Goal: Task Accomplishment & Management: Complete application form

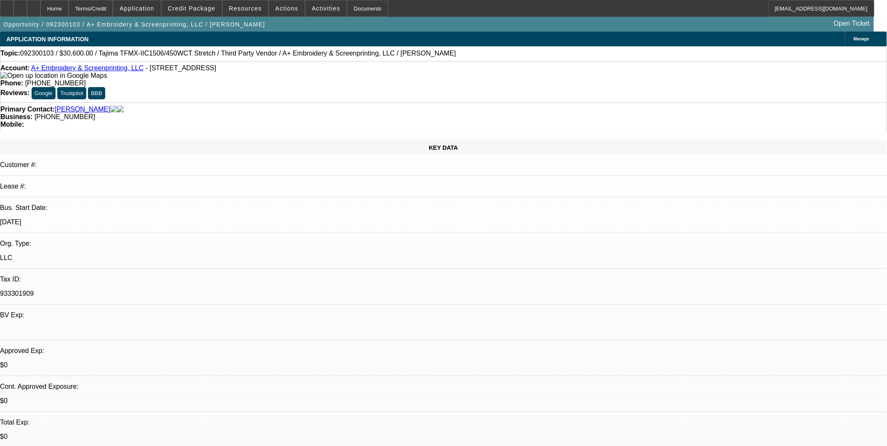
select select "0"
select select "2"
select select "0"
select select "2"
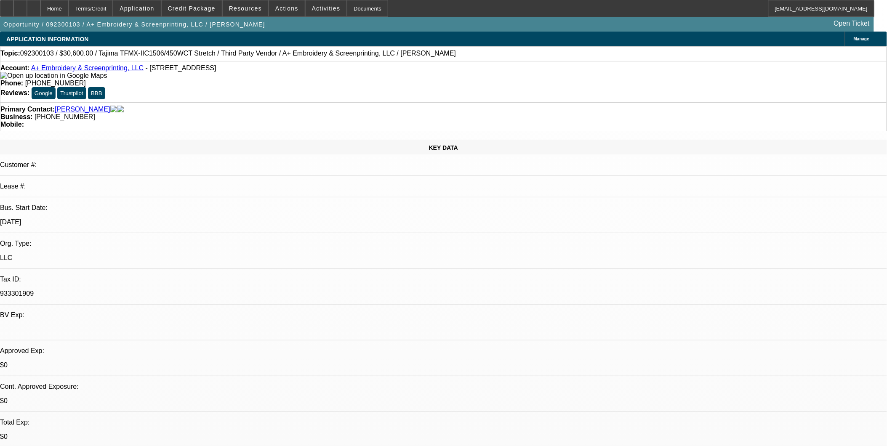
select select "0.1"
select select "0"
select select "2"
select select "0"
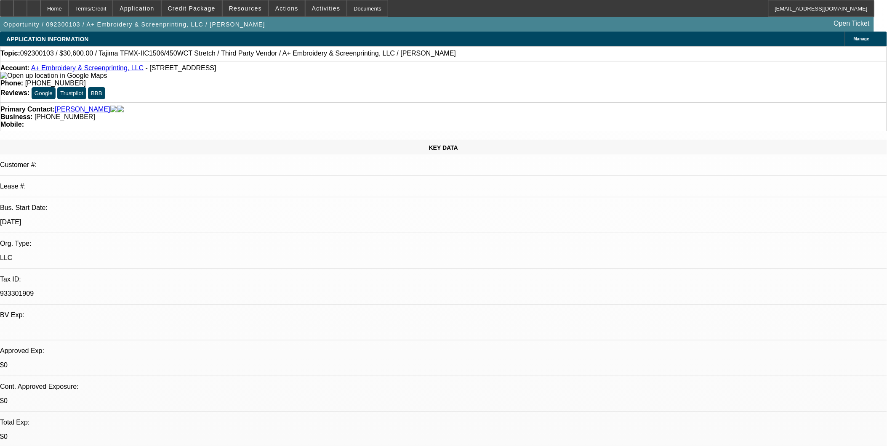
select select "2"
select select "0.1"
select select "1"
select select "2"
select select "6"
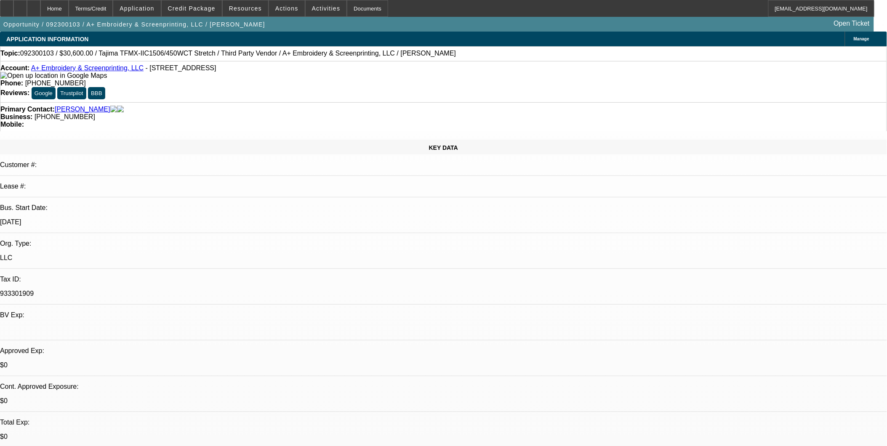
select select "1"
select select "2"
select select "4"
select select "1"
select select "2"
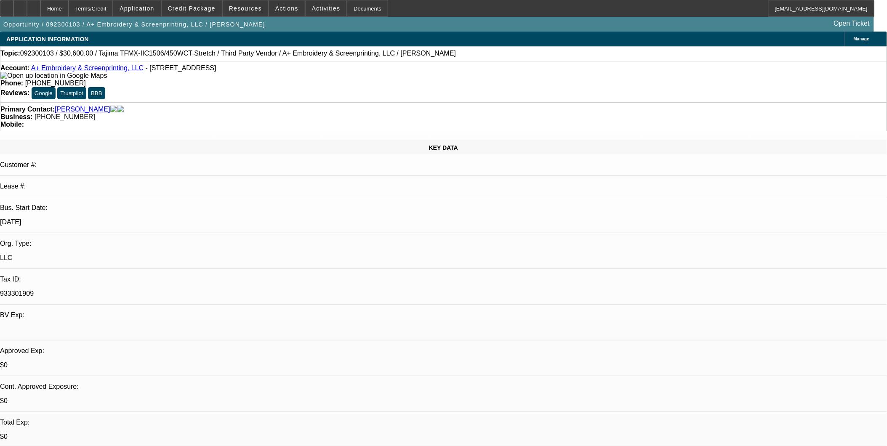
select select "6"
select select "1"
select select "2"
select select "4"
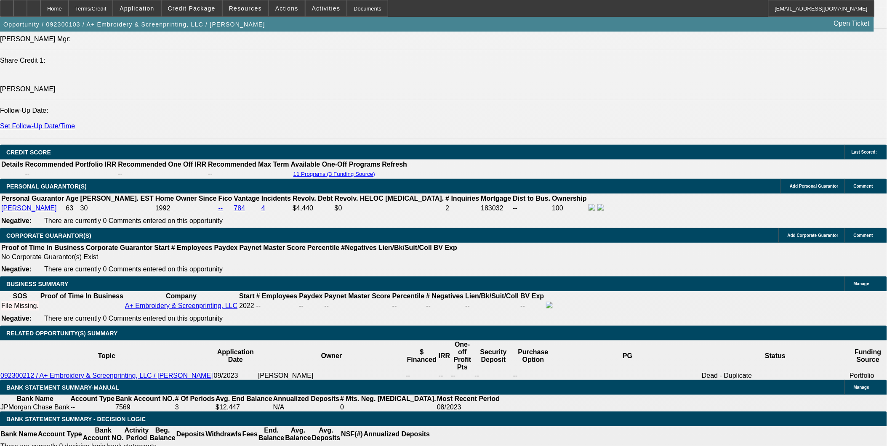
scroll to position [1123, 0]
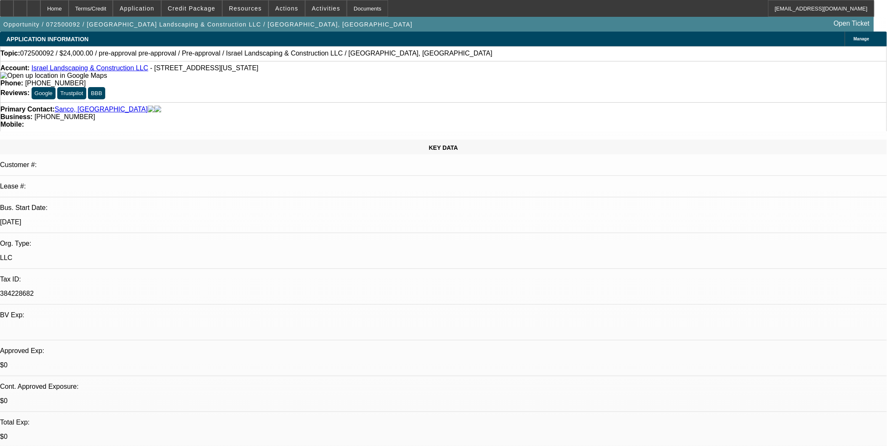
select select "0"
select select "1"
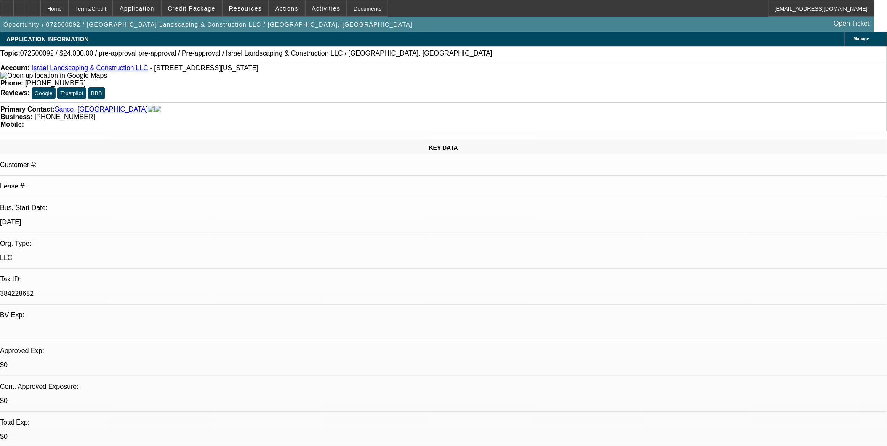
select select "6"
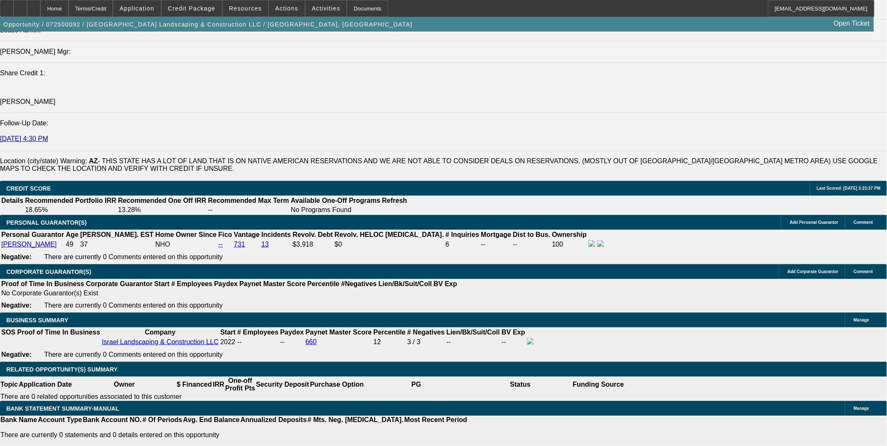
scroll to position [1076, 0]
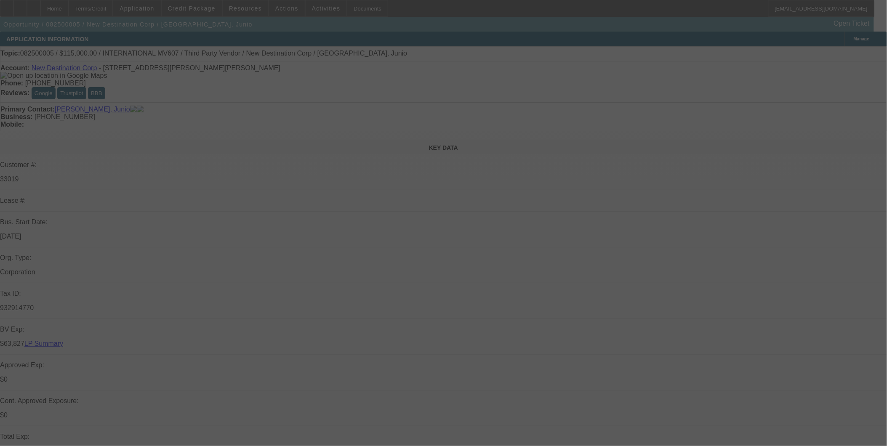
select select "0"
select select "2"
select select "0.1"
select select "0"
select select "2"
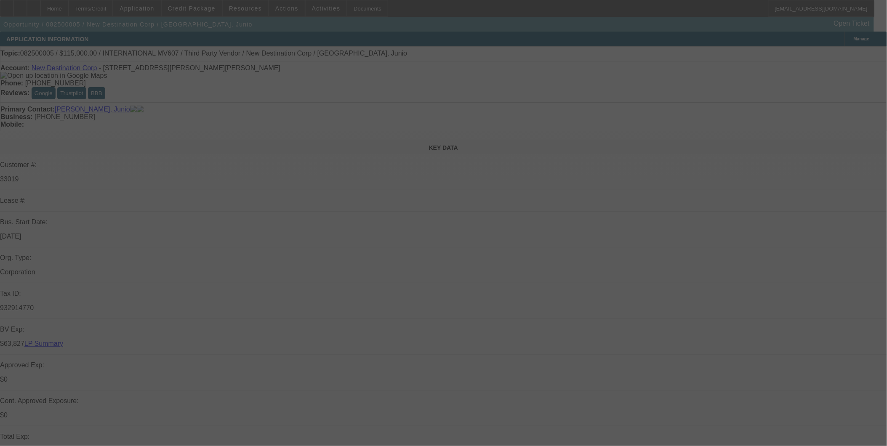
select select "0.1"
select select "2"
select select "0.1"
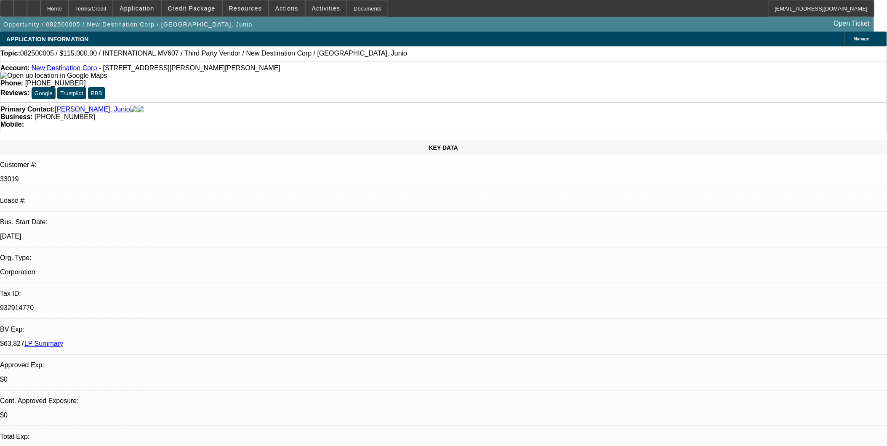
select select "1"
select select "2"
select select "4"
select select "1"
select select "2"
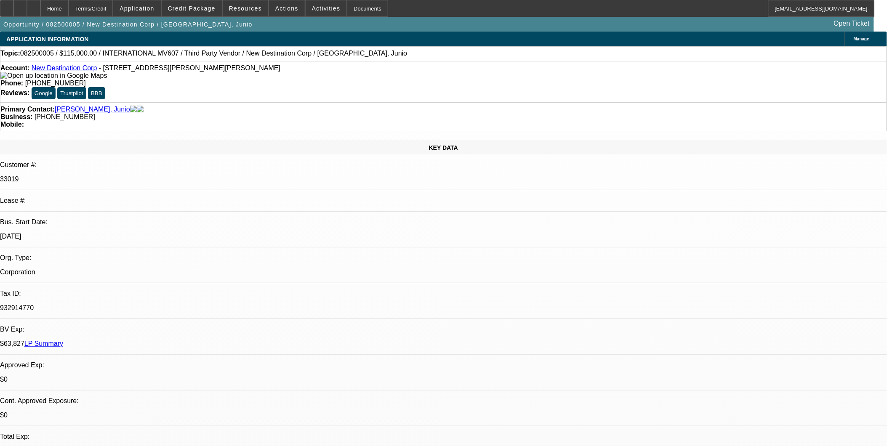
select select "4"
select select "1"
select select "2"
select select "4"
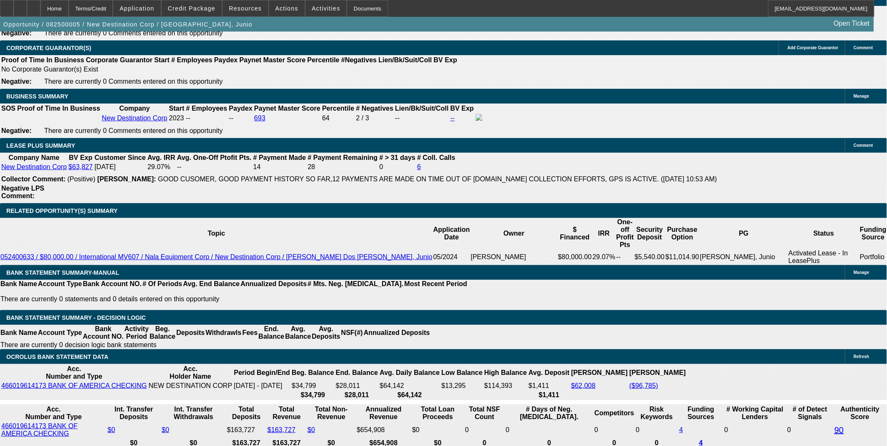
scroll to position [1216, 0]
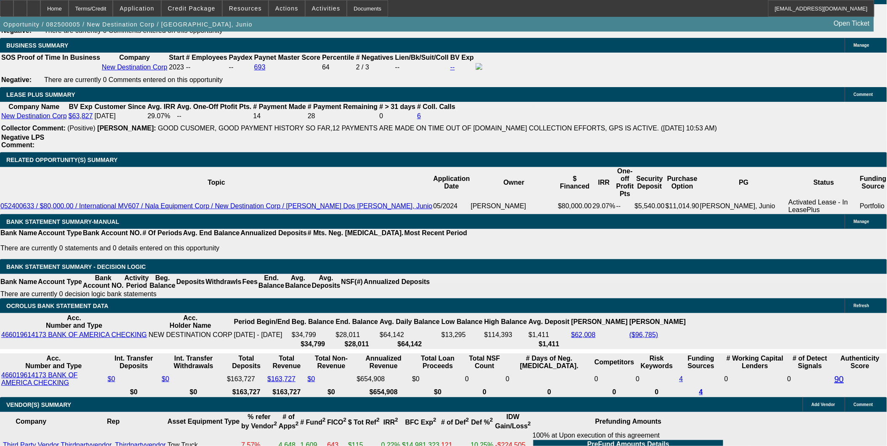
scroll to position [1263, 0]
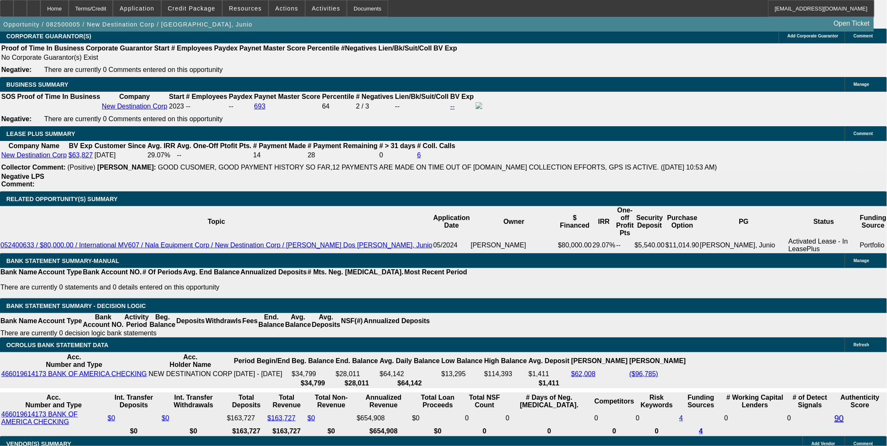
scroll to position [1310, 0]
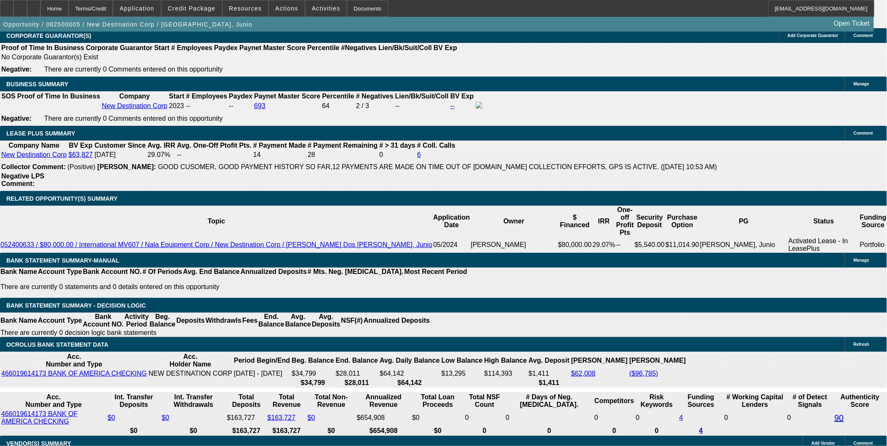
click at [841, 399] on div "APPLICATION INFORMATION Manage Topic: 082500005 / $115,000.00 / INTERNATIONAL M…" at bounding box center [443, 357] width 887 height 3273
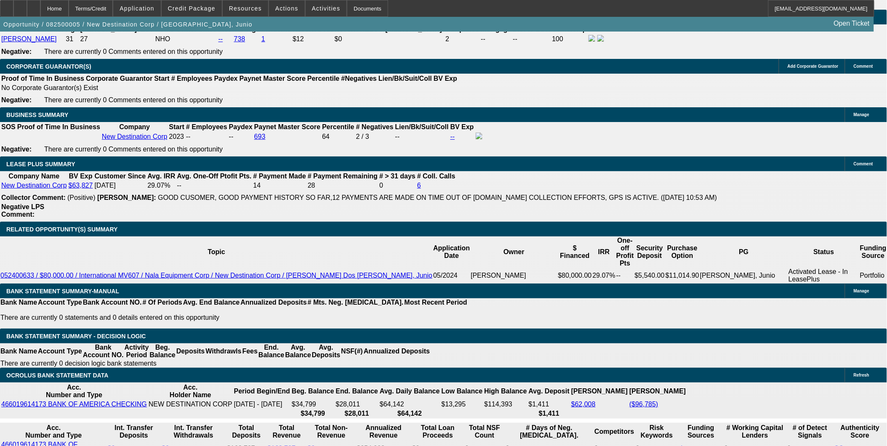
scroll to position [1263, 0]
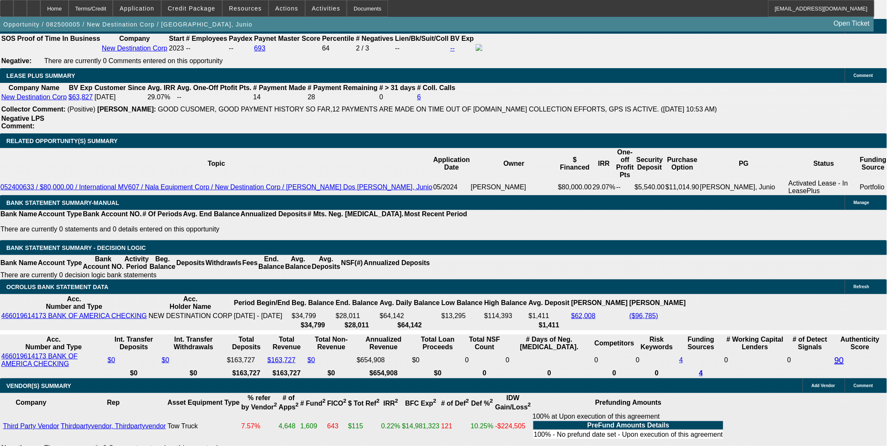
scroll to position [1450, 0]
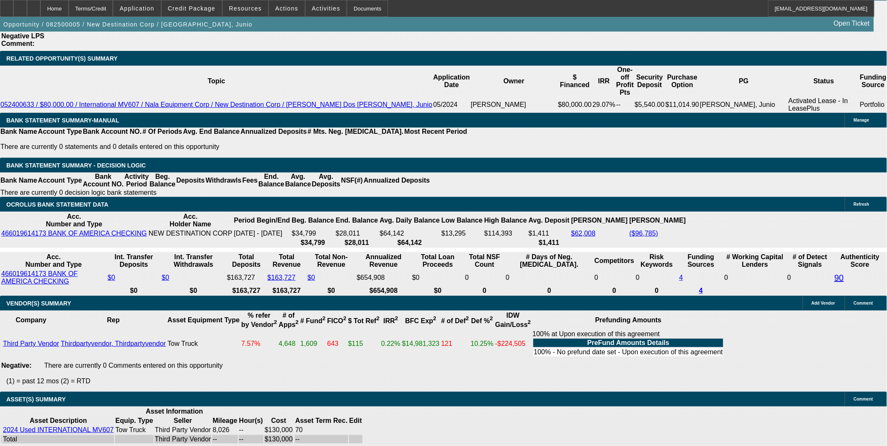
drag, startPoint x: 445, startPoint y: 203, endPoint x: 450, endPoint y: 181, distance: 22.1
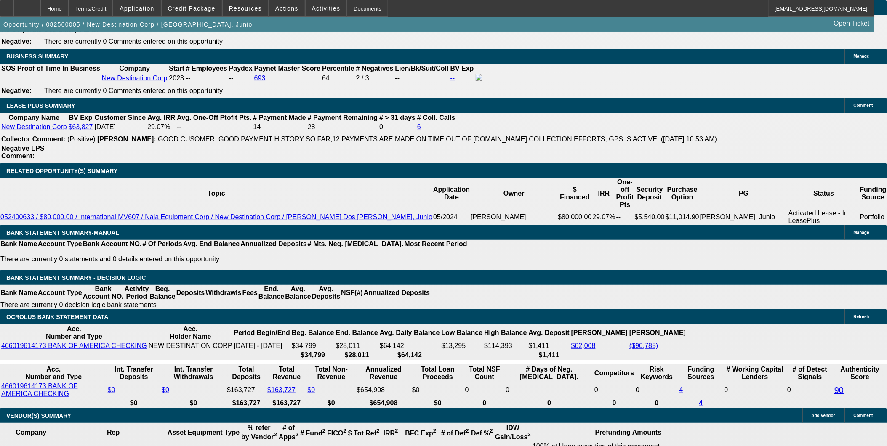
scroll to position [1310, 0]
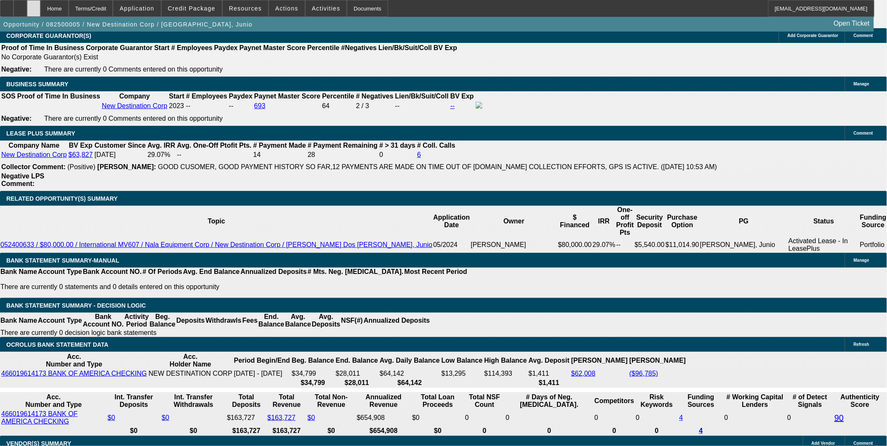
click at [34, 5] on icon at bounding box center [34, 5] width 0 height 0
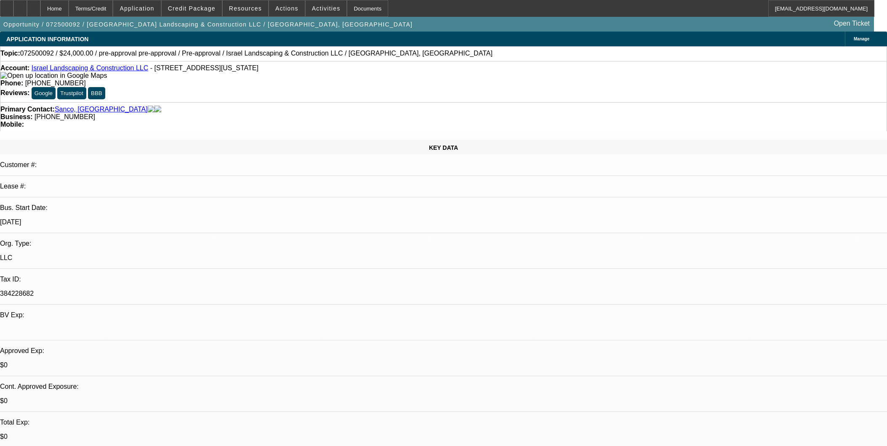
select select "0"
select select "6"
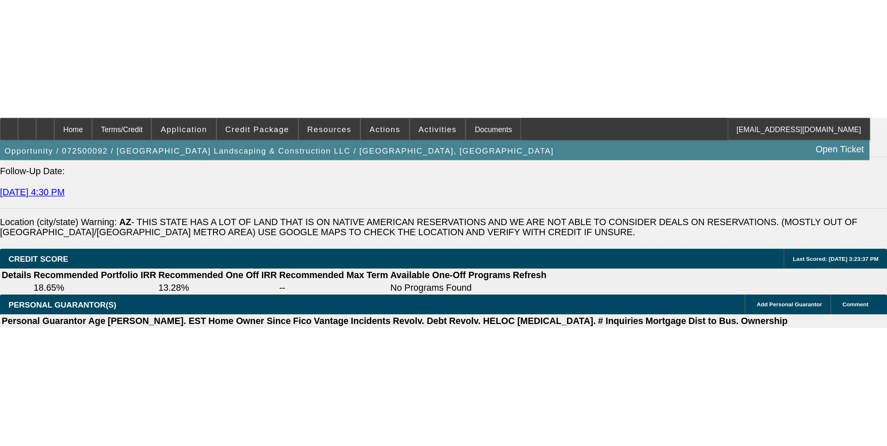
scroll to position [1076, 0]
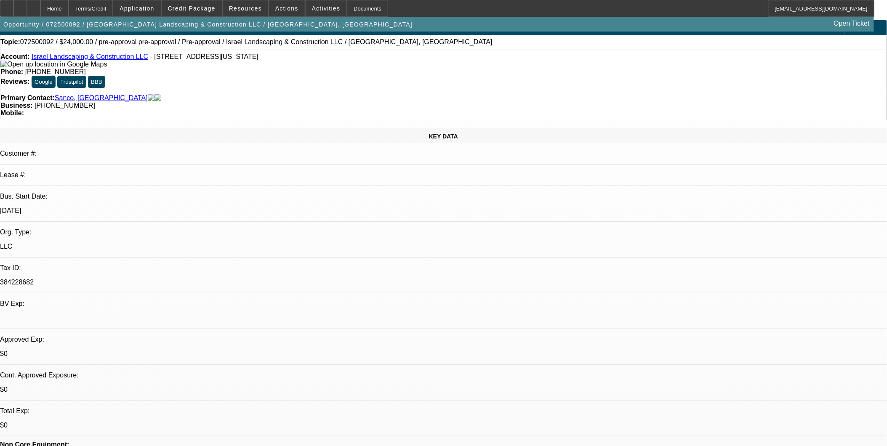
scroll to position [0, 0]
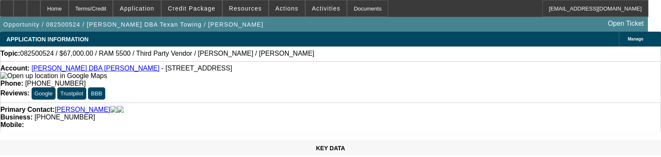
select select "0"
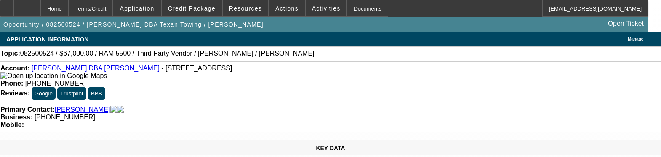
select select "0"
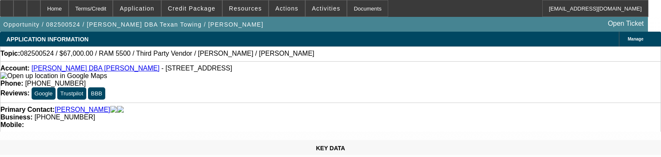
select select "2"
select select "0"
select select "1"
select select "6"
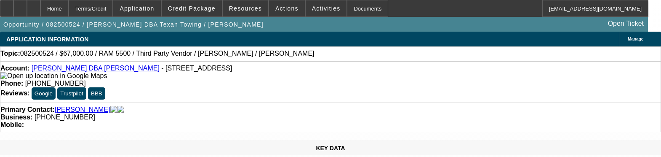
select select "1"
select select "6"
select select "1"
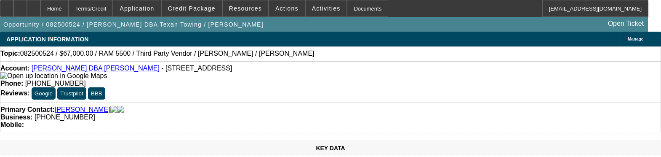
select select "6"
select select "1"
select select "2"
select select "6"
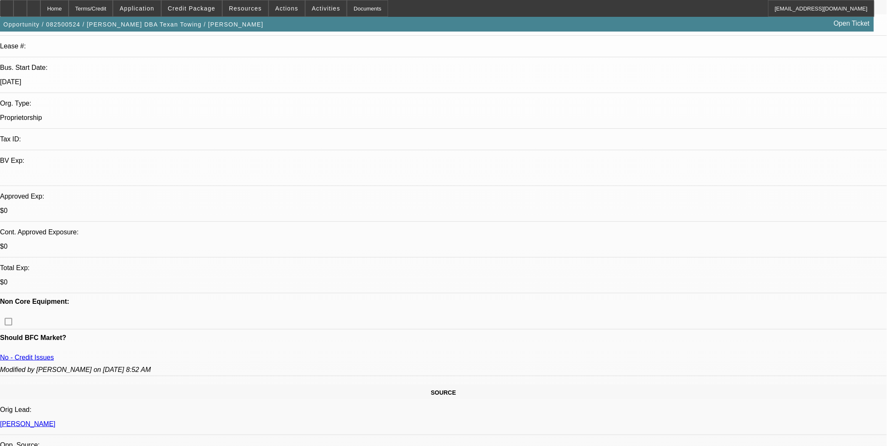
scroll to position [140, 0]
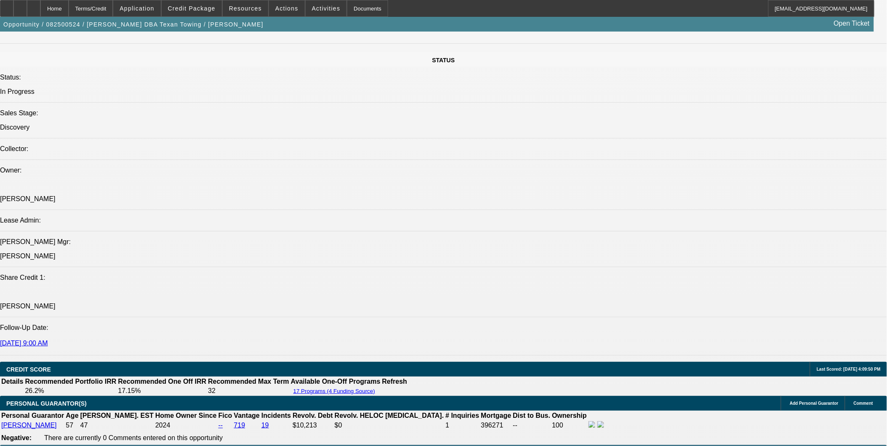
scroll to position [1029, 0]
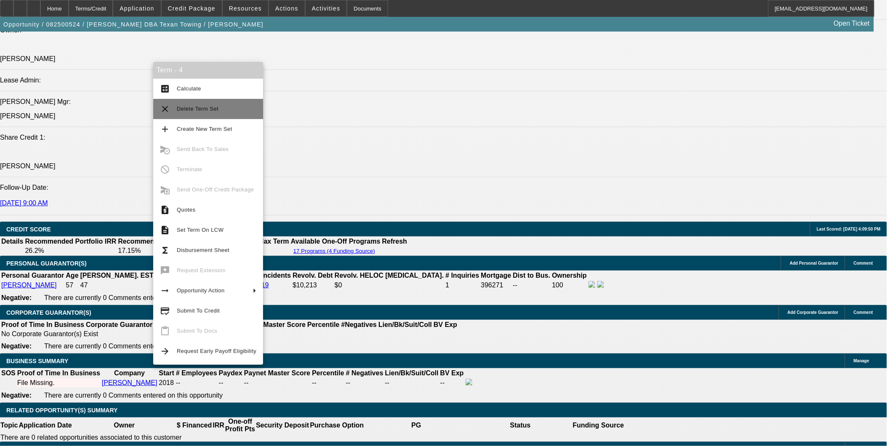
click at [209, 107] on span "Delete Term Set" at bounding box center [198, 109] width 42 height 6
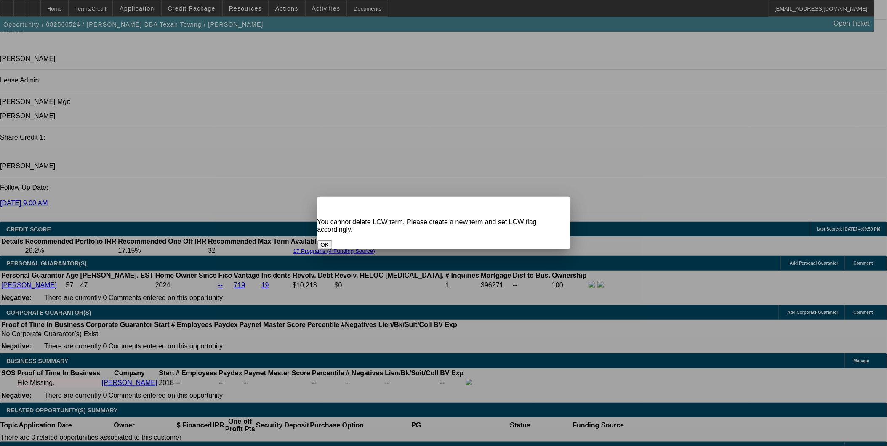
scroll to position [0, 0]
click at [428, 156] on div "OK" at bounding box center [444, 244] width 253 height 9
click at [432, 156] on div "OK" at bounding box center [444, 244] width 253 height 9
click at [332, 156] on button "OK" at bounding box center [325, 244] width 15 height 9
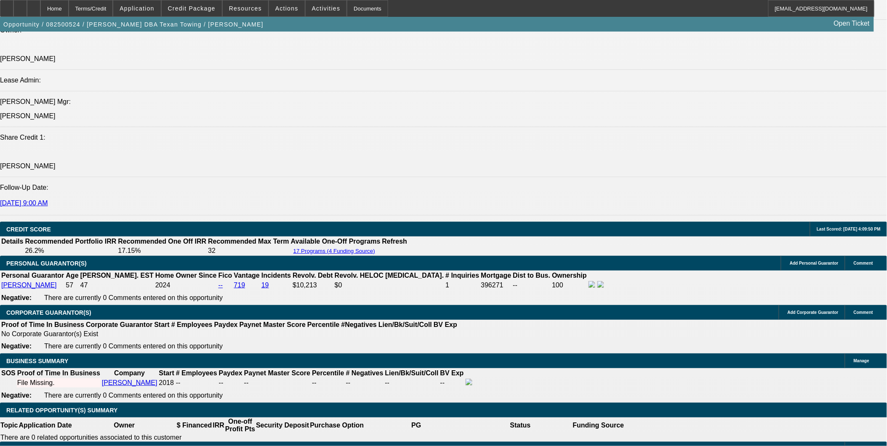
scroll to position [1029, 0]
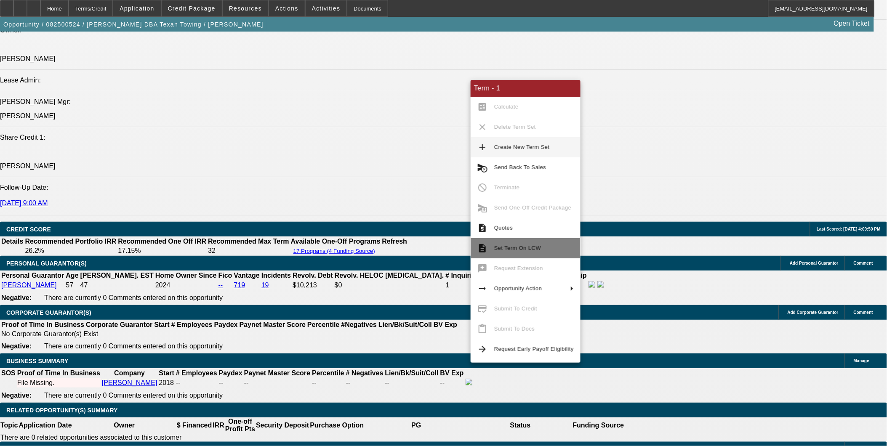
click at [522, 156] on span "Set Term On LCW" at bounding box center [517, 248] width 47 height 6
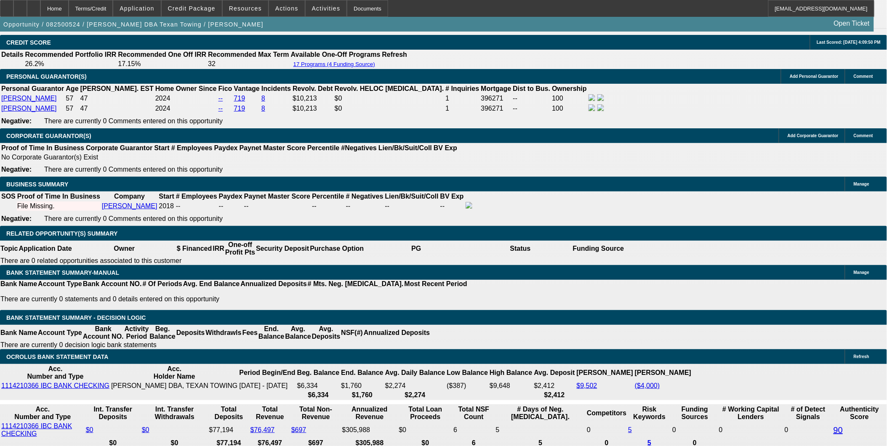
select select "0"
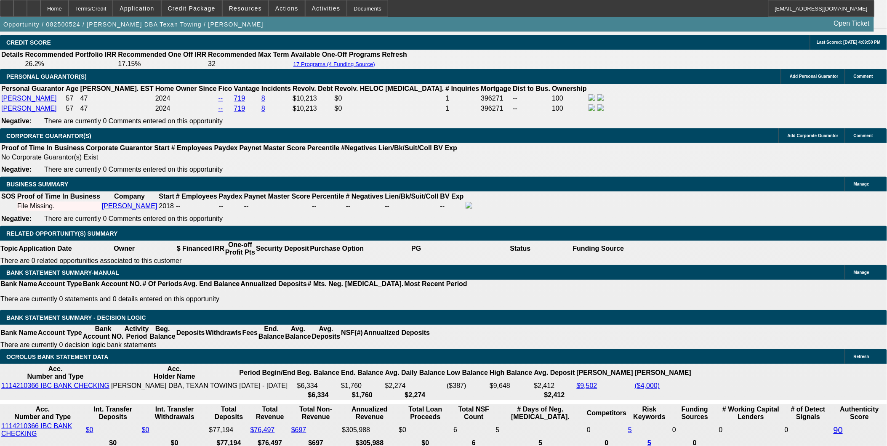
select select "0"
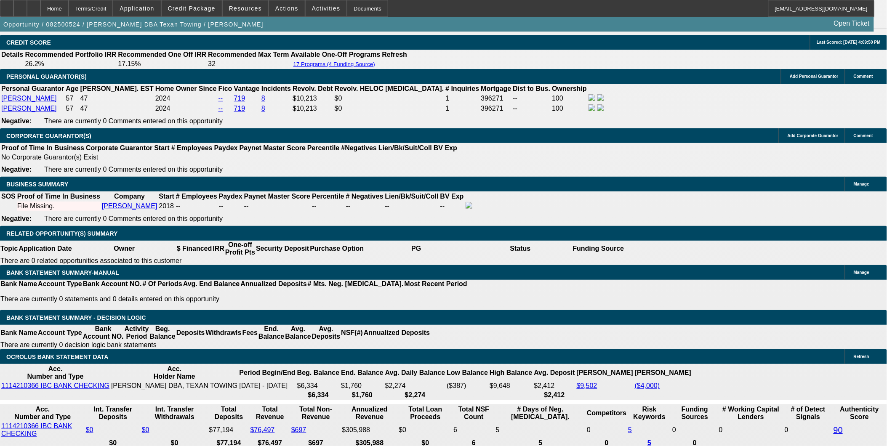
select select "2"
select select "0"
select select "1"
select select "6"
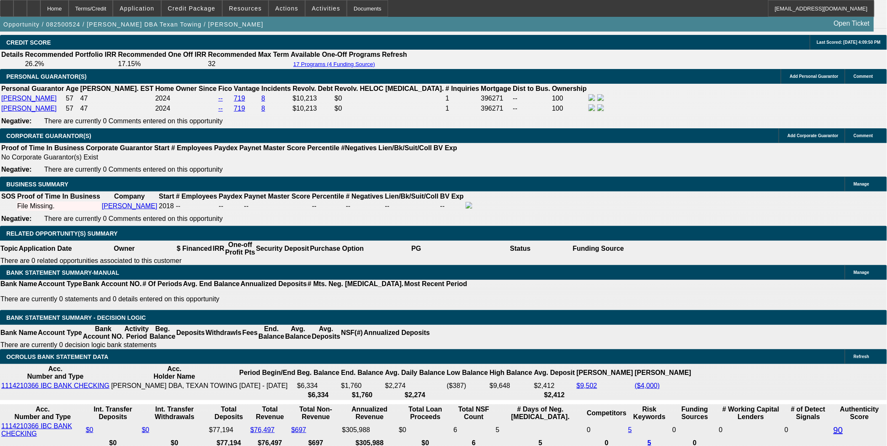
select select "1"
select select "6"
select select "1"
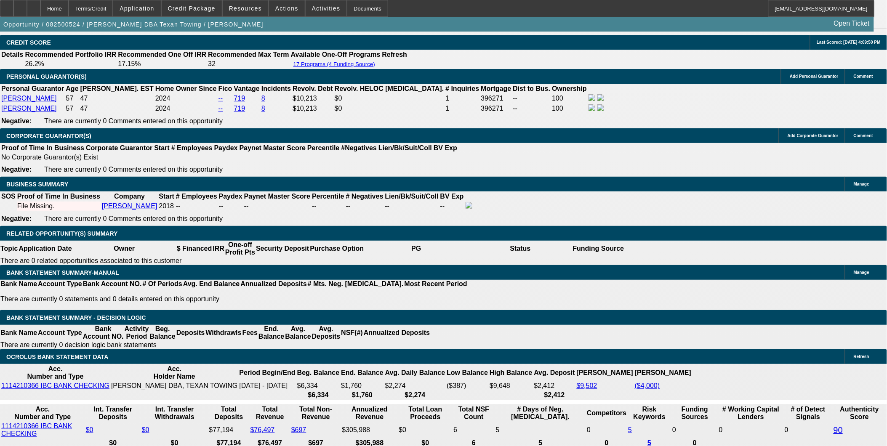
select select "6"
select select "1"
select select "2"
select select "6"
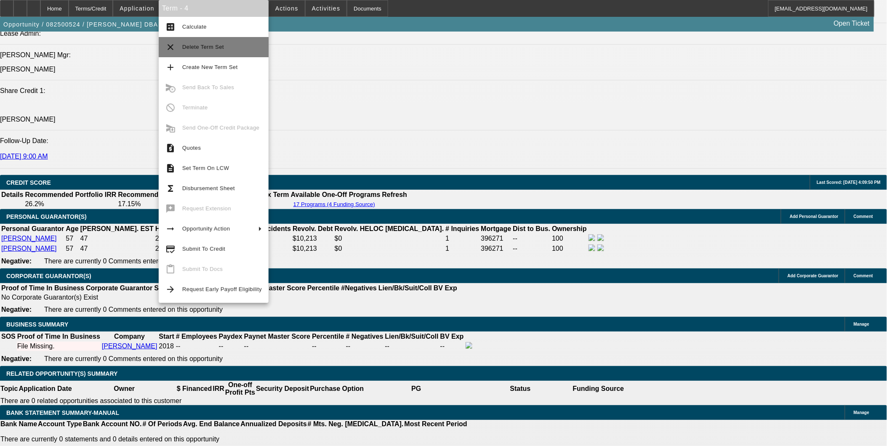
click at [197, 38] on button "clear Delete Term Set" at bounding box center [214, 47] width 110 height 20
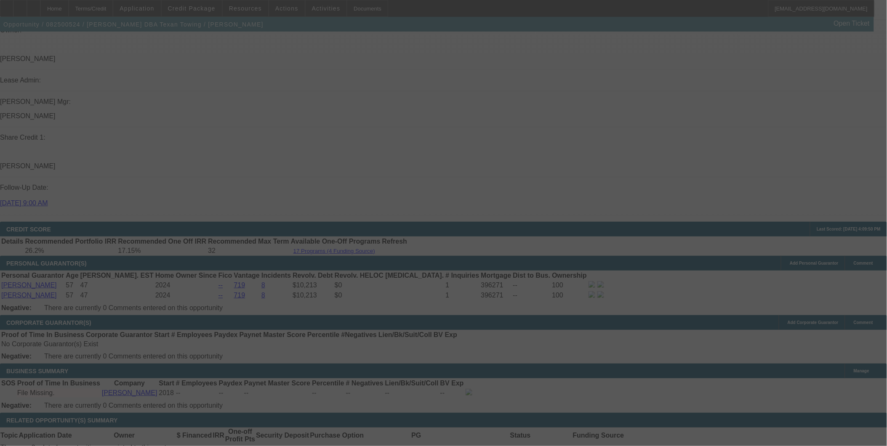
scroll to position [795, 0]
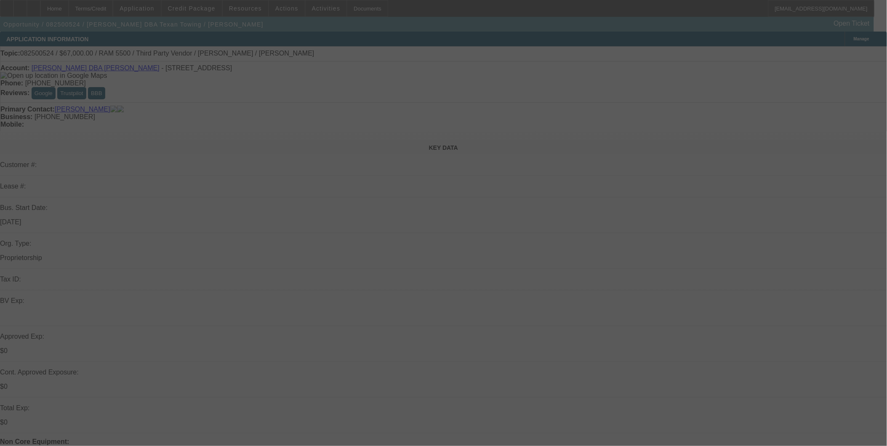
click at [165, 8] on div at bounding box center [443, 223] width 887 height 446
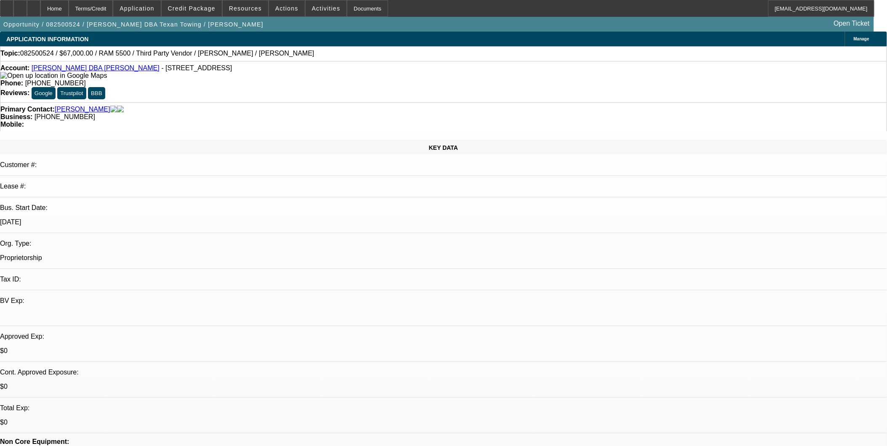
select select "0"
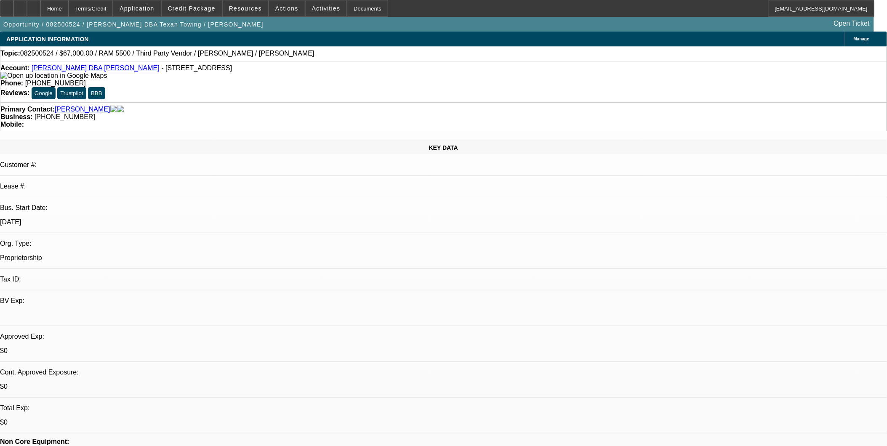
select select "0"
select select "2"
select select "0"
click at [154, 8] on span "Application" at bounding box center [137, 8] width 35 height 7
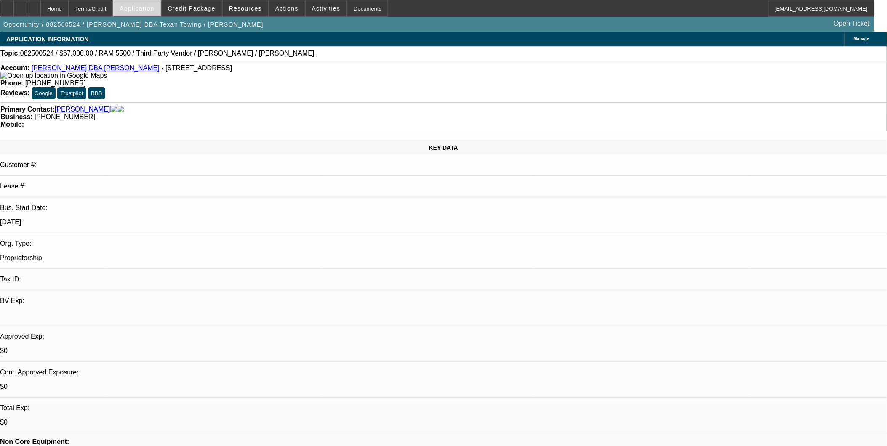
select select "1"
select select "6"
select select "1"
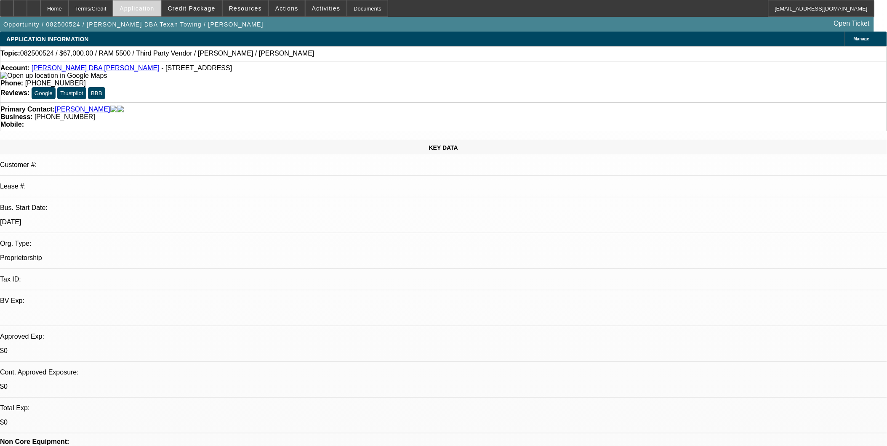
select select "6"
select select "1"
select select "2"
select select "6"
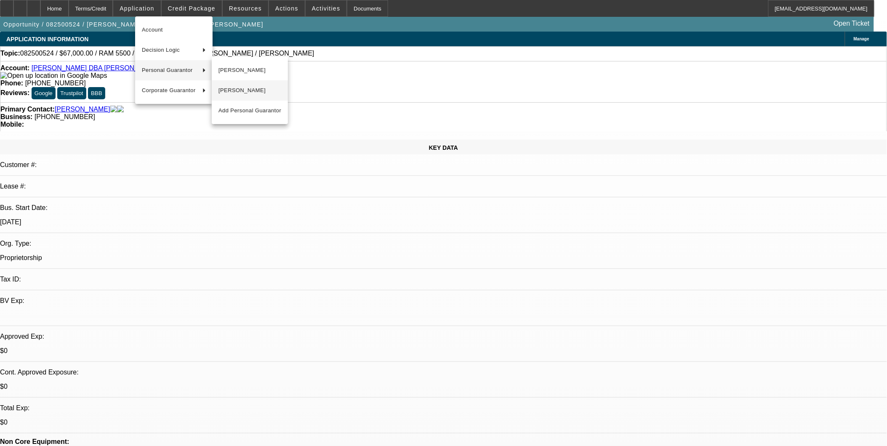
click at [230, 85] on span "[PERSON_NAME]" at bounding box center [250, 90] width 63 height 10
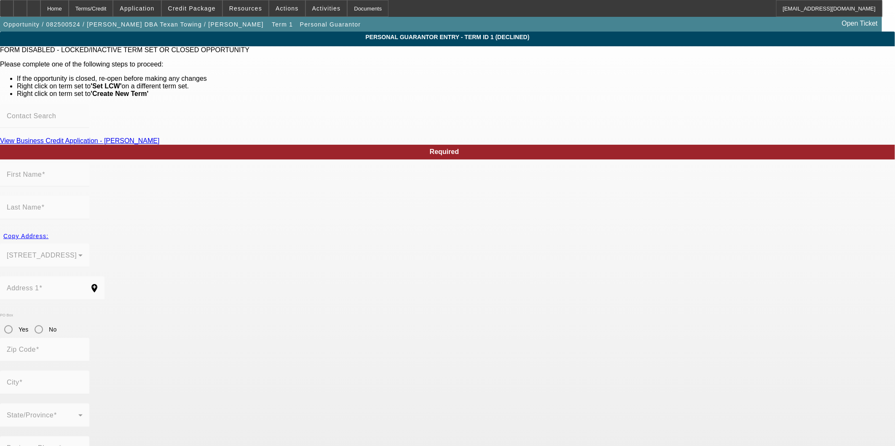
type input "Yaser"
type input "Hamada"
type input "20518 Noble Ranch Court"
radio input "true"
type input "77407"
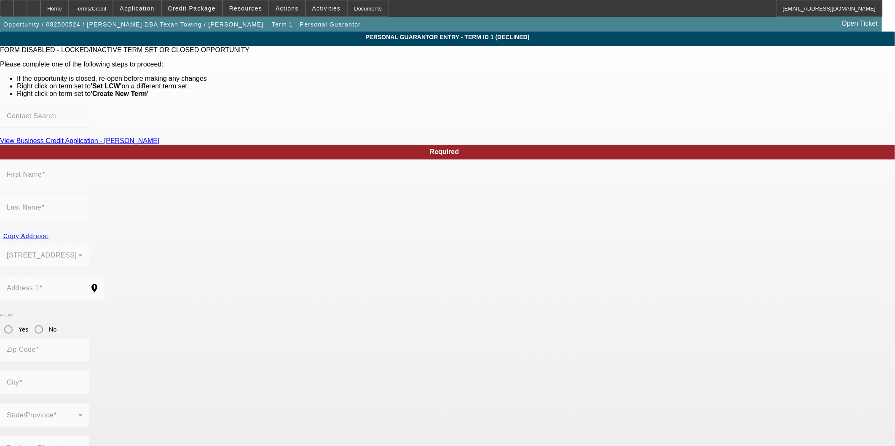
type input "Richmond"
type input "[PHONE_NUMBER]"
type input "100"
type input "150-08-5880"
type input "kankonny@icloud.com"
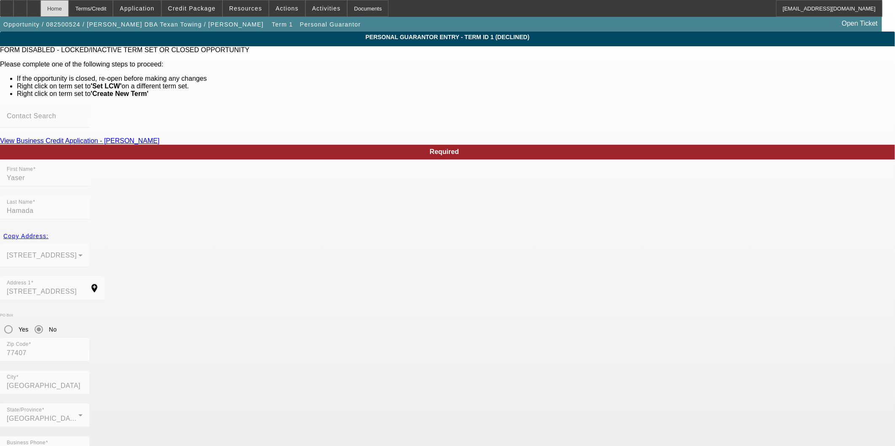
click at [69, 12] on div "Home" at bounding box center [54, 8] width 28 height 17
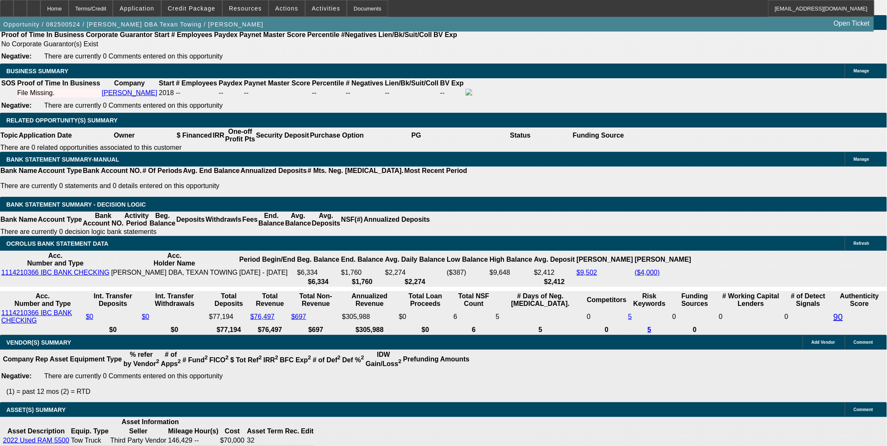
select select "0"
select select "6"
select select "0"
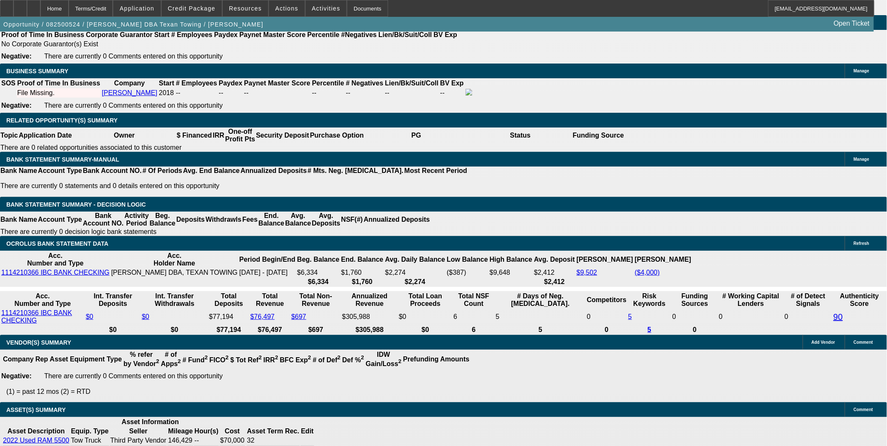
select select "0"
select select "6"
select select "0"
select select "2"
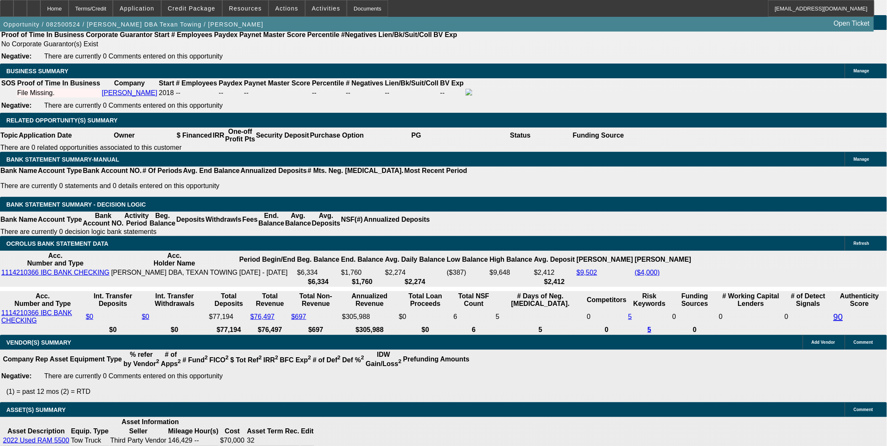
select select "2"
select select "0"
select select "6"
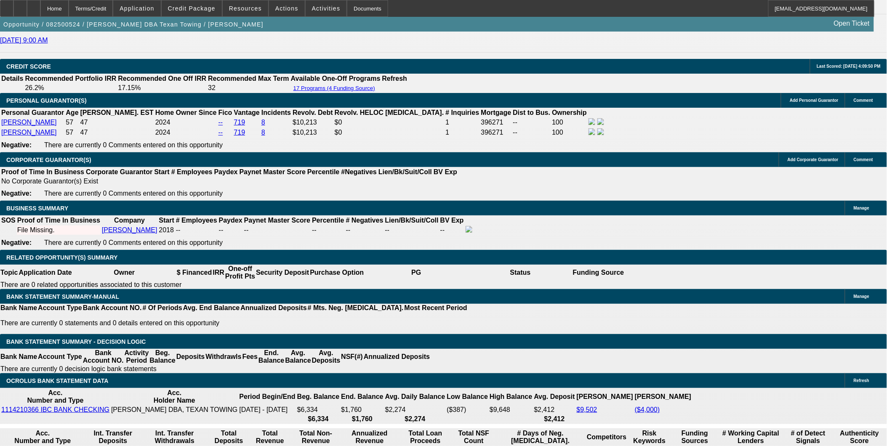
scroll to position [1190, 0]
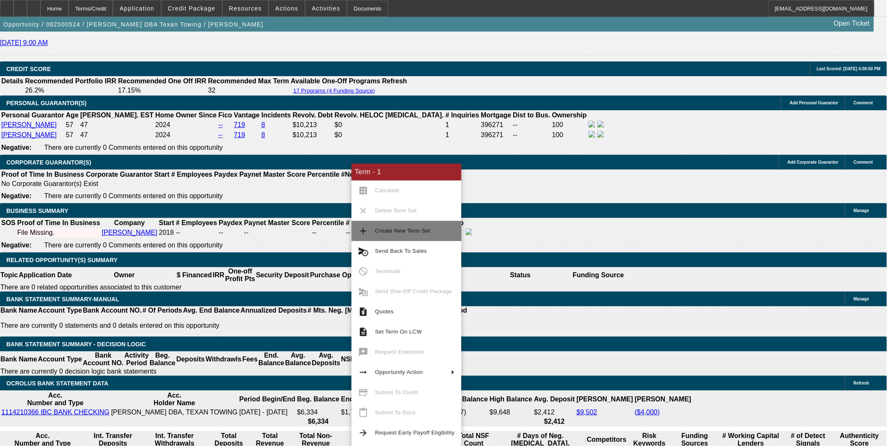
click at [415, 232] on span "Create New Term Set" at bounding box center [403, 231] width 56 height 6
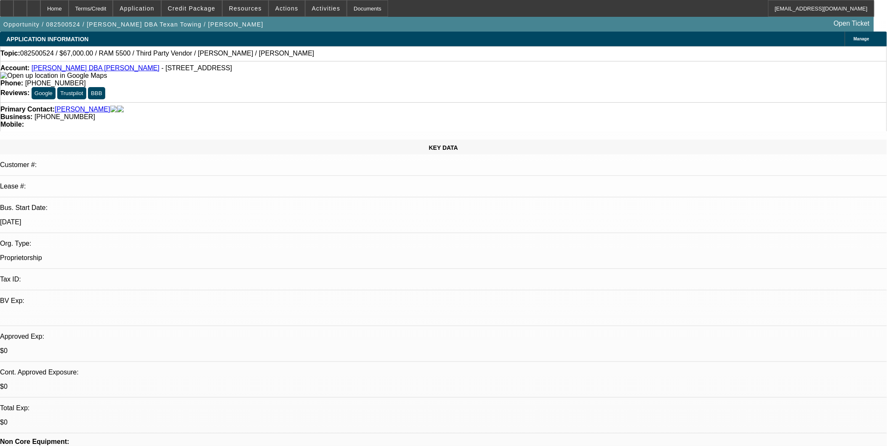
select select "0"
select select "2"
select select "0"
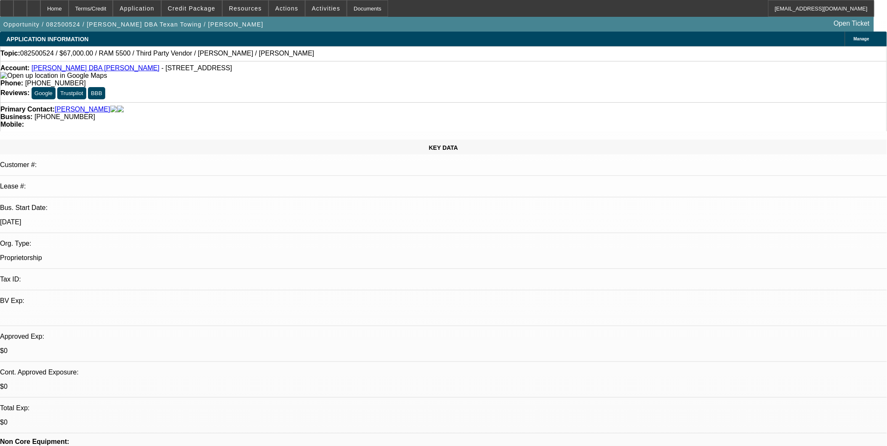
select select "0"
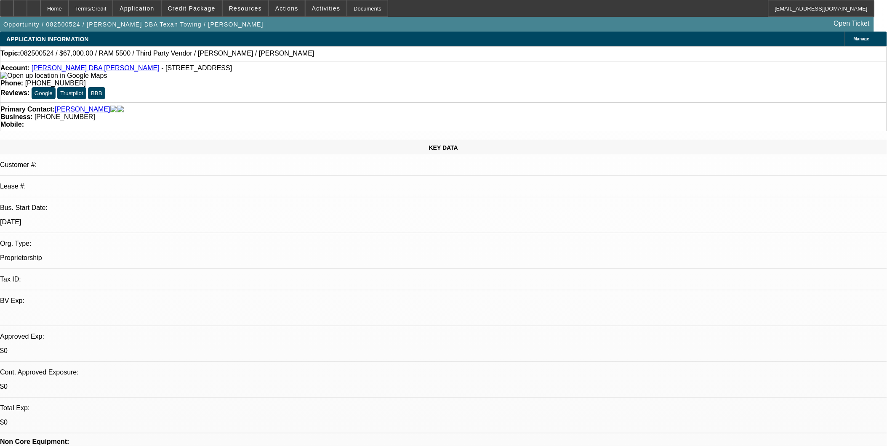
select select "2"
select select "0"
select select "1"
select select "2"
select select "6"
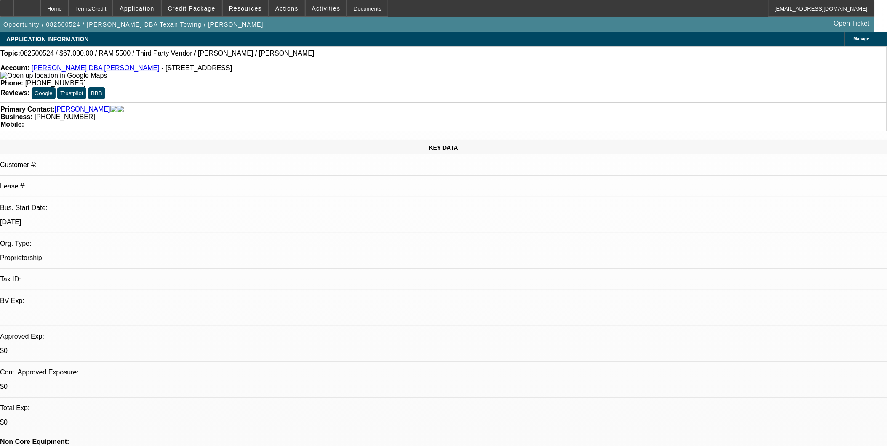
select select "1"
select select "6"
select select "1"
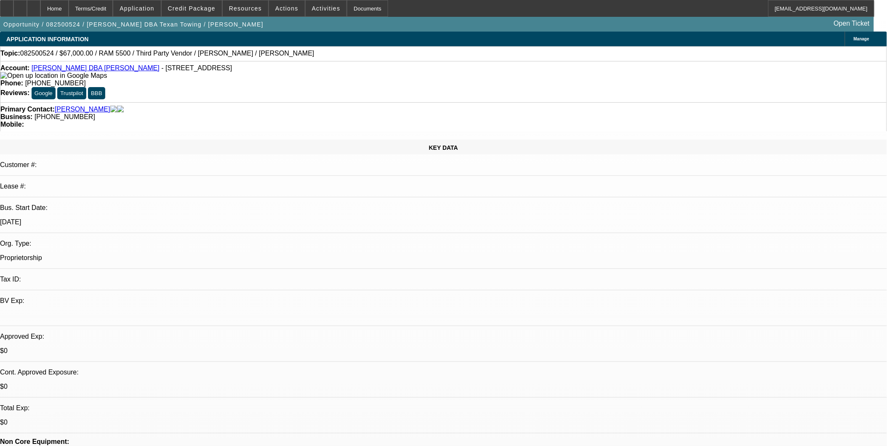
select select "6"
select select "1"
select select "2"
select select "6"
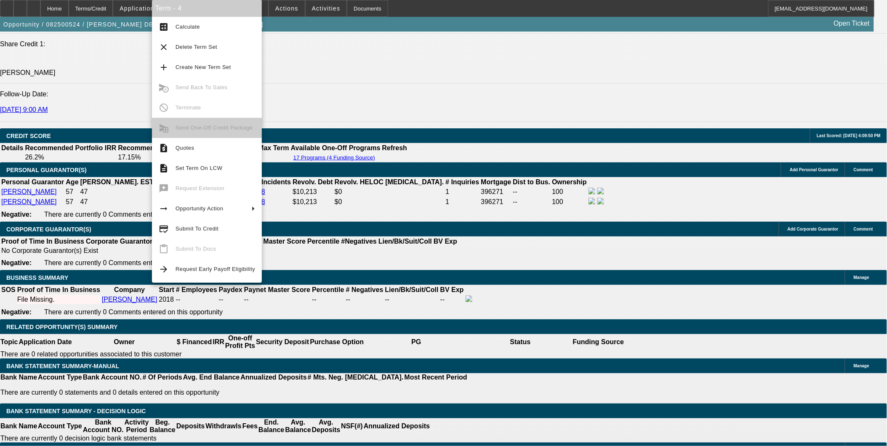
scroll to position [1151, 0]
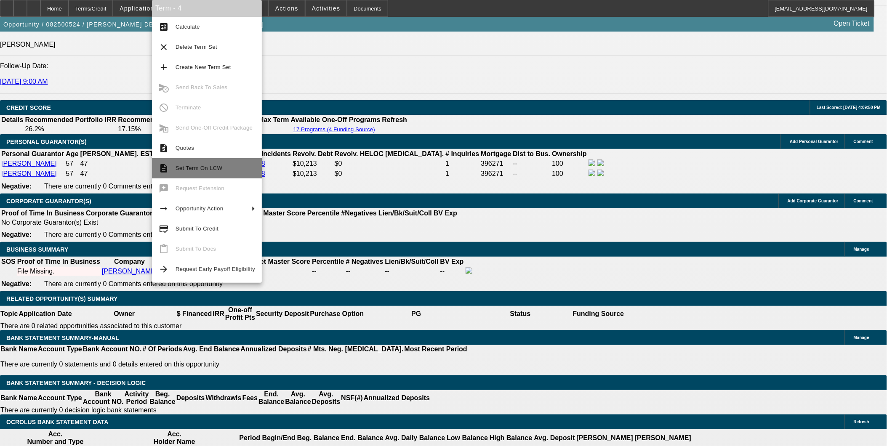
click at [180, 168] on span "Set Term On LCW" at bounding box center [199, 168] width 47 height 6
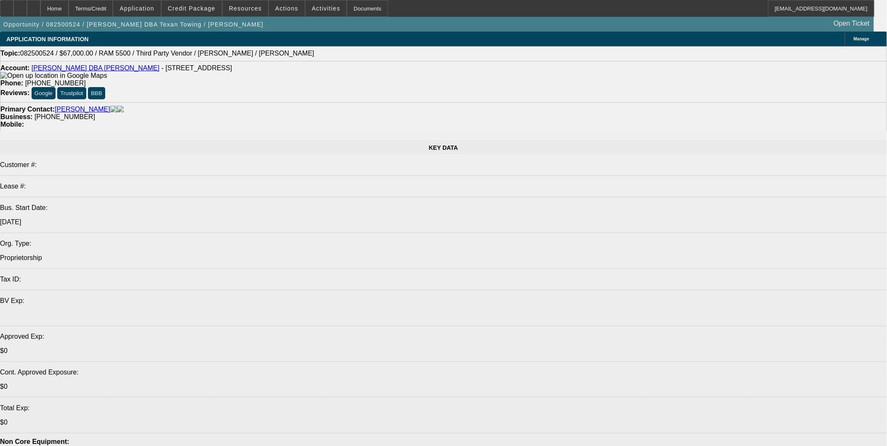
select select "0"
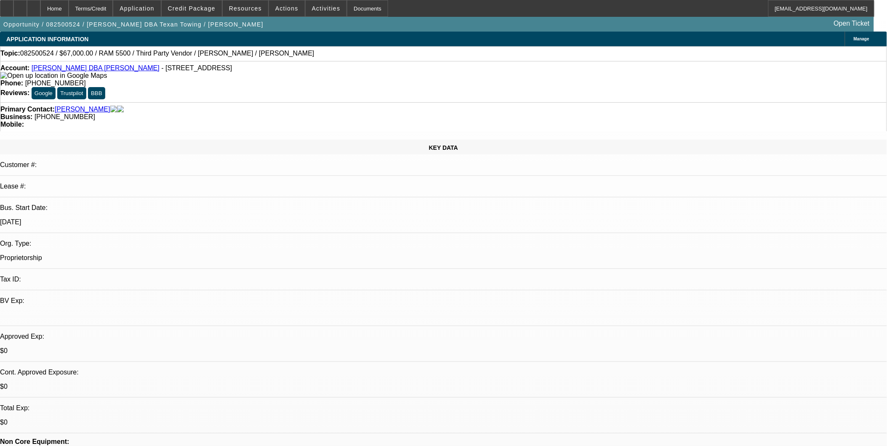
select select "2"
select select "0"
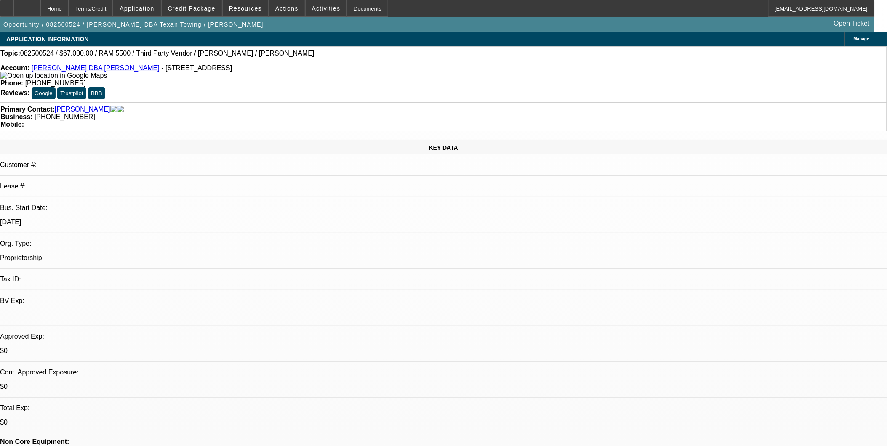
select select "0"
select select "2"
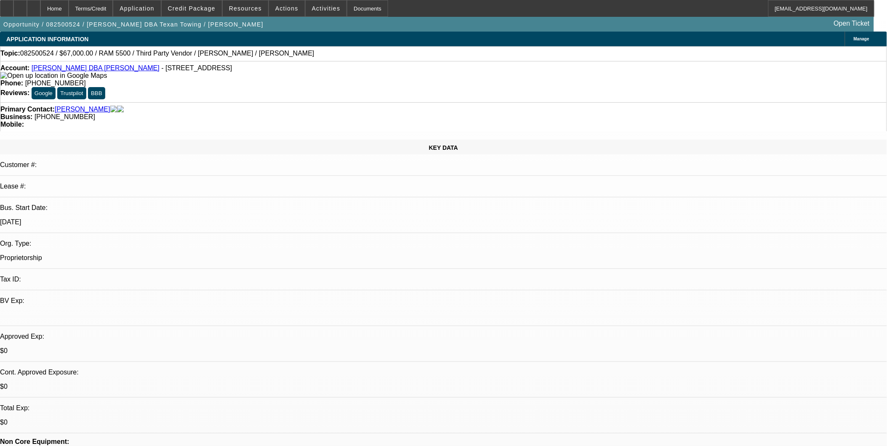
select select "0"
select select "1"
select select "2"
select select "6"
select select "1"
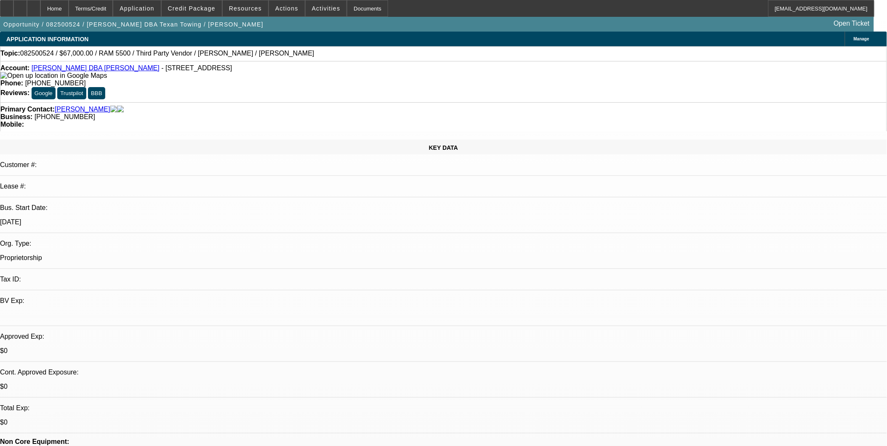
select select "1"
select select "6"
select select "1"
select select "6"
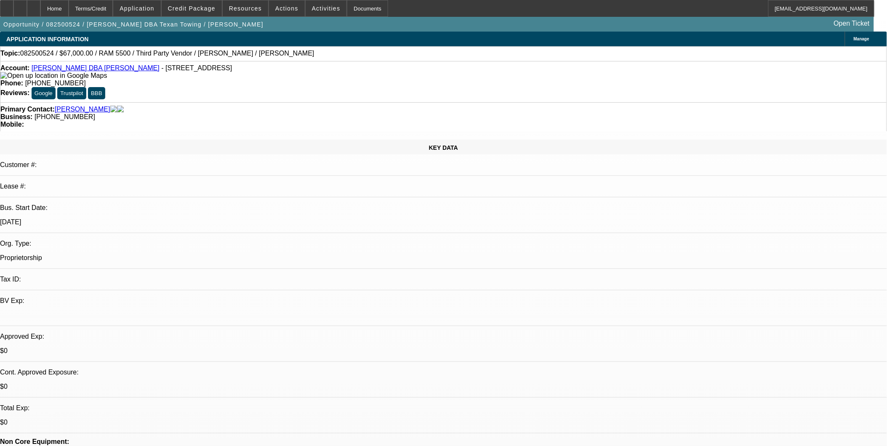
select select "1"
select select "2"
select select "6"
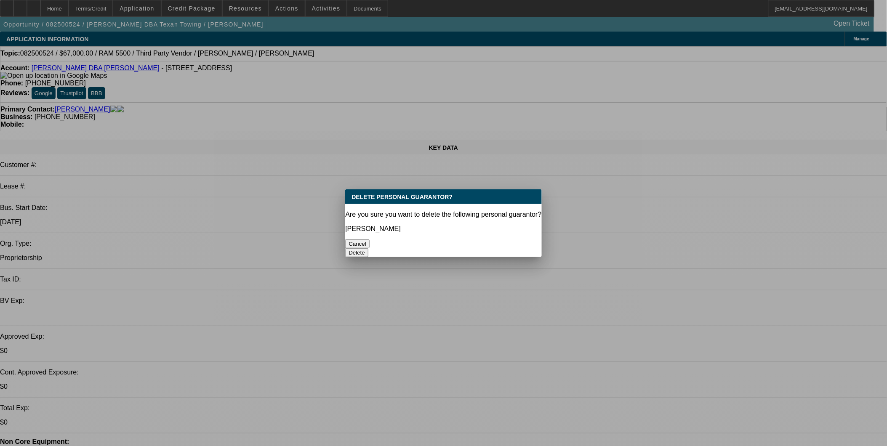
click at [369, 248] on button "Delete" at bounding box center [356, 252] width 23 height 9
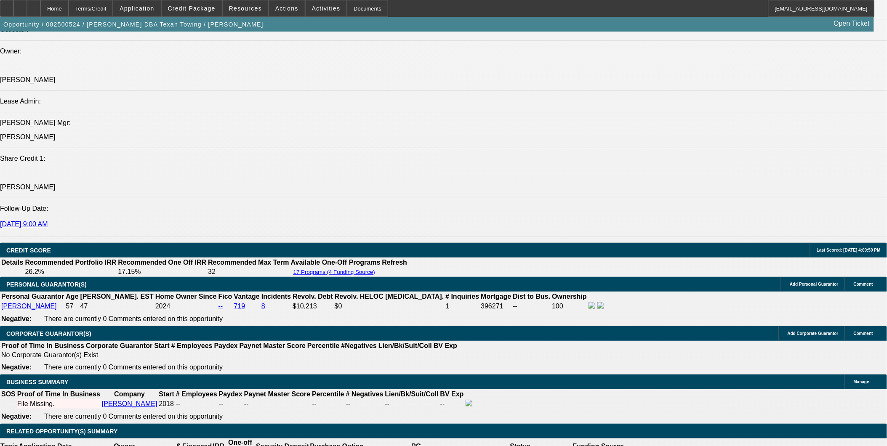
scroll to position [1123, 0]
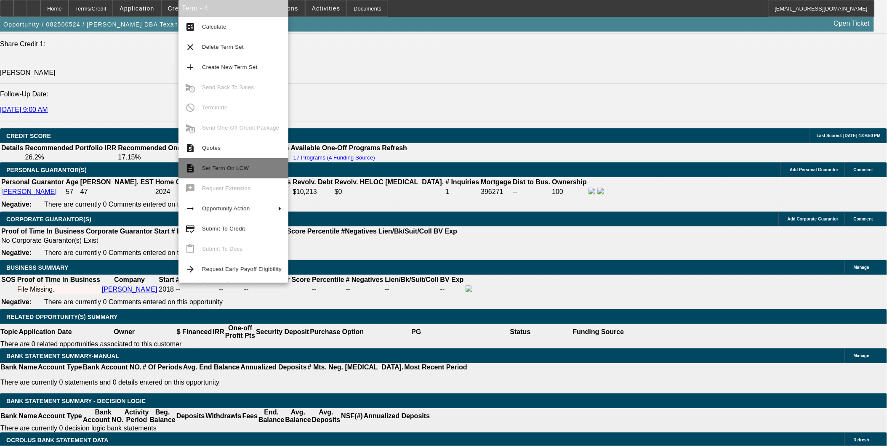
click at [257, 170] on span "Set Term On LCW" at bounding box center [242, 168] width 80 height 10
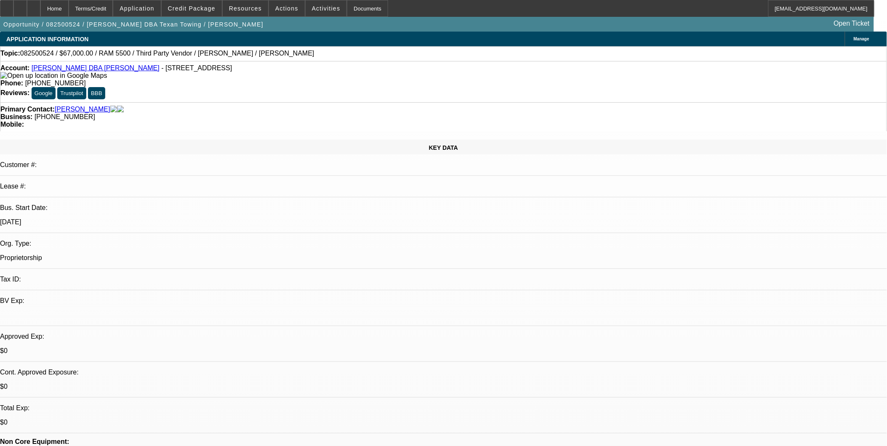
select select "0"
select select "2"
select select "0"
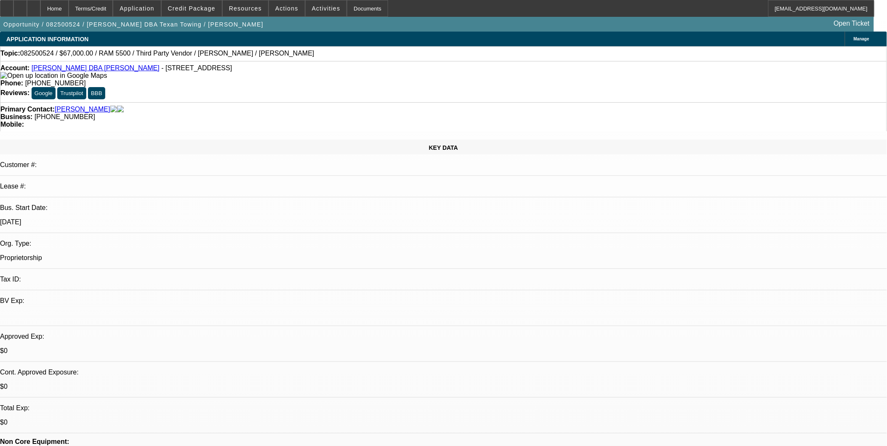
select select "0"
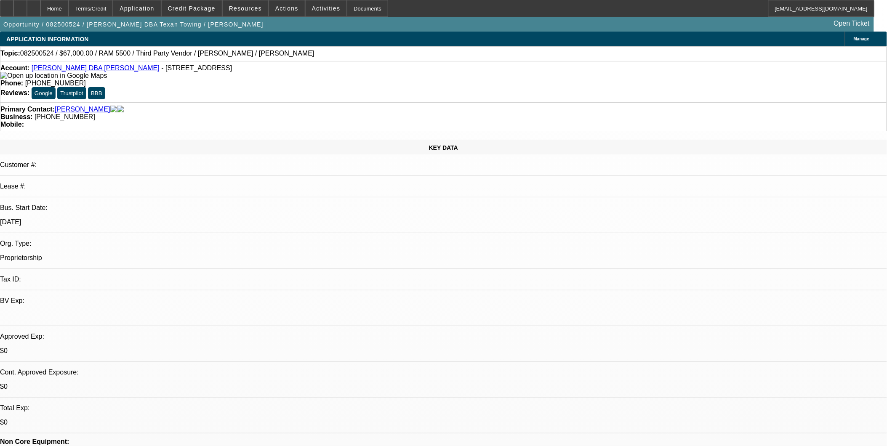
select select "2"
select select "0"
select select "1"
select select "2"
select select "6"
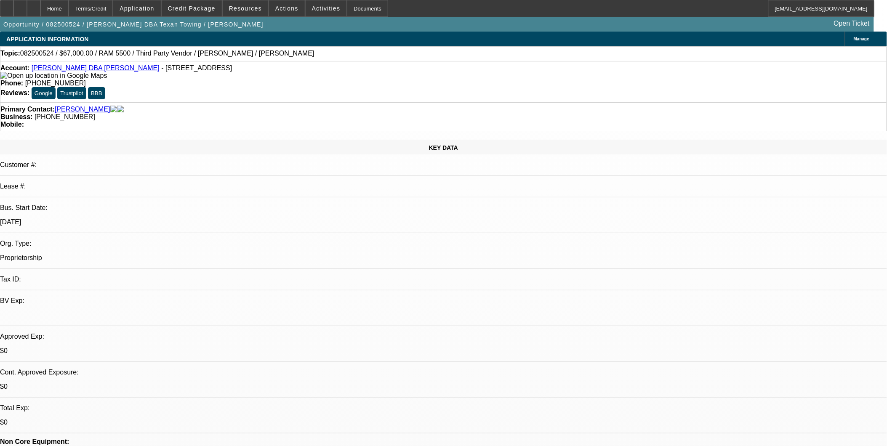
select select "1"
select select "6"
select select "1"
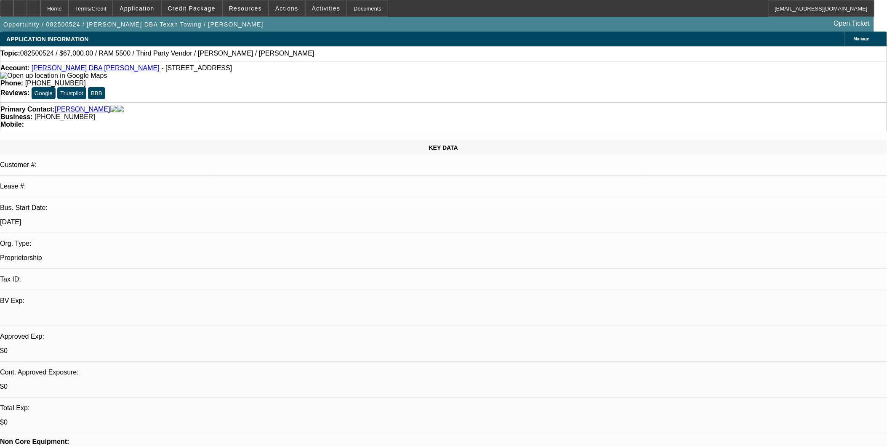
select select "6"
select select "1"
select select "2"
select select "6"
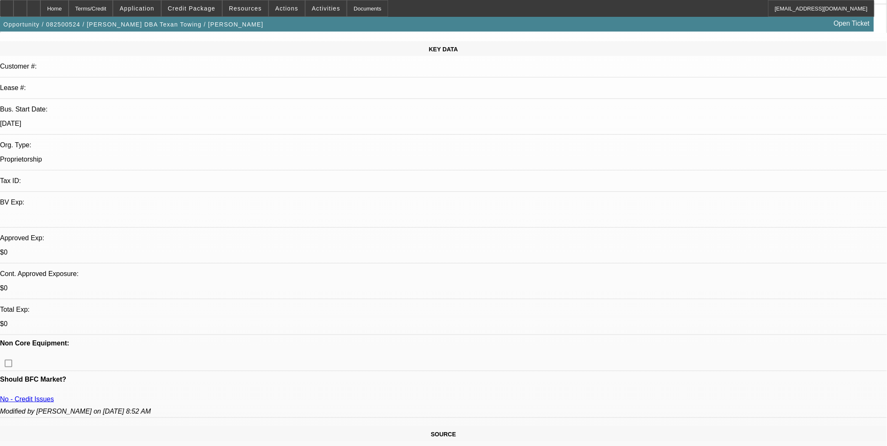
scroll to position [93, 0]
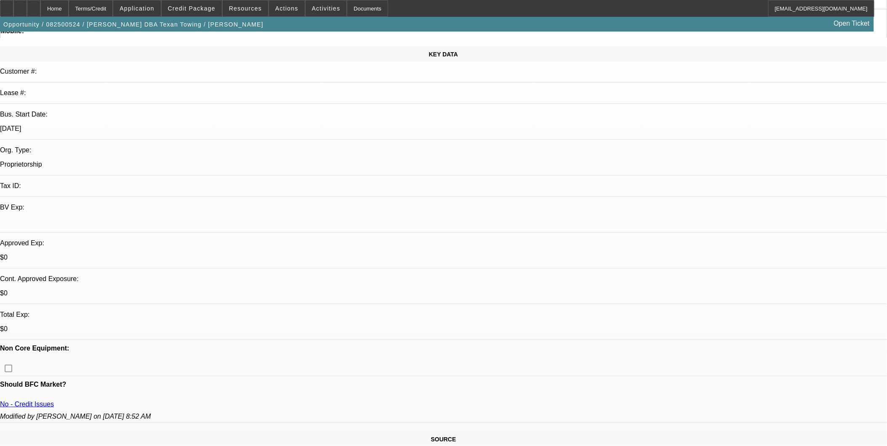
click at [154, 9] on span "Application" at bounding box center [137, 8] width 35 height 7
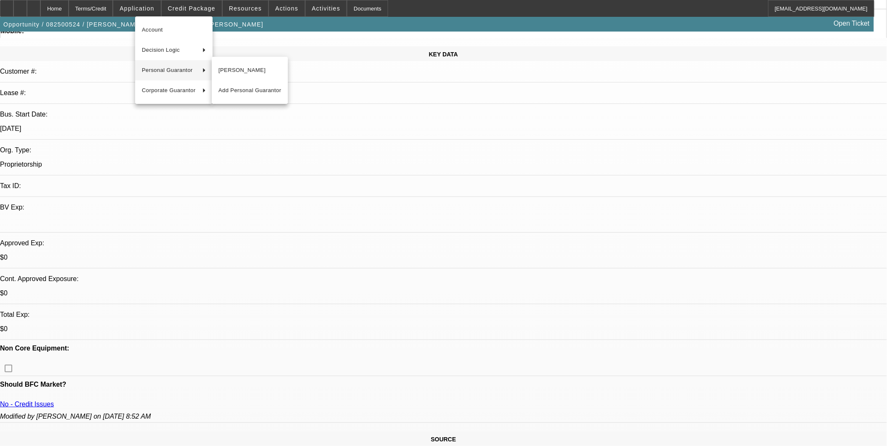
click at [165, 70] on span "Personal Guarantor" at bounding box center [169, 70] width 54 height 10
click at [237, 72] on span "Yaser Hamada" at bounding box center [250, 70] width 63 height 10
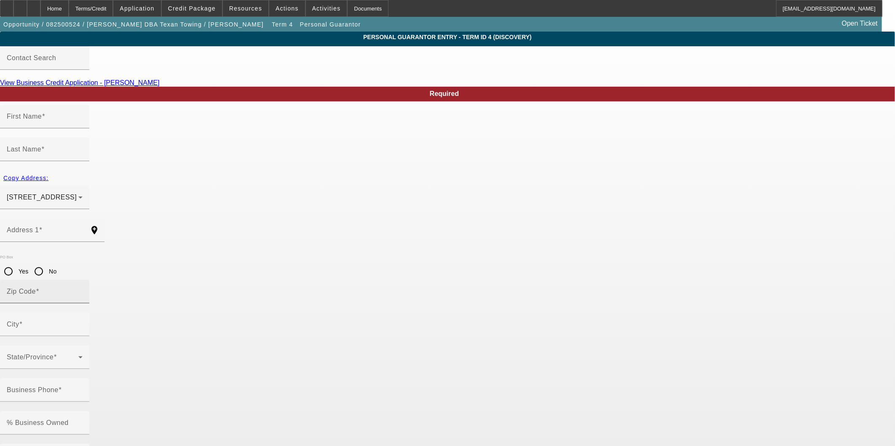
type input "Yaser"
type input "Hamada"
type input "20518 Noble Ranch Court"
radio input "true"
type input "77407"
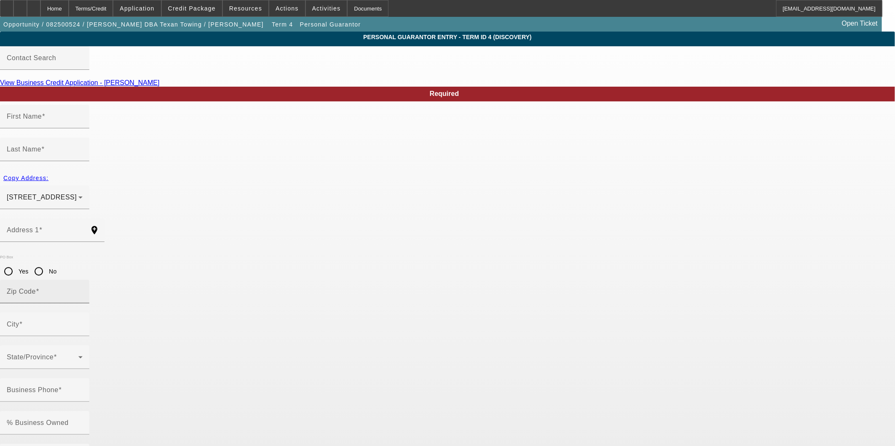
type input "Richmond"
type input "(832) 290-1017"
type input "100"
type input "150-08-5880"
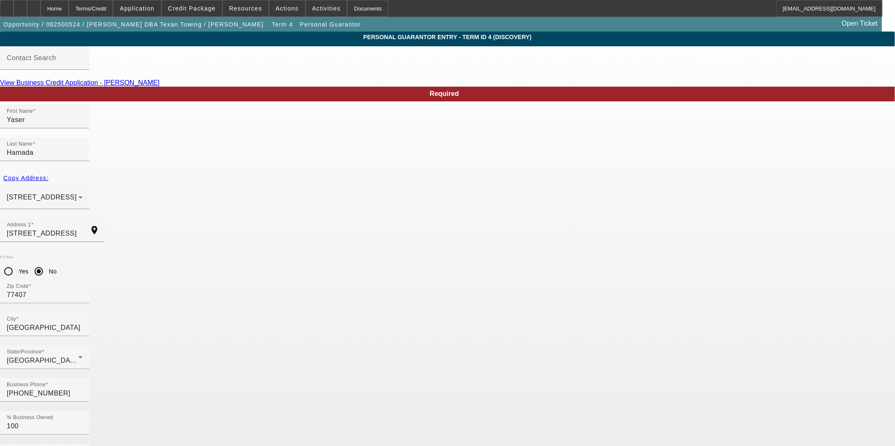
type input "kankonny@icloud.co"
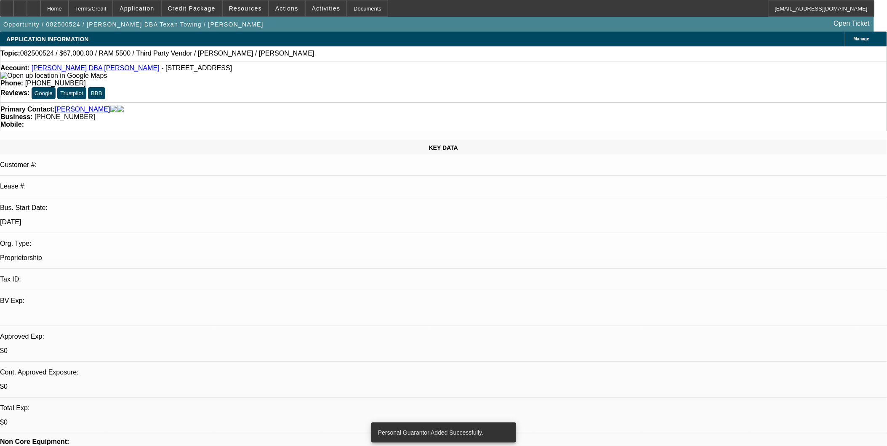
select select "0"
select select "2"
select select "0"
select select "6"
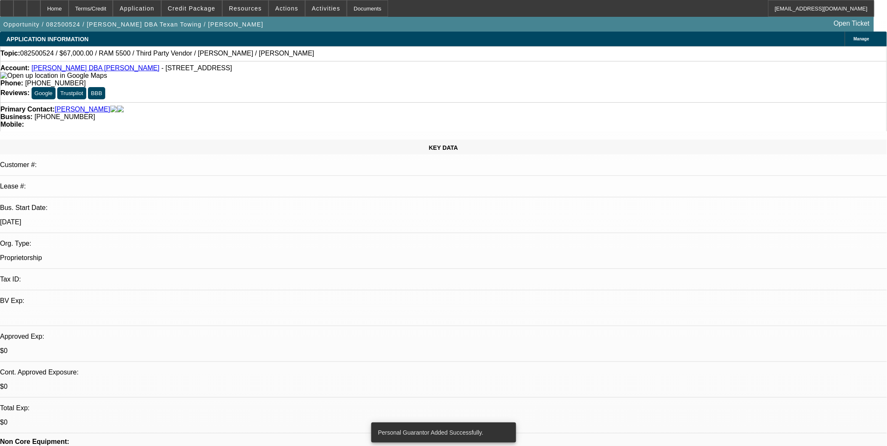
select select "0"
select select "6"
select select "0"
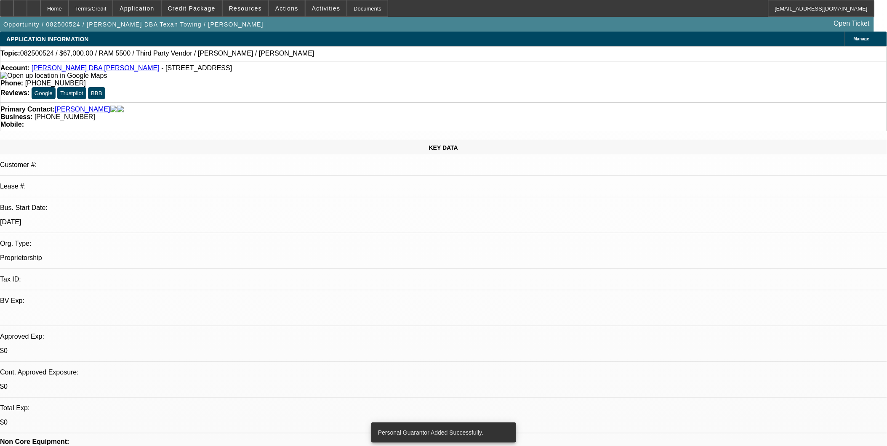
select select "0"
select select "6"
select select "0"
select select "2"
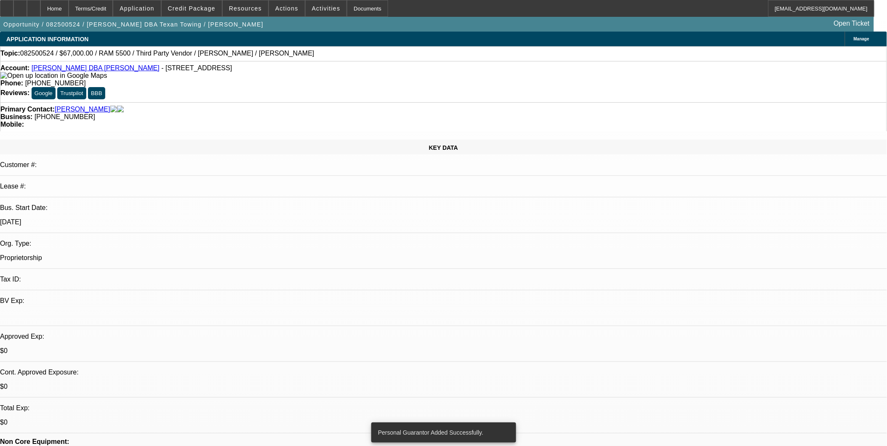
select select "2"
select select "0"
select select "6"
click at [281, 3] on span at bounding box center [287, 8] width 36 height 20
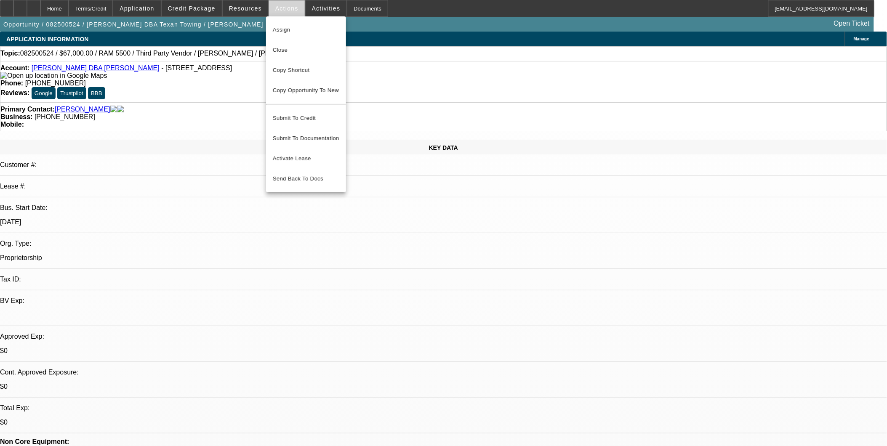
click at [281, 4] on div at bounding box center [443, 223] width 887 height 446
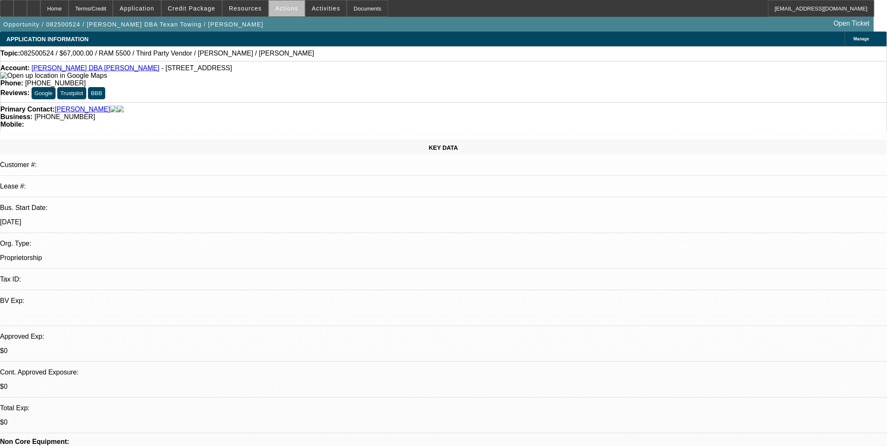
click at [287, 13] on span at bounding box center [287, 8] width 36 height 20
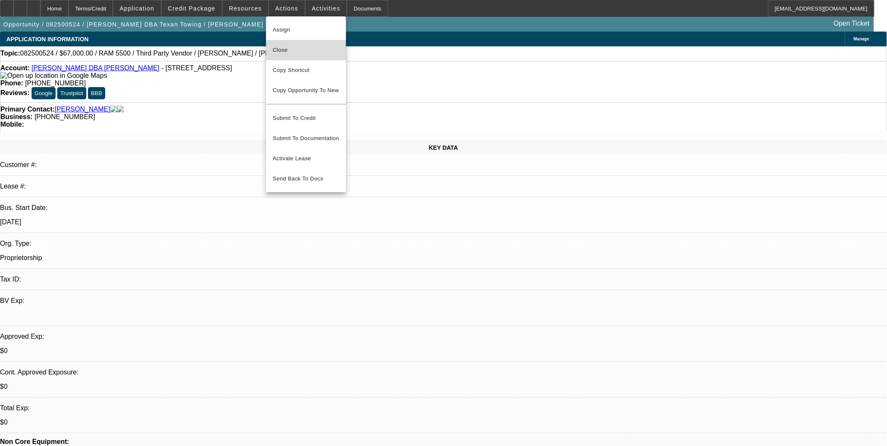
click at [302, 47] on span "Close" at bounding box center [306, 50] width 67 height 10
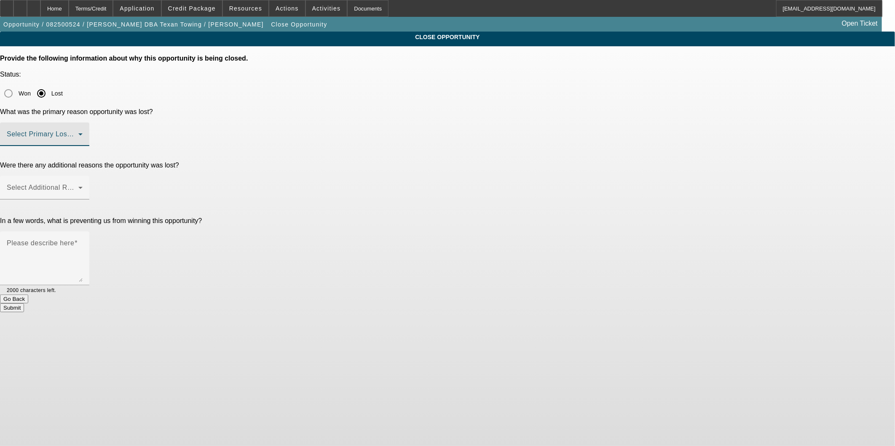
click at [78, 133] on span at bounding box center [43, 138] width 72 height 10
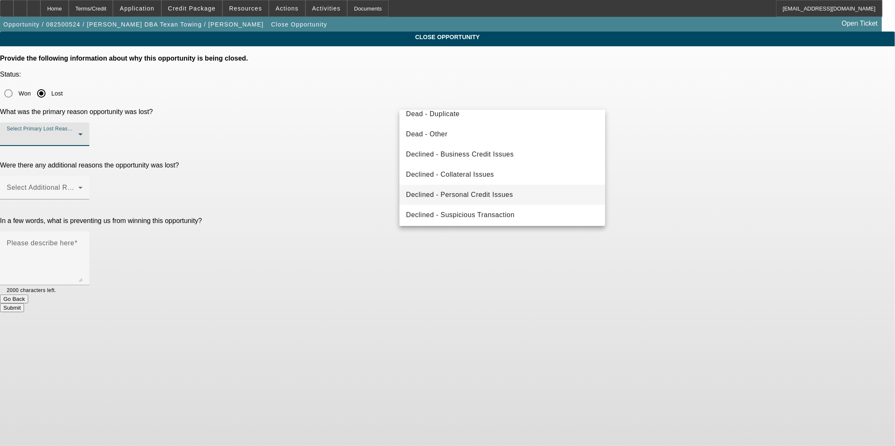
scroll to position [112, 0]
click at [494, 197] on span "Declined - Personal Credit Issues" at bounding box center [459, 193] width 107 height 10
click at [667, 152] on div "CLOSE OPPORTUNITY Provide the following information about why this opportunity …" at bounding box center [447, 172] width 895 height 281
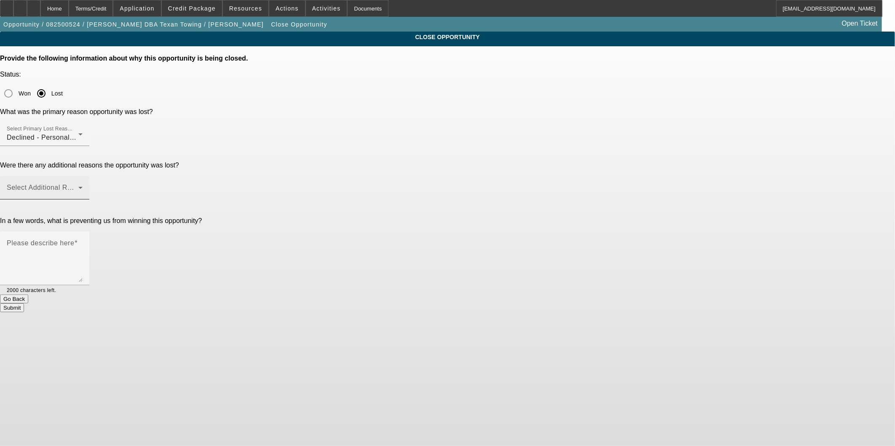
click at [78, 186] on span at bounding box center [43, 191] width 72 height 10
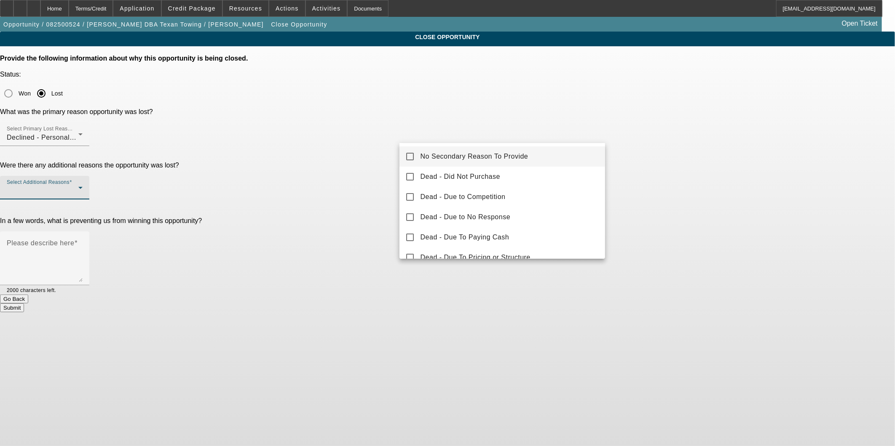
click at [509, 154] on span "No Secondary Reason To Provide" at bounding box center [474, 157] width 108 height 10
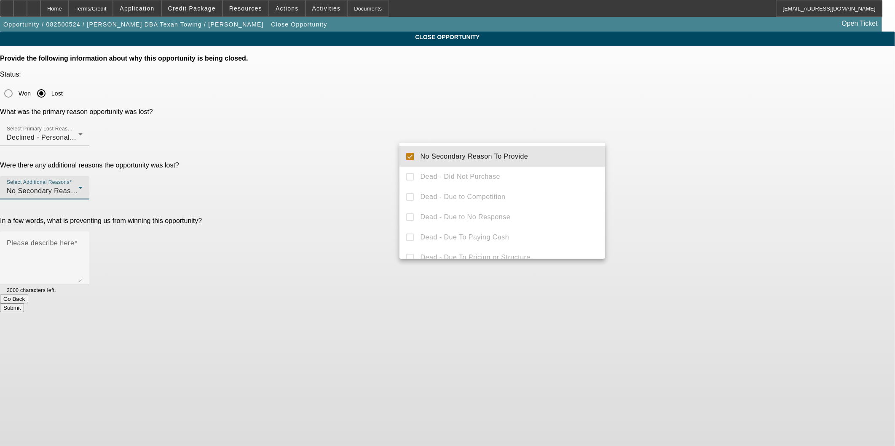
click at [727, 150] on div at bounding box center [447, 223] width 895 height 446
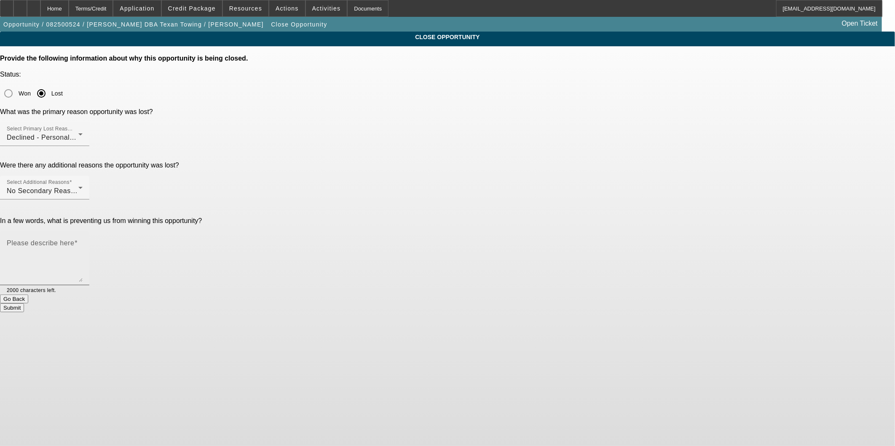
click at [83, 242] on textarea "Please describe here" at bounding box center [45, 262] width 76 height 40
type textarea "H"
click at [83, 242] on textarea "5 mortgage payments and hardly any" at bounding box center [45, 262] width 76 height 40
click at [83, 242] on textarea "only 5 mortgage payments and hardly any" at bounding box center [45, 262] width 76 height 40
drag, startPoint x: 533, startPoint y: 167, endPoint x: 537, endPoint y: 168, distance: 4.2
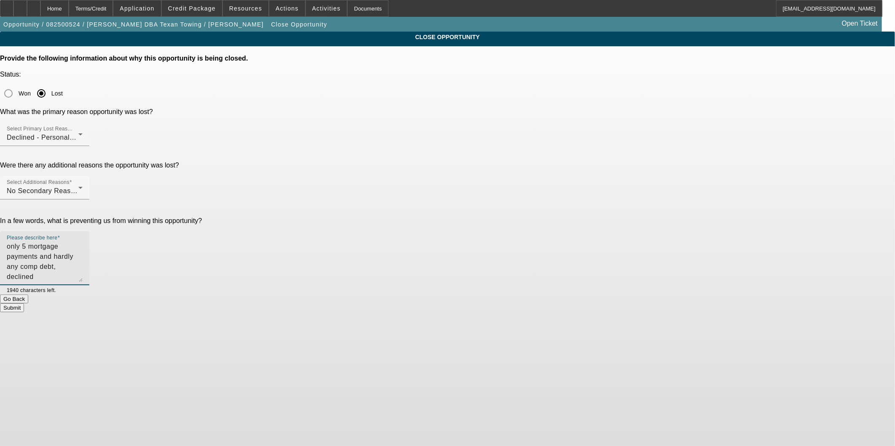
click at [83, 242] on textarea "only 5 mortgage payments and hardly any comp debt, declined" at bounding box center [45, 262] width 76 height 40
type textarea "only 5 mortgage payments and hardly any comp debt, declined"
click at [24, 304] on button "Submit" at bounding box center [12, 308] width 24 height 9
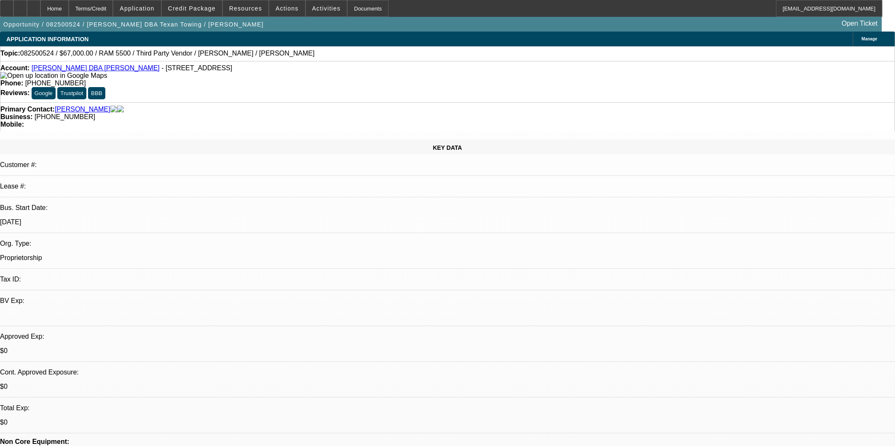
select select "0"
select select "2"
select select "0"
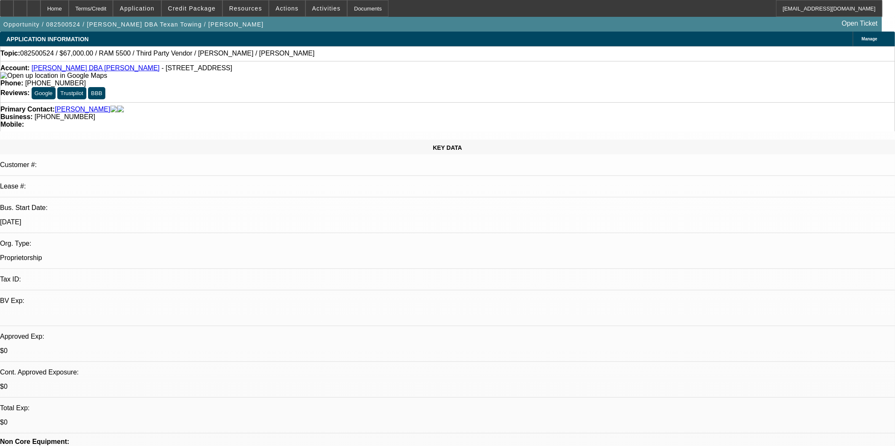
select select "0"
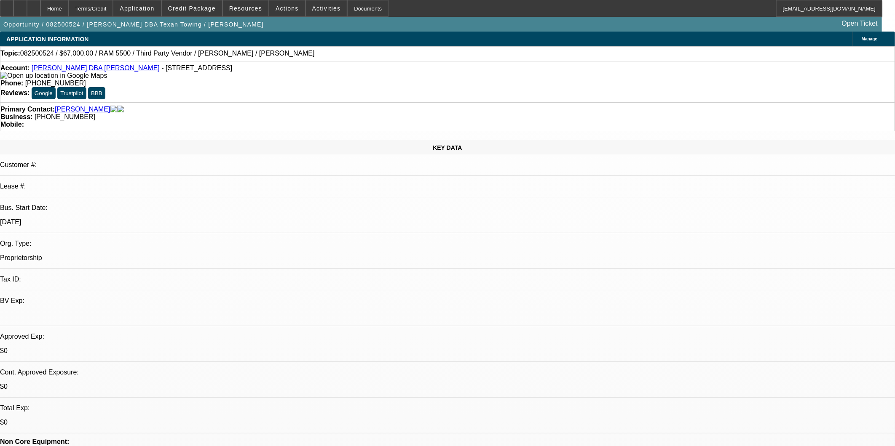
select select "2"
select select "0"
select select "1"
select select "2"
select select "6"
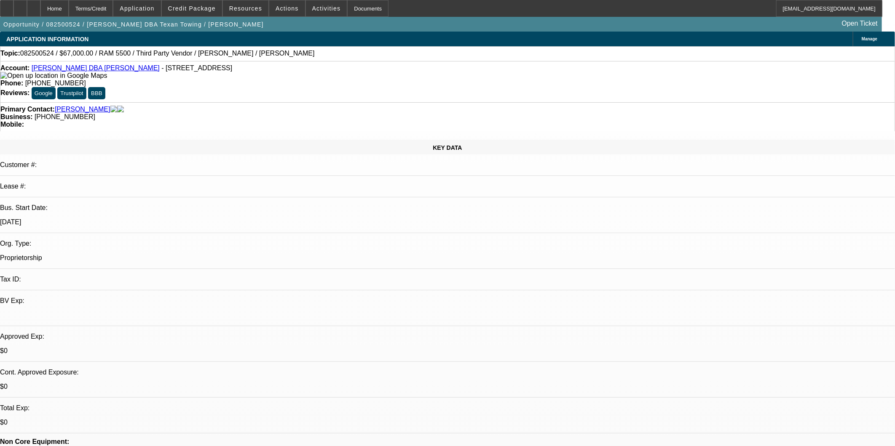
select select "1"
select select "6"
select select "1"
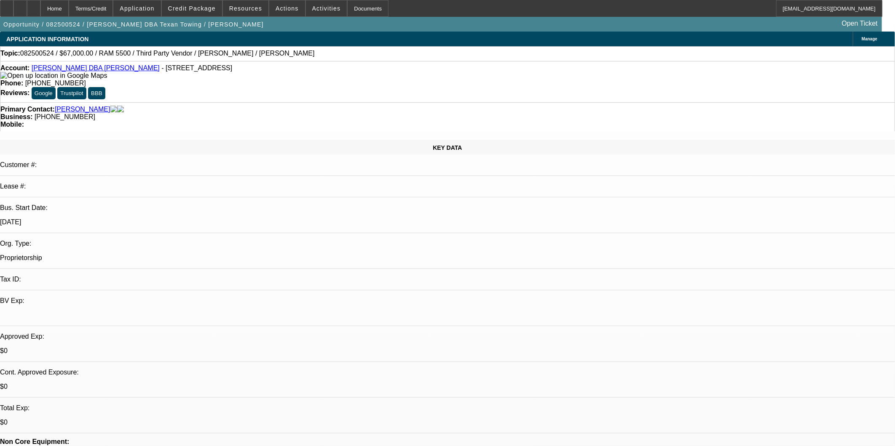
select select "6"
select select "1"
select select "2"
select select "6"
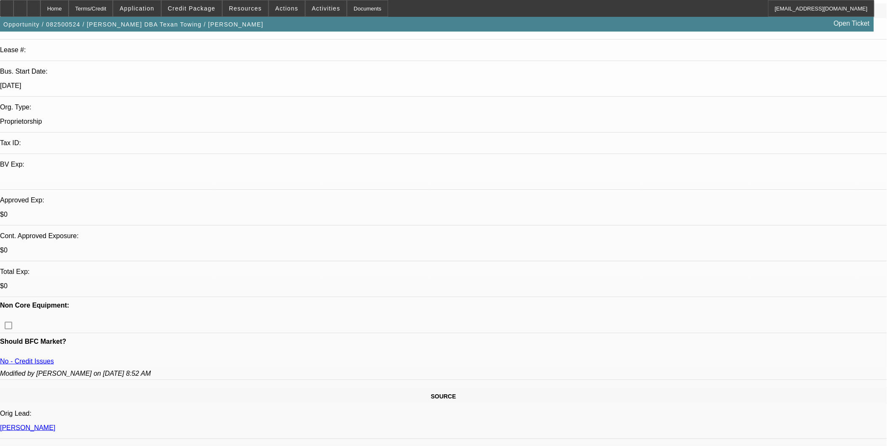
scroll to position [140, 0]
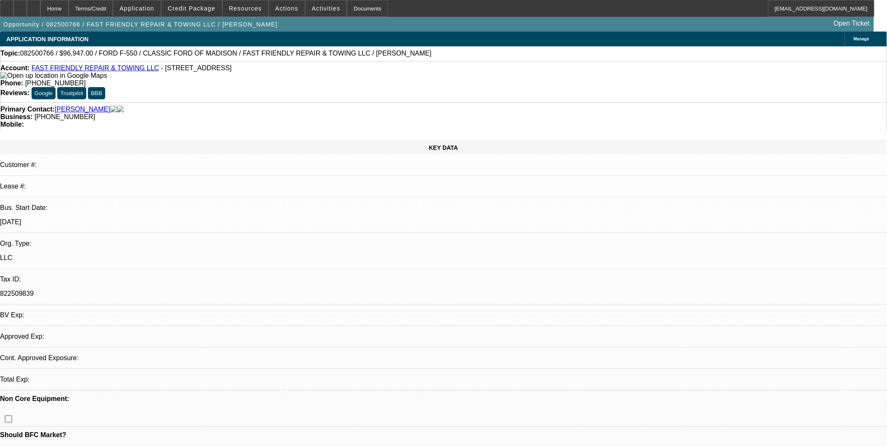
select select "0"
select select "1"
select select "3"
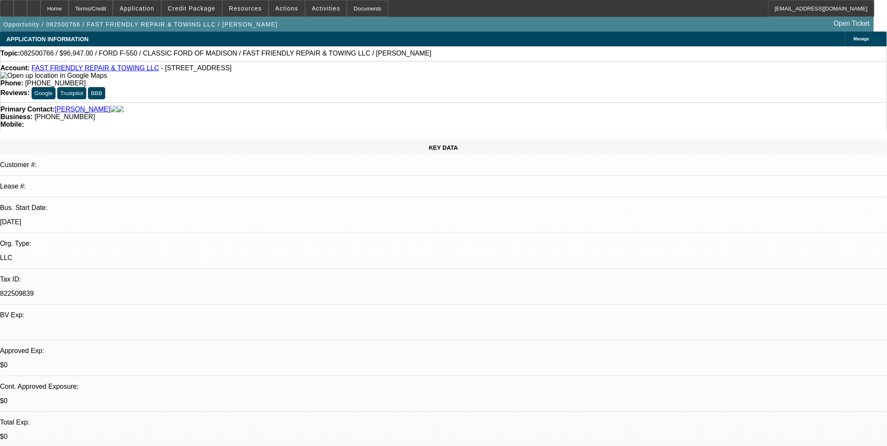
select select "6"
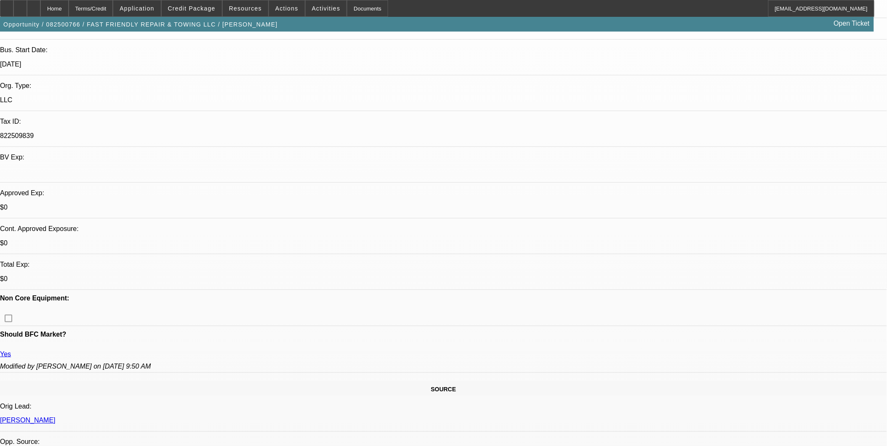
scroll to position [234, 0]
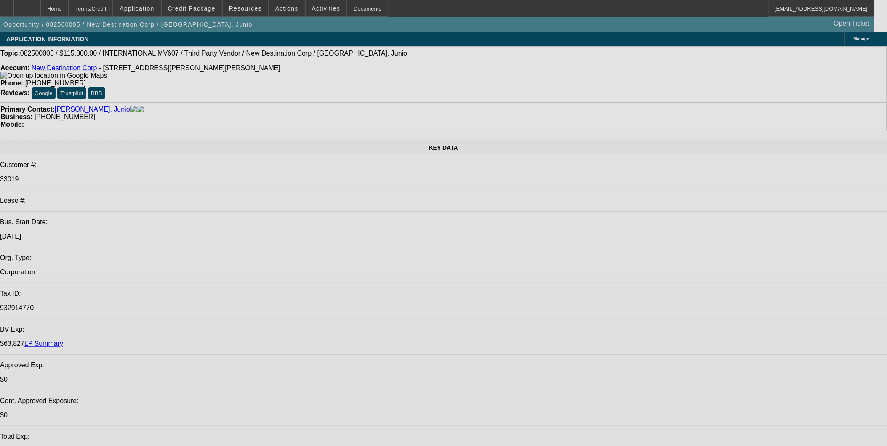
select select "0"
select select "2"
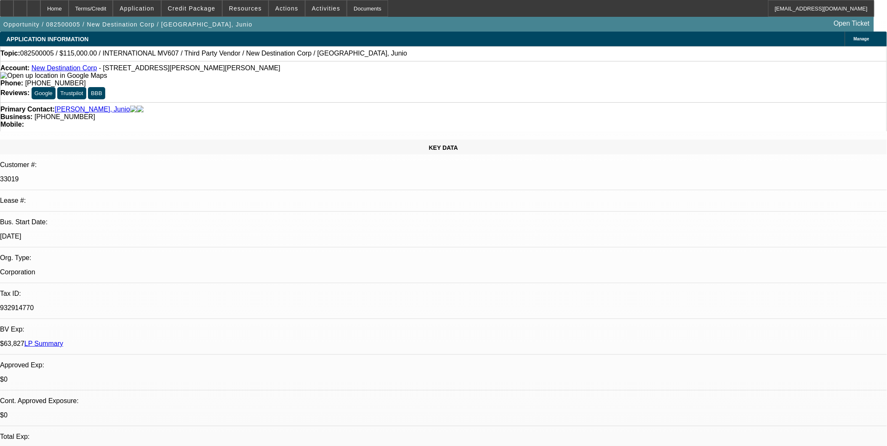
select select "0.1"
select select "0"
select select "2"
select select "0.1"
select select "2"
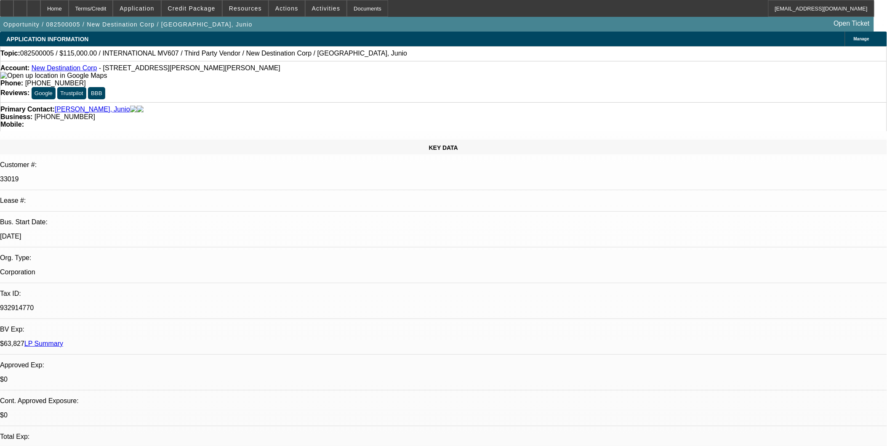
select select "0.1"
select select "1"
select select "2"
select select "4"
select select "1"
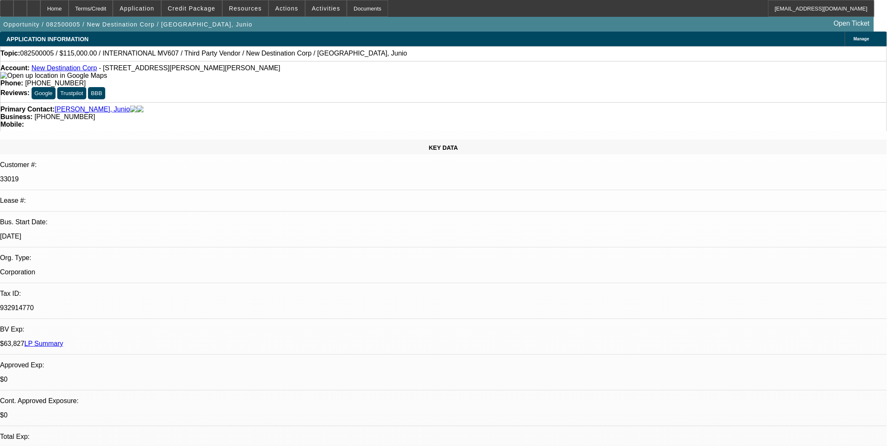
select select "2"
select select "4"
select select "1"
select select "2"
select select "4"
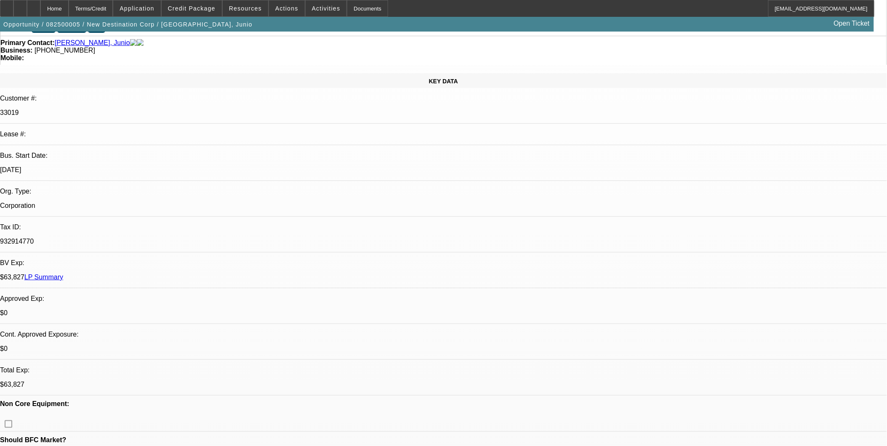
scroll to position [140, 0]
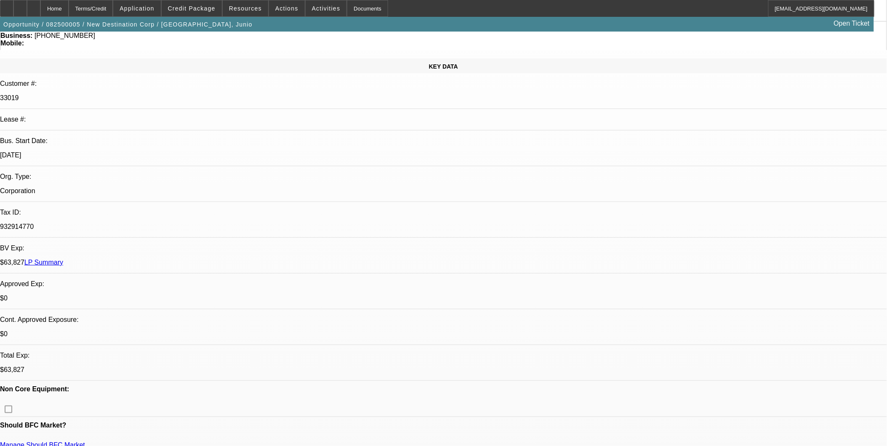
scroll to position [0, 0]
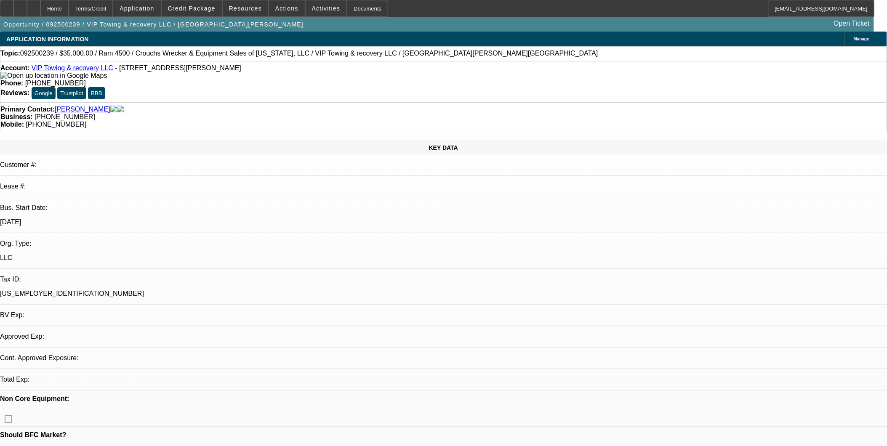
select select "0"
select select "2"
select select "0.1"
select select "0.2"
select select "0"
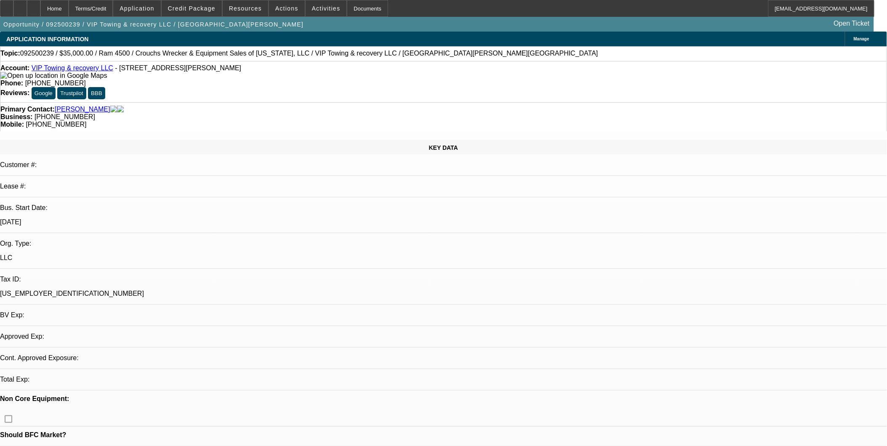
select select "0.1"
select select "0.2"
select select "0"
select select "0.1"
select select "0"
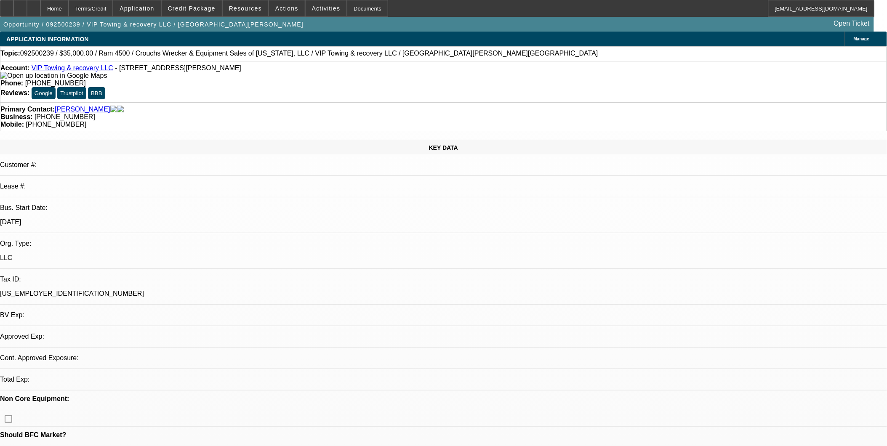
select select "0"
select select "0.1"
select select "1"
select select "2"
select select "4"
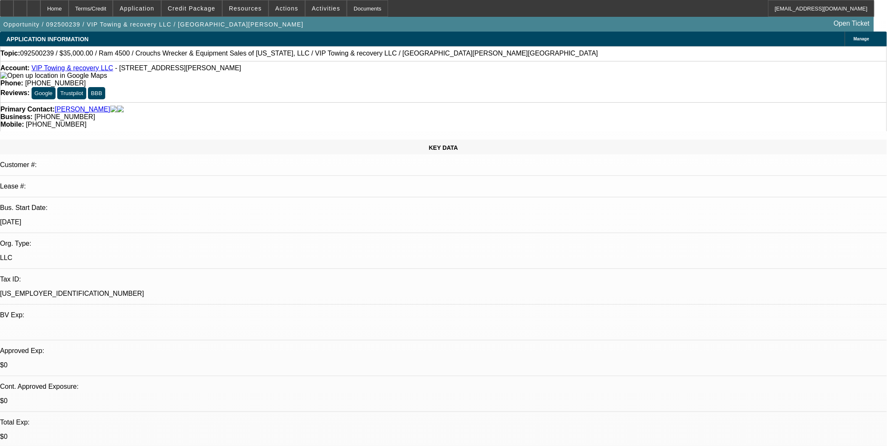
select select "1"
select select "4"
select select "1"
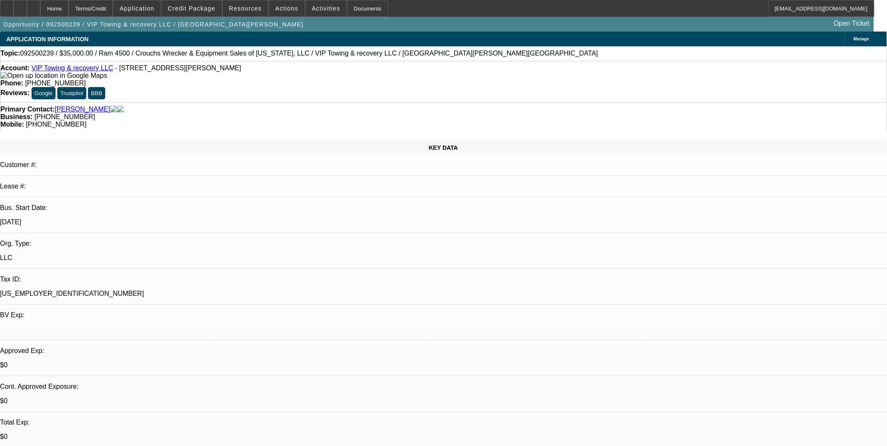
select select "4"
select select "1"
select select "4"
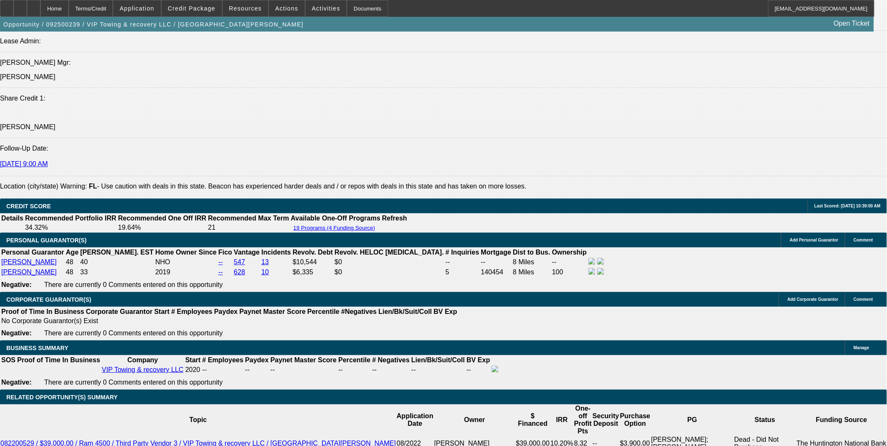
scroll to position [1170, 0]
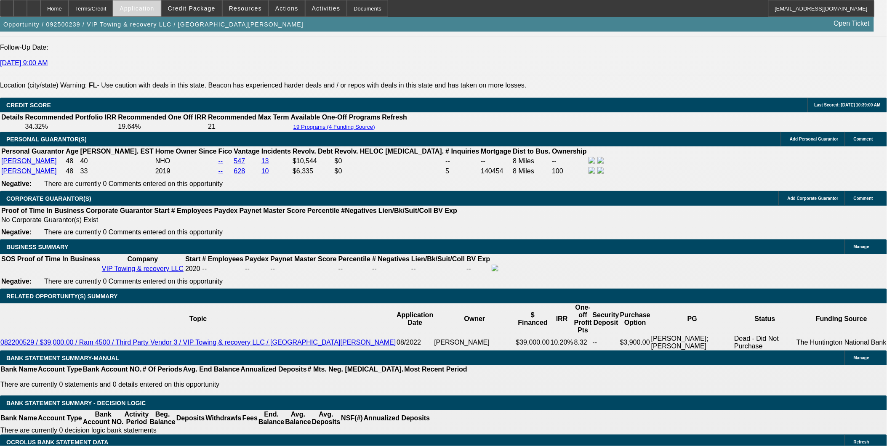
click at [148, 7] on span "Application" at bounding box center [137, 8] width 35 height 7
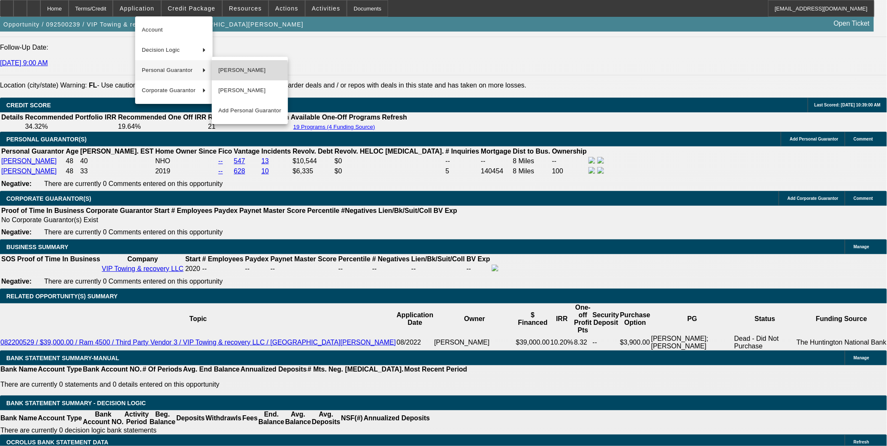
click at [235, 76] on button "[PERSON_NAME]" at bounding box center [250, 70] width 76 height 20
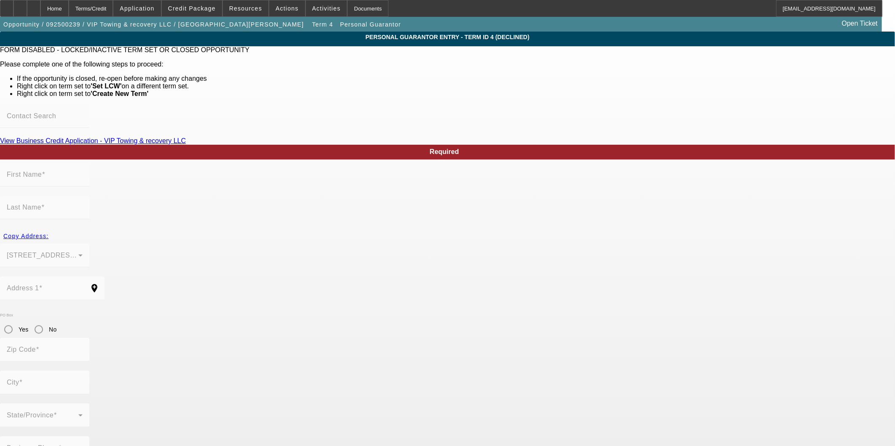
type input "Carlos"
type input "Lloret"
type input "1110 East Hancock Drive"
radio input "true"
type input "32725"
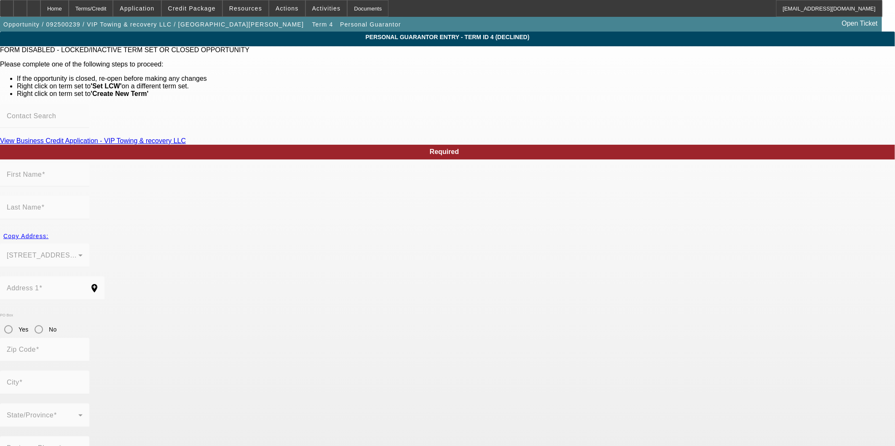
type input "Deltona"
type input "(321) 363-3769"
type input "0"
type input "134-60-6050"
type input "[EMAIL_ADDRESS][DOMAIN_NAME]"
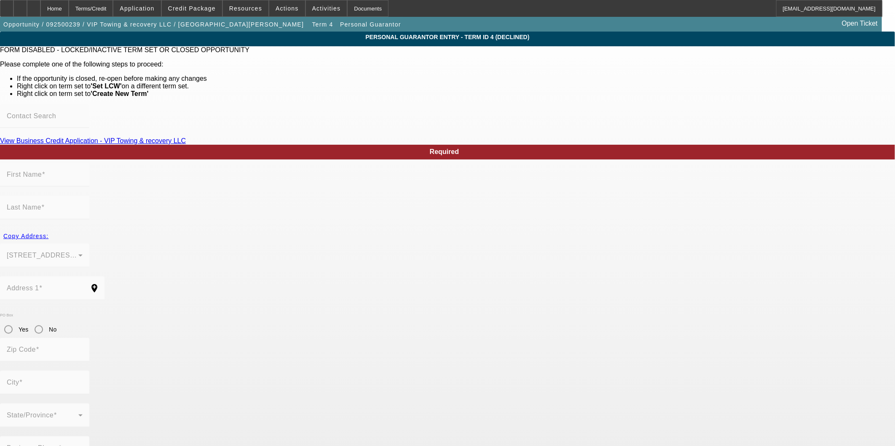
type input "(856) 278-4045"
click at [65, 11] on div "Home" at bounding box center [54, 8] width 28 height 17
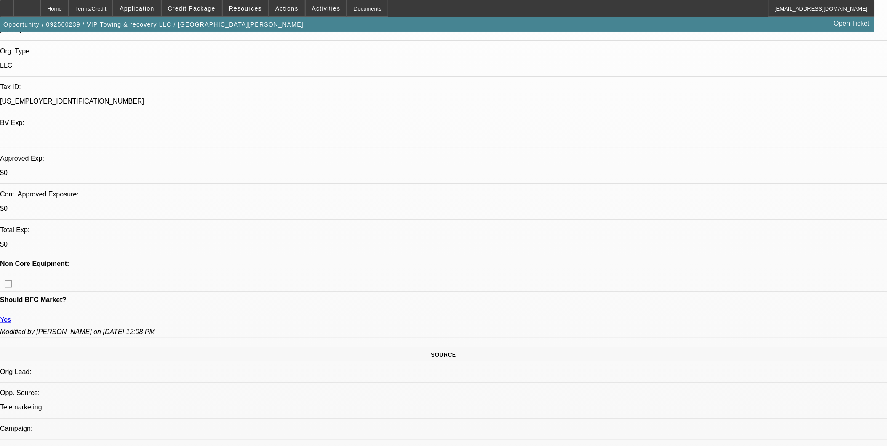
select select "0"
select select "2"
select select "0.1"
select select "4"
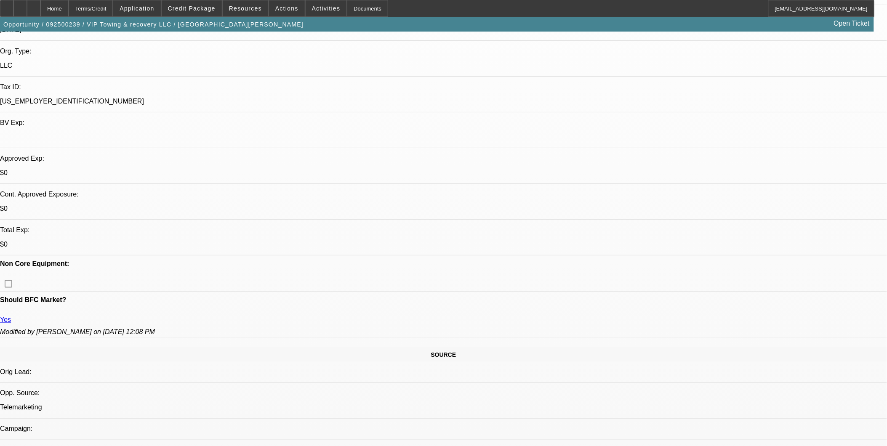
select select "0.2"
select select "0"
select select "0.1"
select select "4"
select select "0.2"
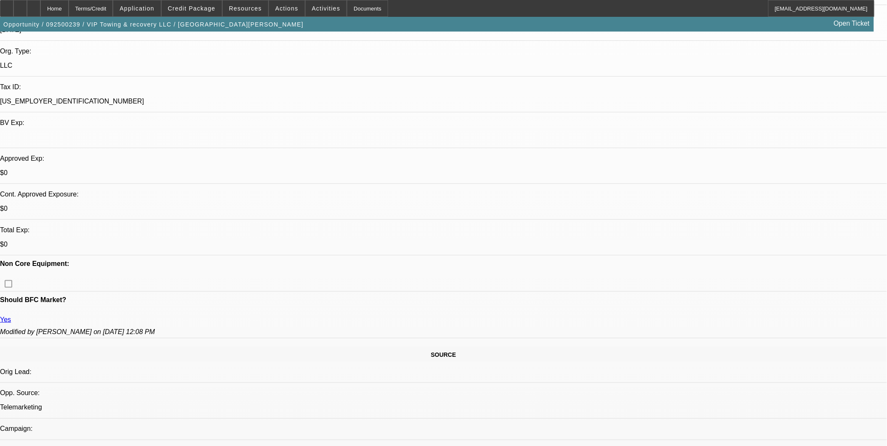
select select "0"
select select "0.1"
select select "4"
select select "0"
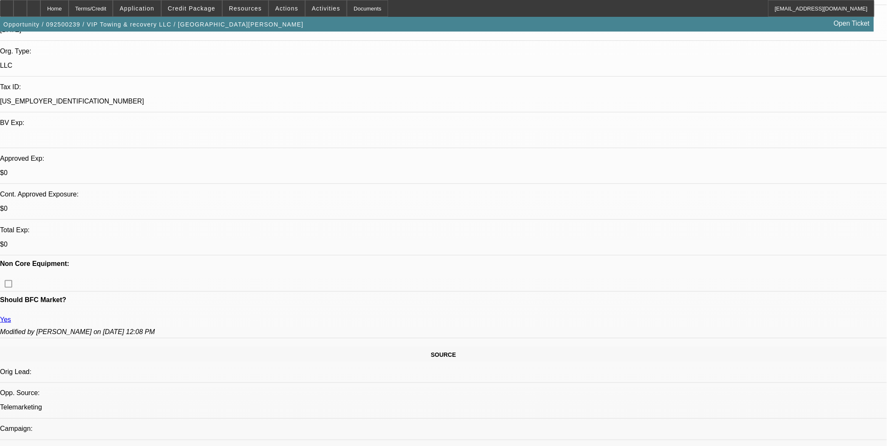
select select "0.1"
select select "4"
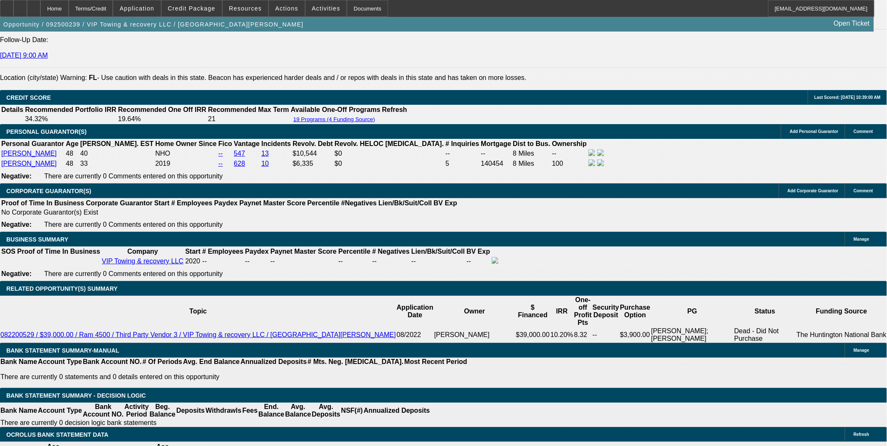
scroll to position [1123, 0]
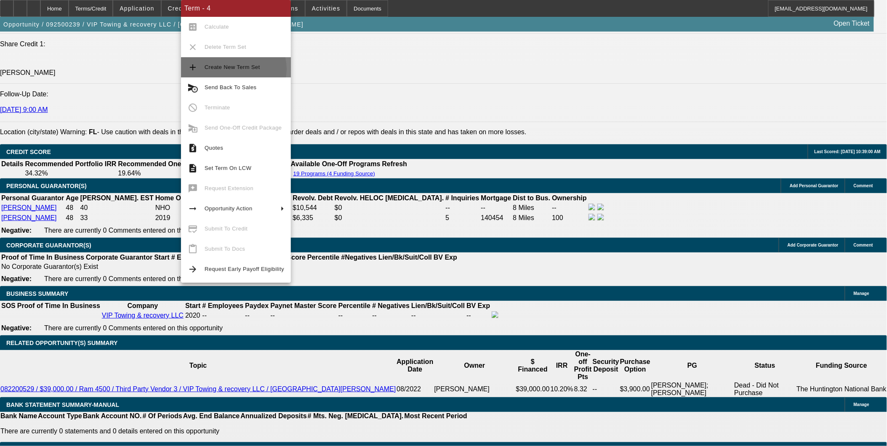
click at [232, 69] on span "Create New Term Set" at bounding box center [233, 67] width 56 height 6
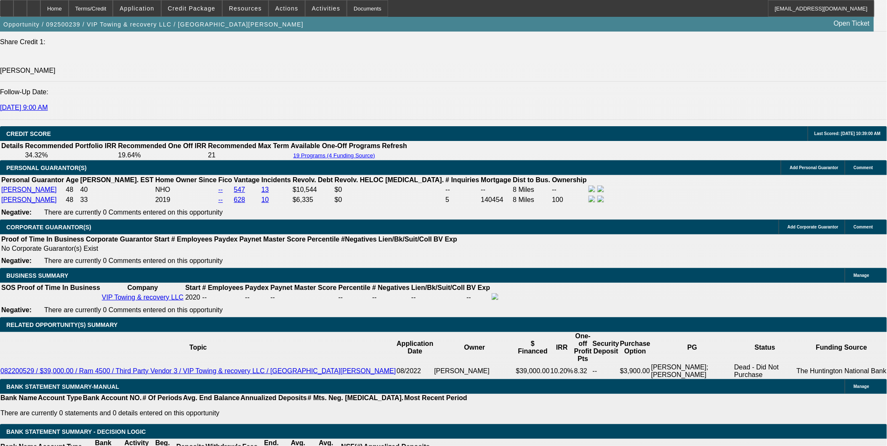
select select "0"
select select "2"
select select "0.1"
select select "0"
select select "2"
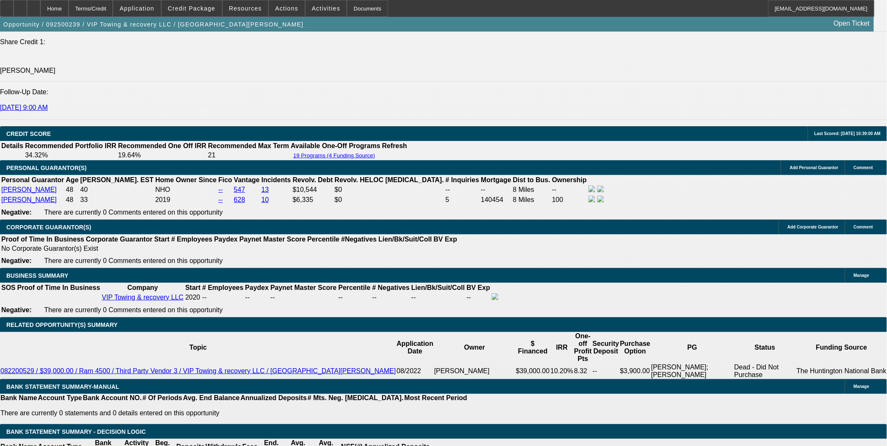
select select "0.1"
select select "0.2"
select select "0"
select select "0.1"
select select "0.2"
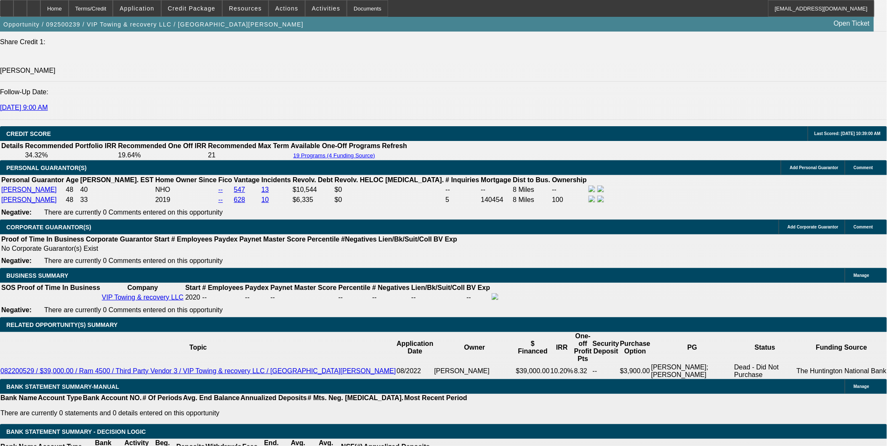
select select "0"
select select "0.1"
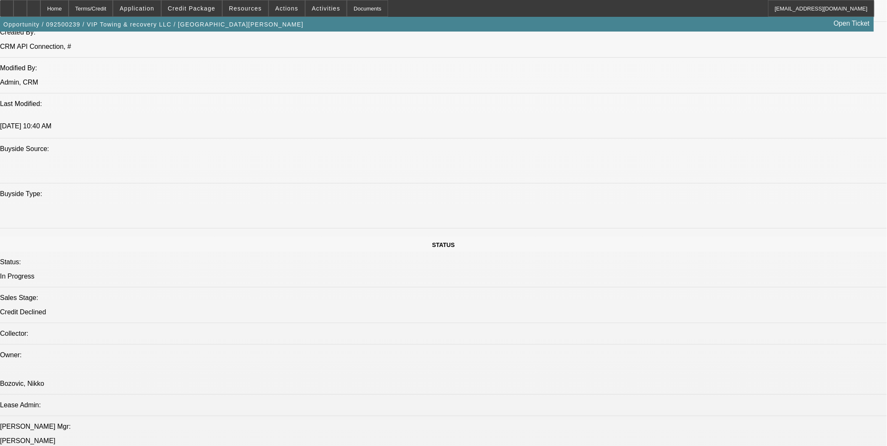
select select "1"
select select "2"
select select "4"
select select "1"
select select "2"
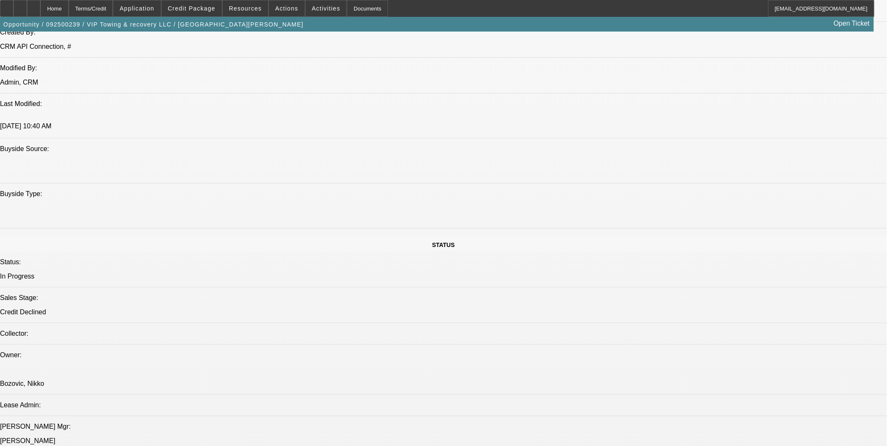
select select "4"
select select "1"
select select "4"
select select "1"
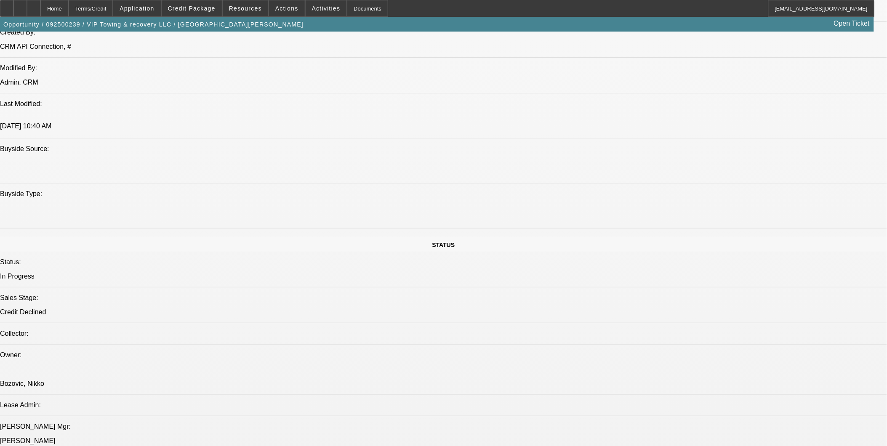
select select "1"
select select "4"
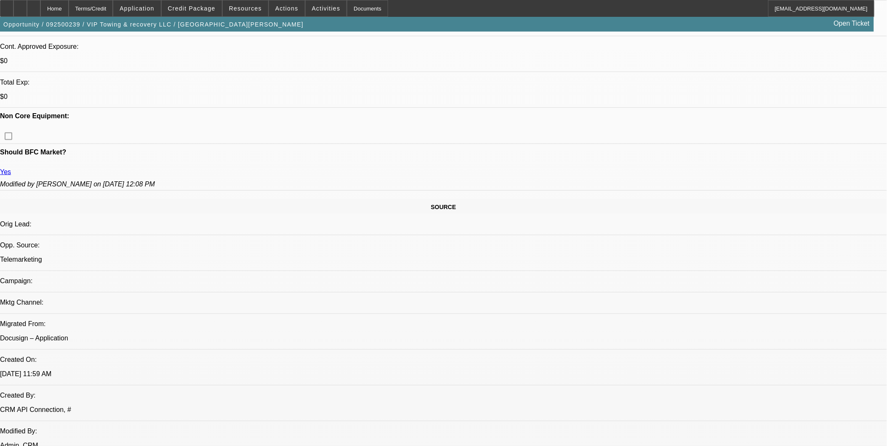
scroll to position [236, 0]
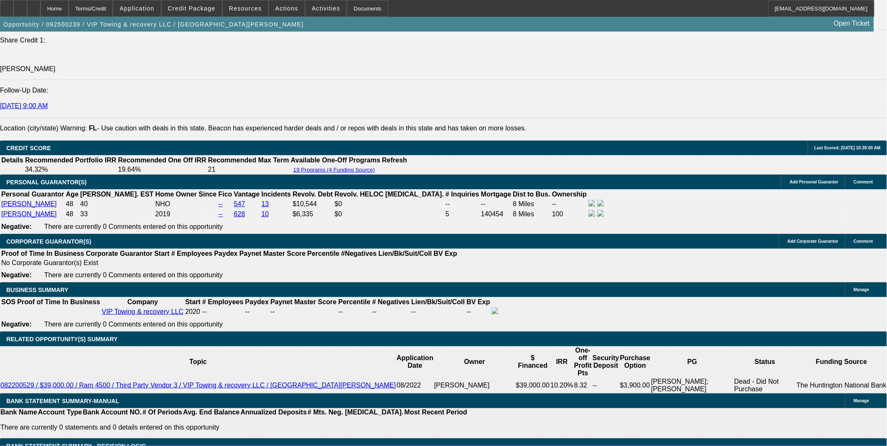
scroll to position [1265, 0]
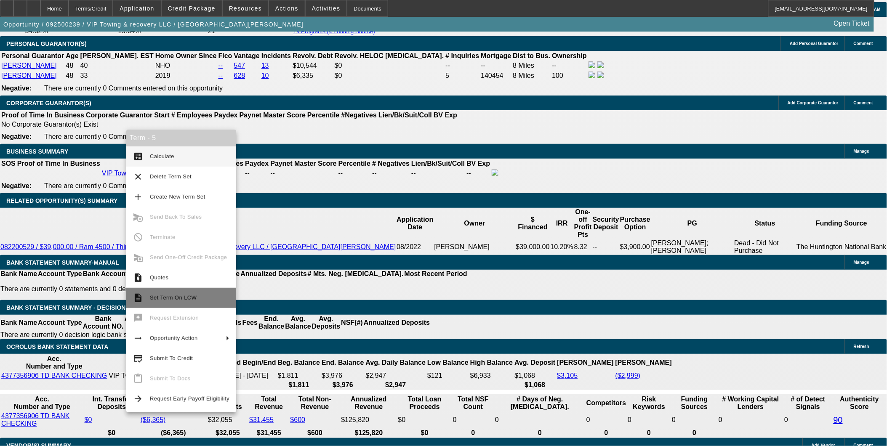
click at [177, 296] on span "Set Term On LCW" at bounding box center [173, 298] width 47 height 6
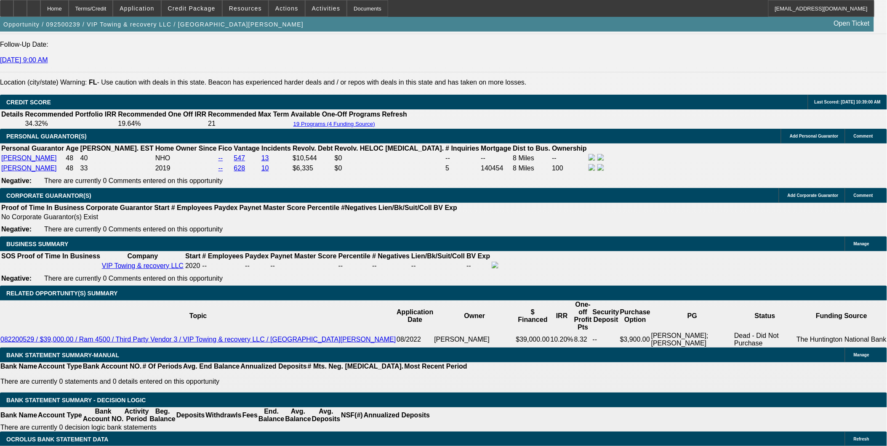
scroll to position [1172, 0]
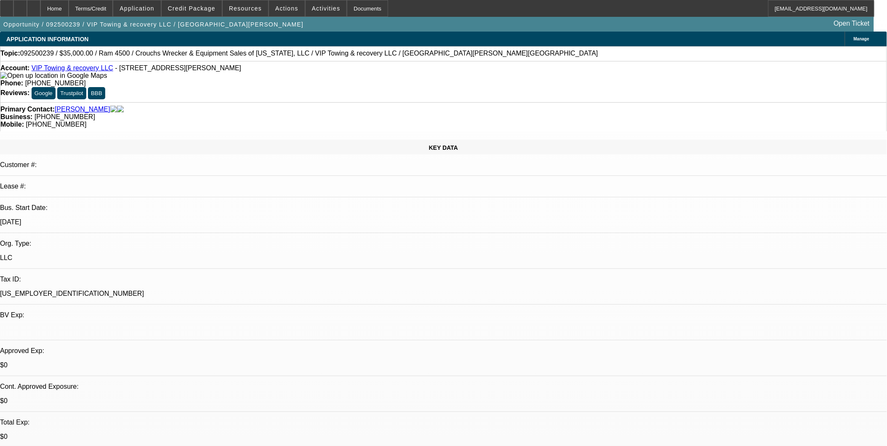
select select "0"
select select "2"
select select "0.1"
select select "0"
select select "2"
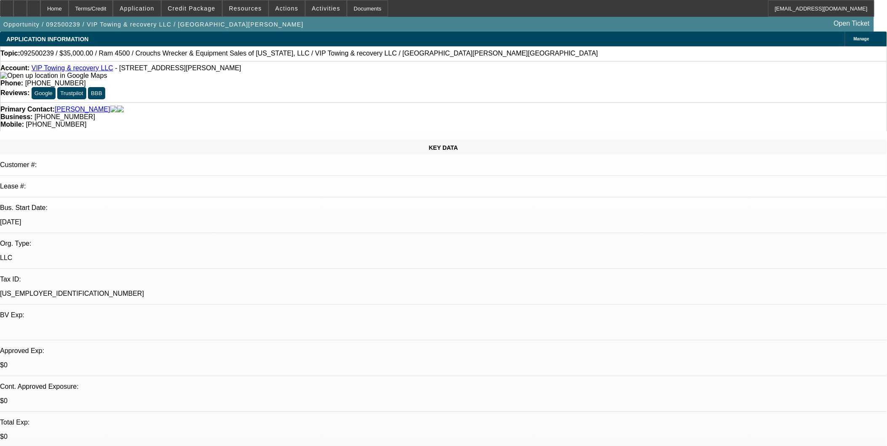
select select "0.1"
select select "0.2"
select select "0"
select select "0.1"
select select "0.2"
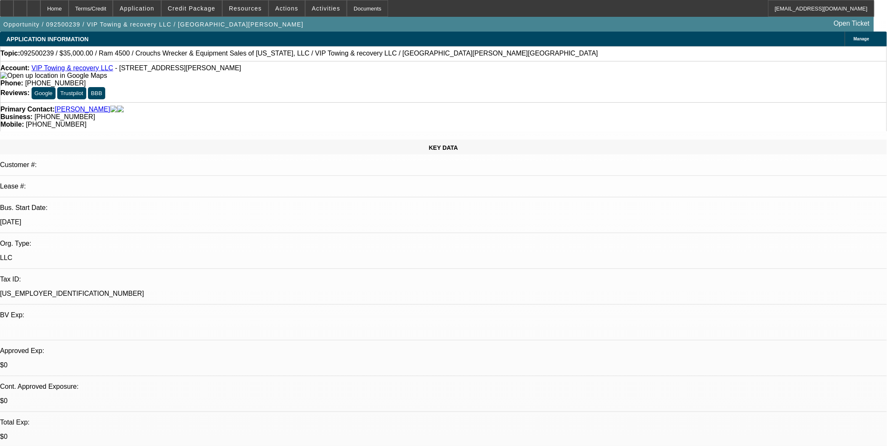
select select "0"
select select "0.1"
select select "1"
select select "2"
select select "4"
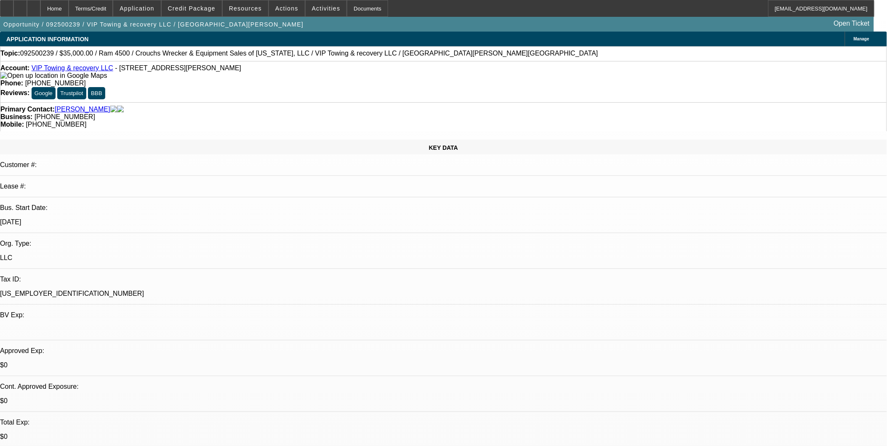
select select "1"
select select "2"
select select "4"
select select "1"
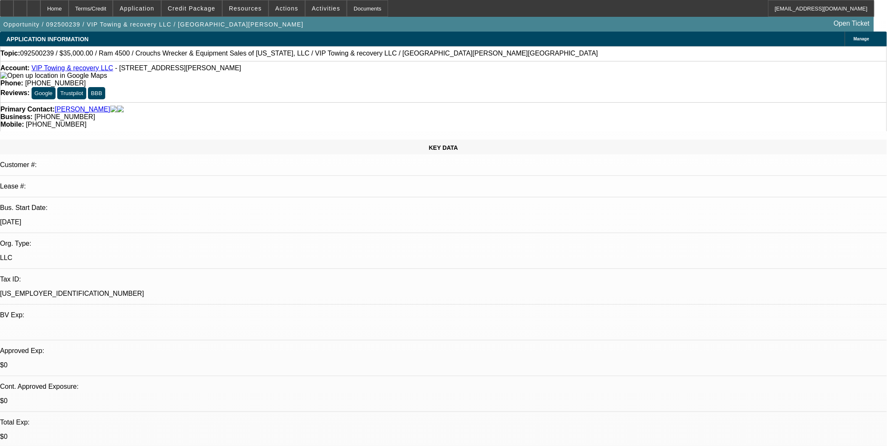
select select "4"
select select "1"
select select "4"
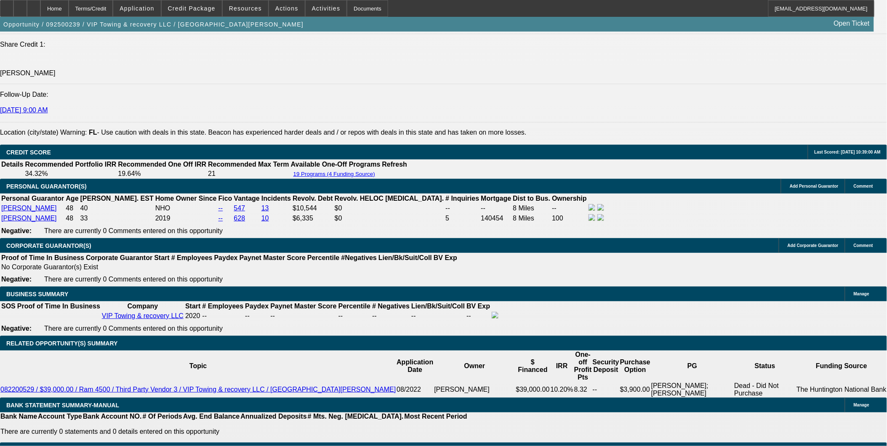
scroll to position [1123, 0]
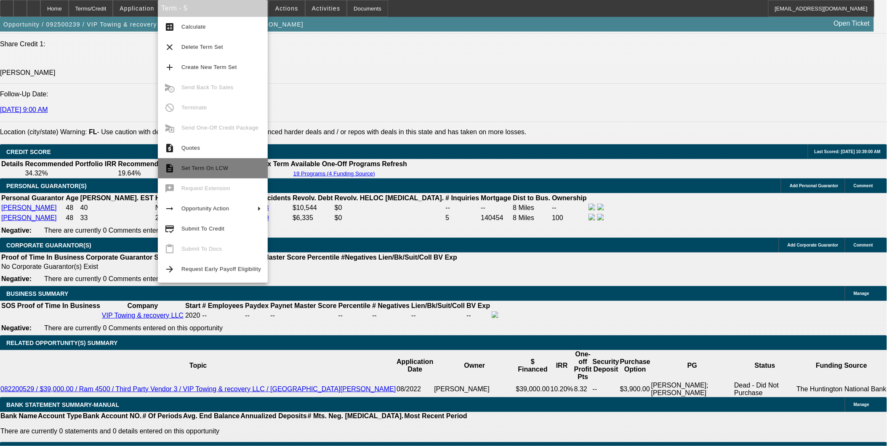
click at [212, 171] on span "Set Term On LCW" at bounding box center [205, 168] width 47 height 6
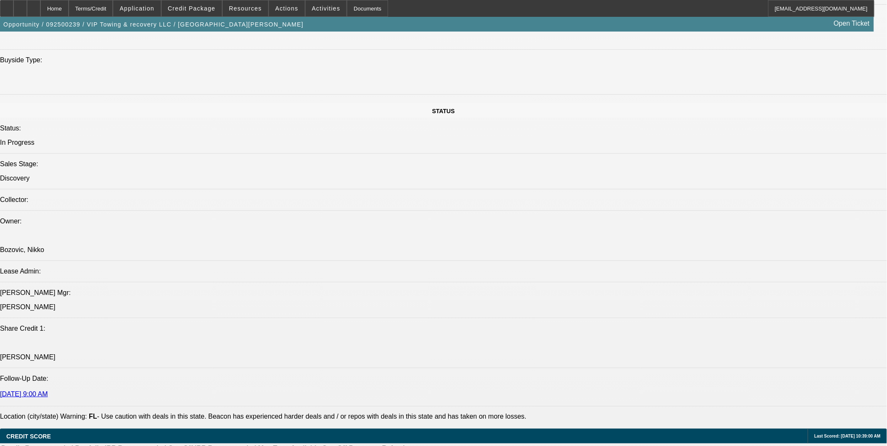
select select "0"
select select "2"
select select "0.1"
select select "0"
select select "2"
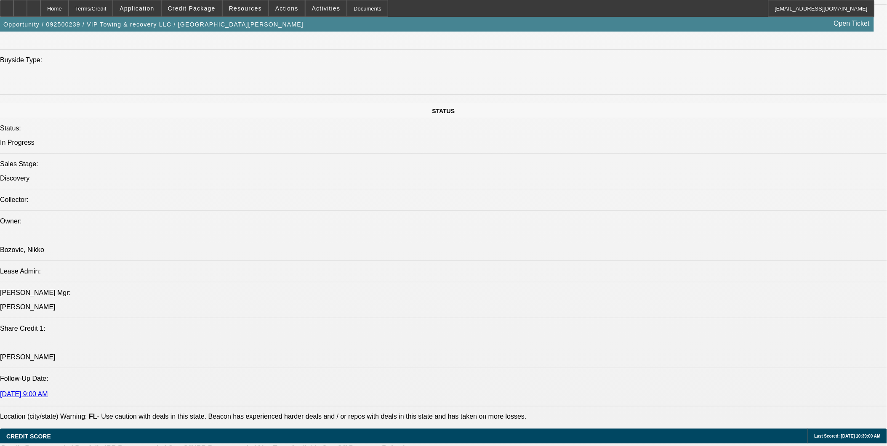
select select "0.1"
select select "0.2"
select select "0"
select select "0.1"
select select "0.2"
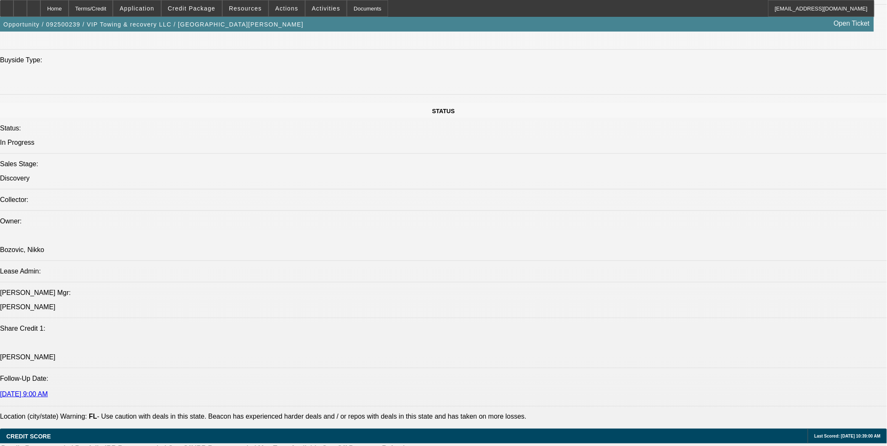
select select "0"
select select "0.1"
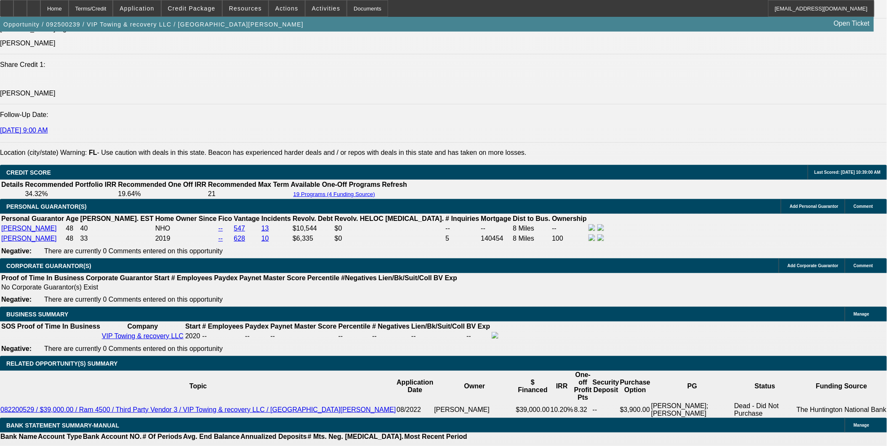
select select "1"
select select "2"
select select "4"
select select "1"
select select "2"
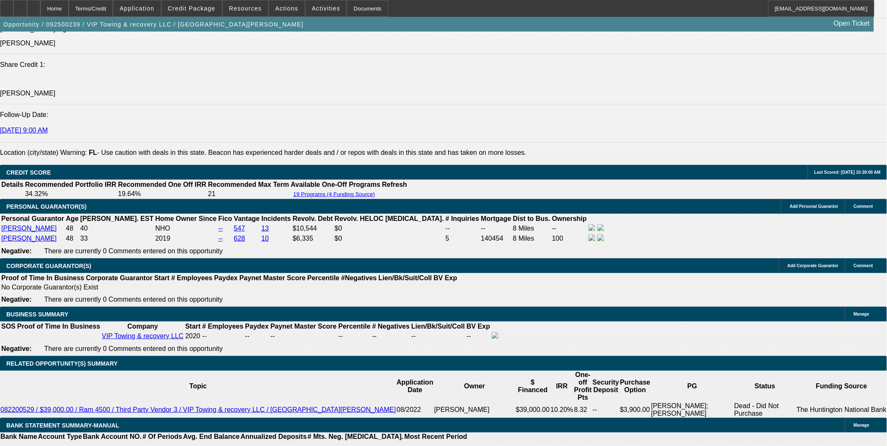
select select "4"
select select "1"
select select "4"
select select "1"
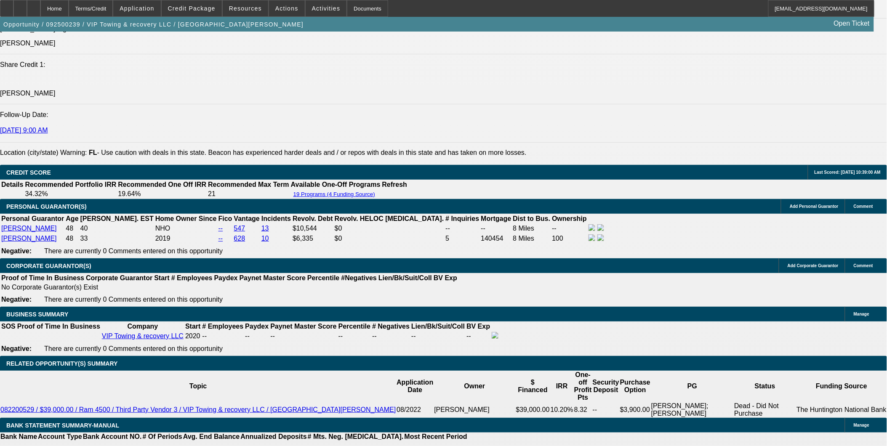
select select "1"
select select "4"
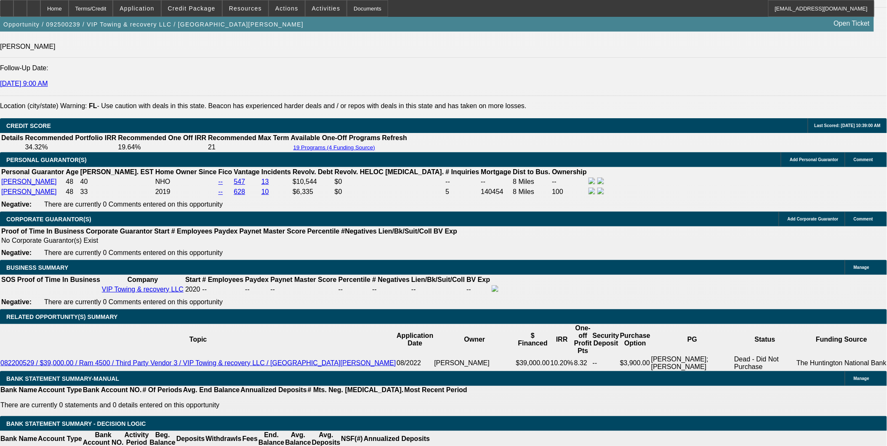
scroll to position [1178, 0]
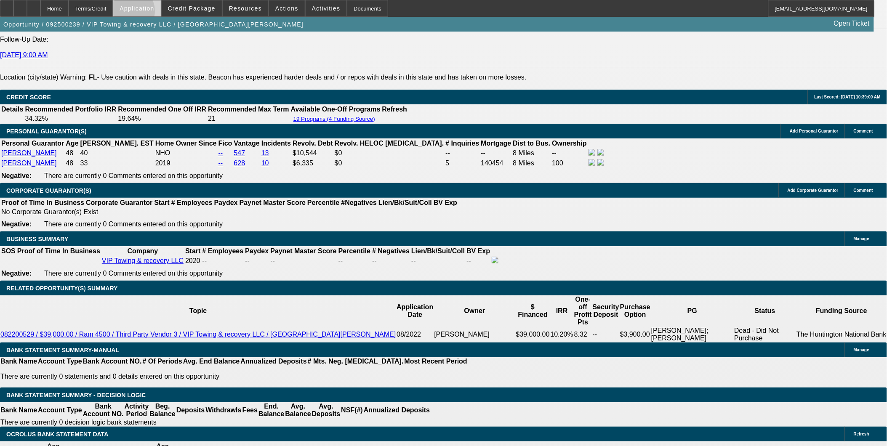
click at [151, 13] on span at bounding box center [136, 8] width 47 height 20
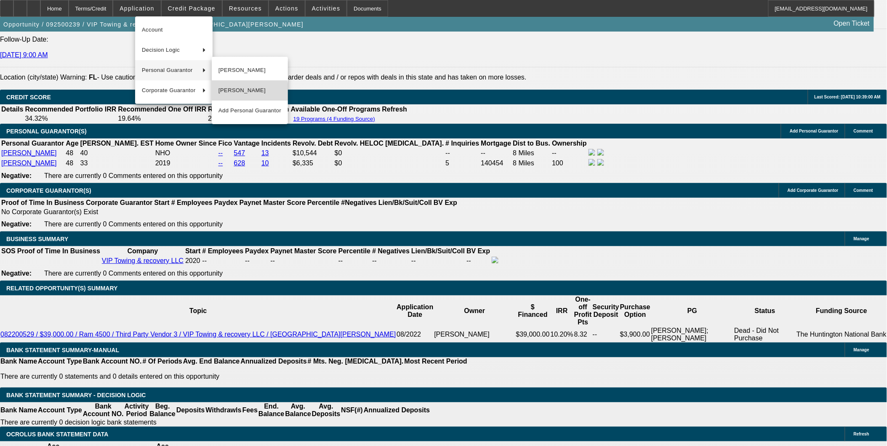
click at [245, 95] on span "Magdalena Lloret" at bounding box center [250, 90] width 63 height 10
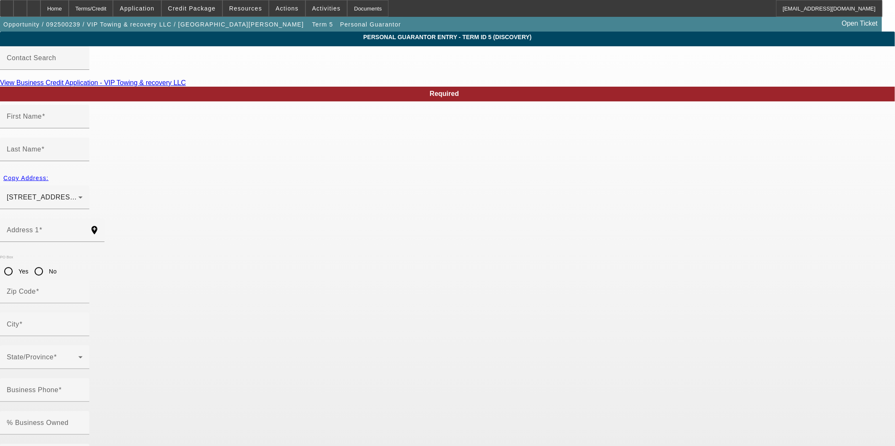
type input "Magdalena"
type input "Lloret"
type input "1110 E Hancock dr"
radio input "true"
type input "32725"
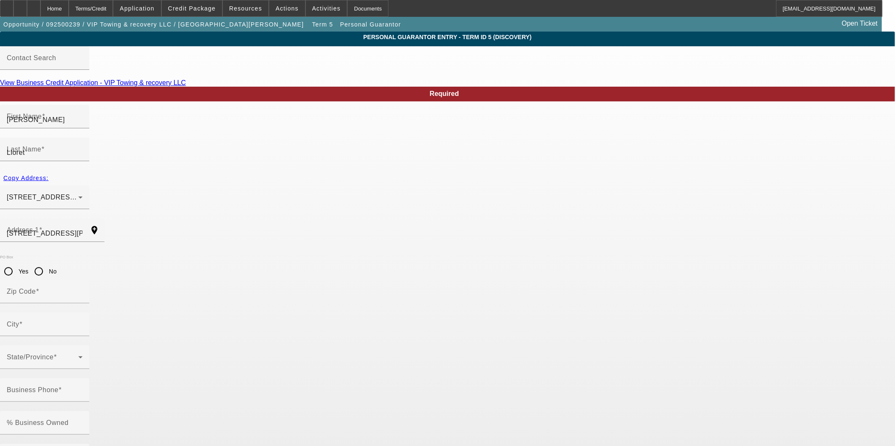
type input "Deltona"
type input "(407) 878-0069"
type input "100"
type input "109-82-6756"
type input "viptowingfl@gmail.com"
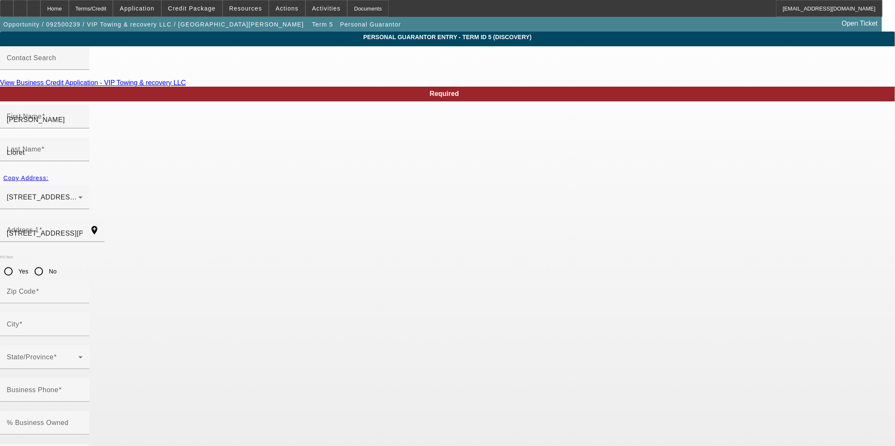
type input "(386) 473-0489"
drag, startPoint x: 419, startPoint y: 333, endPoint x: -37, endPoint y: 276, distance: 458.8
click at [0, 276] on html "Home Terms/Credit Application Credit Package Resources Actions Activities Docum…" at bounding box center [447, 223] width 895 height 446
click at [69, 7] on div "Home" at bounding box center [54, 8] width 28 height 17
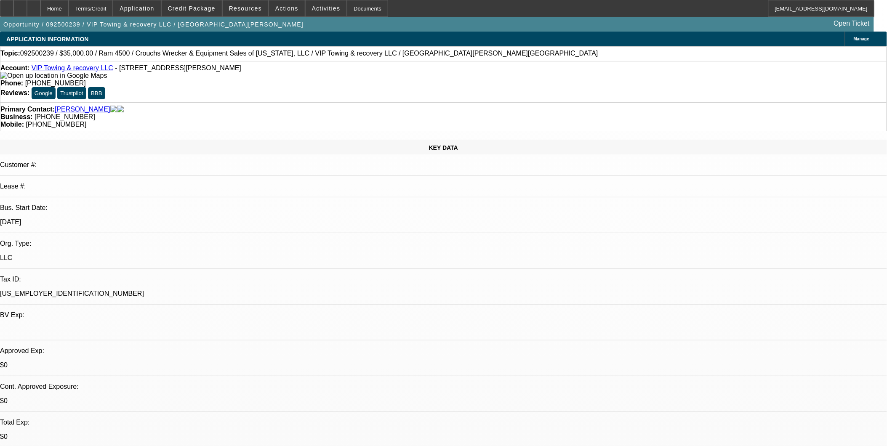
select select "0"
select select "2"
select select "0.1"
select select "4"
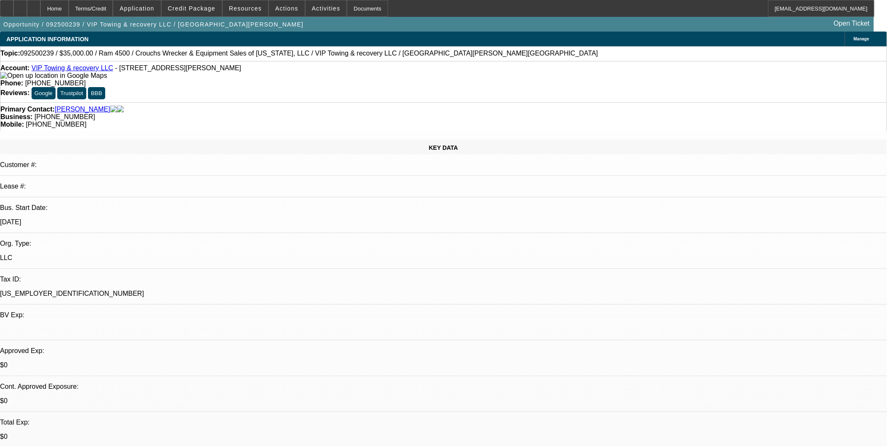
select select "0"
select select "2"
select select "0.1"
select select "4"
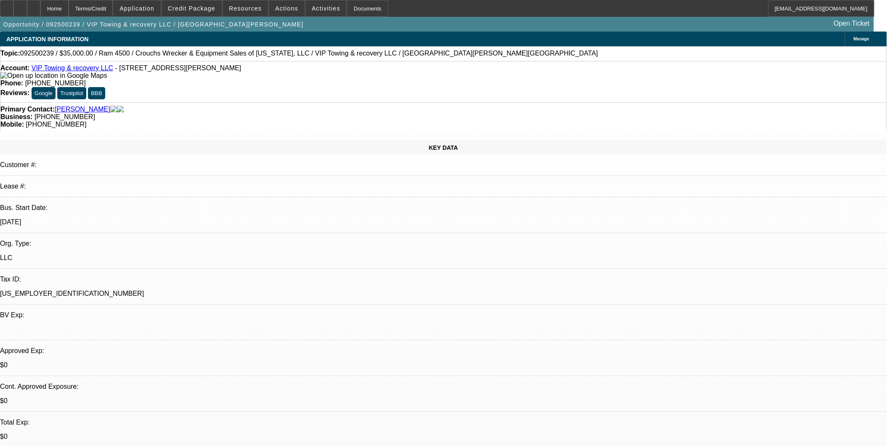
select select "0.2"
select select "0"
select select "0.1"
select select "4"
select select "0.2"
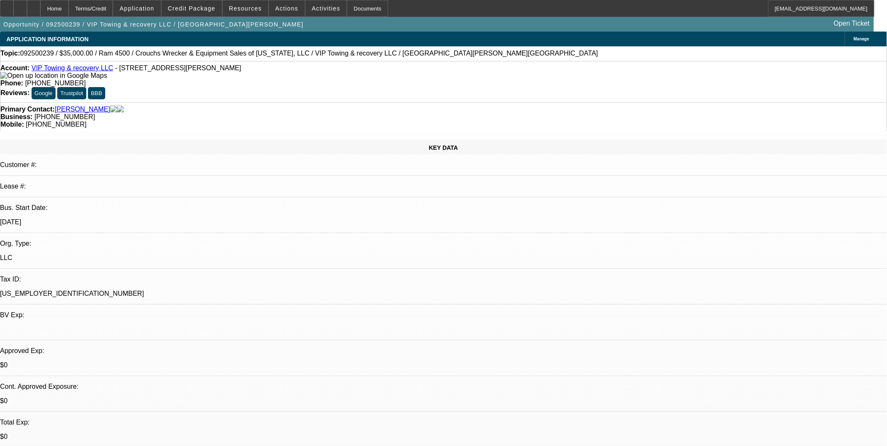
select select "0"
select select "0.1"
select select "4"
click at [155, 11] on button "Application" at bounding box center [136, 8] width 47 height 16
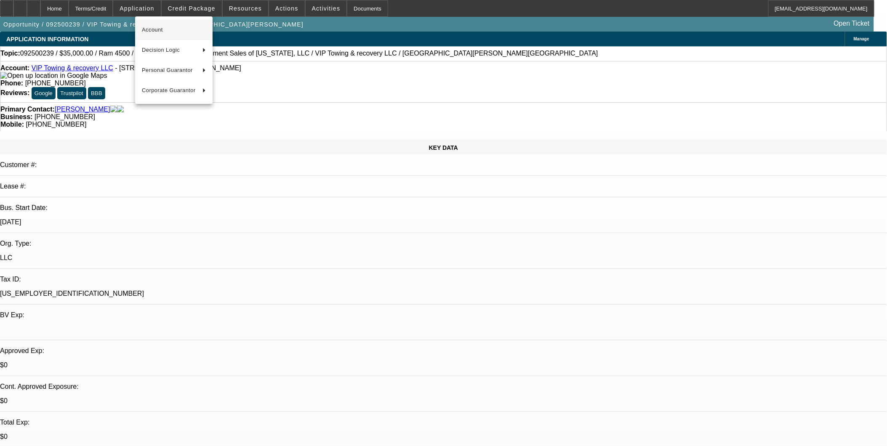
click at [157, 30] on span "Account" at bounding box center [174, 30] width 64 height 10
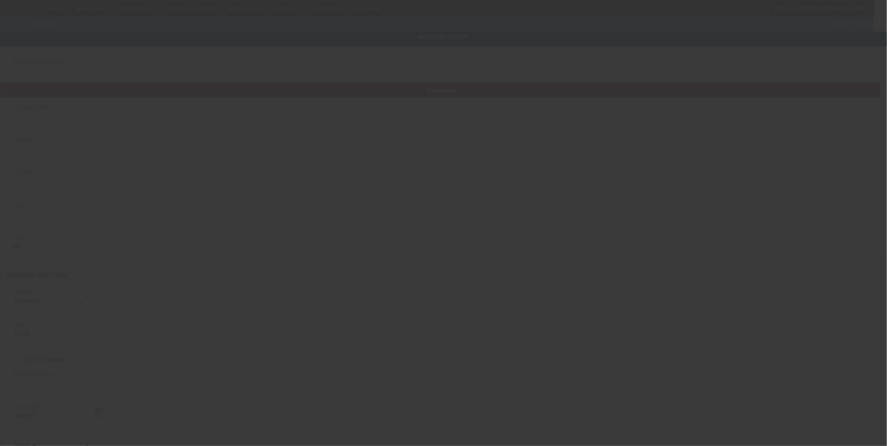
type input "VIP Towing & recovery LLC"
type input "1683 N Beardall Ave"
type input "32771"
type input "Sanford"
type input "(386) 473-0489"
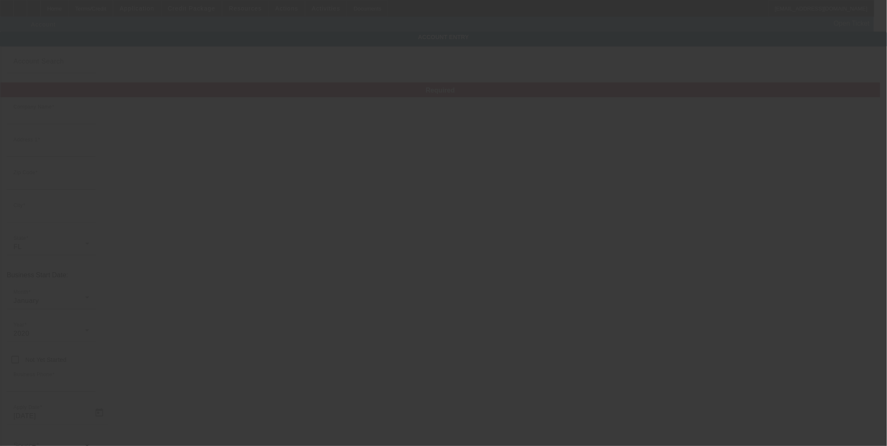
type input "Ste 113"
type input "viptowingfl@gmail.com"
type input "84-4409909"
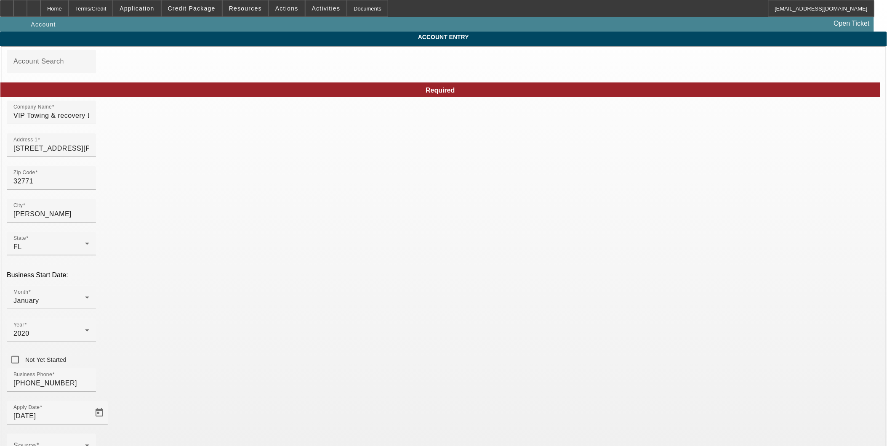
type input "9/11/2025"
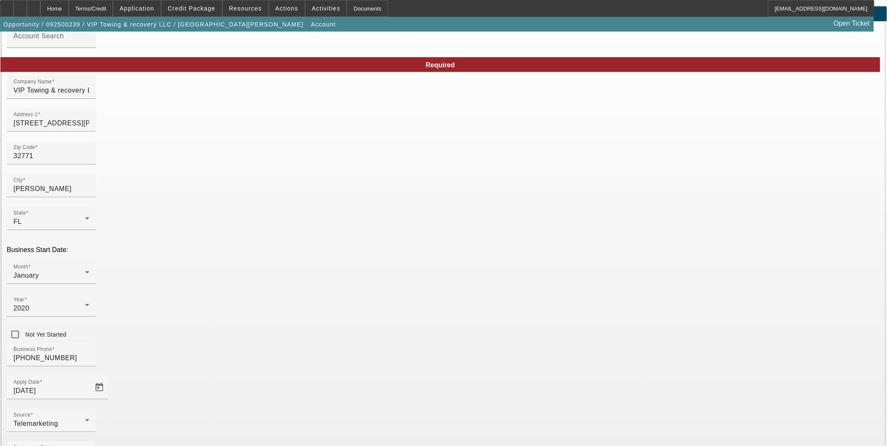
scroll to position [48, 0]
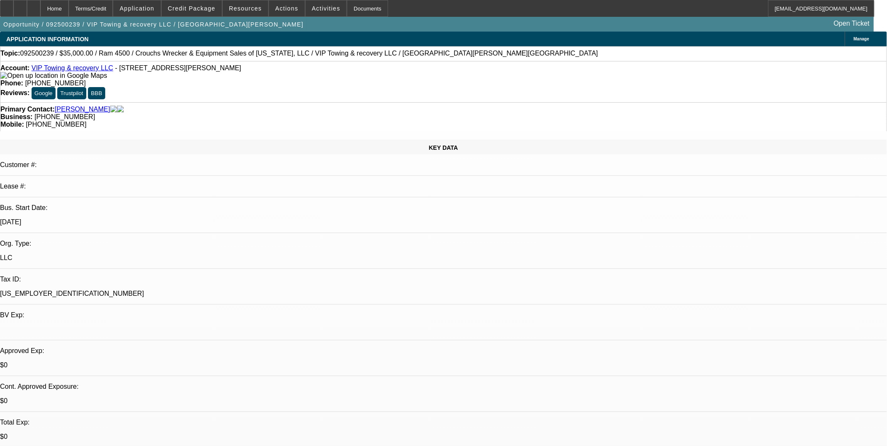
select select "0"
select select "2"
select select "0.1"
select select "4"
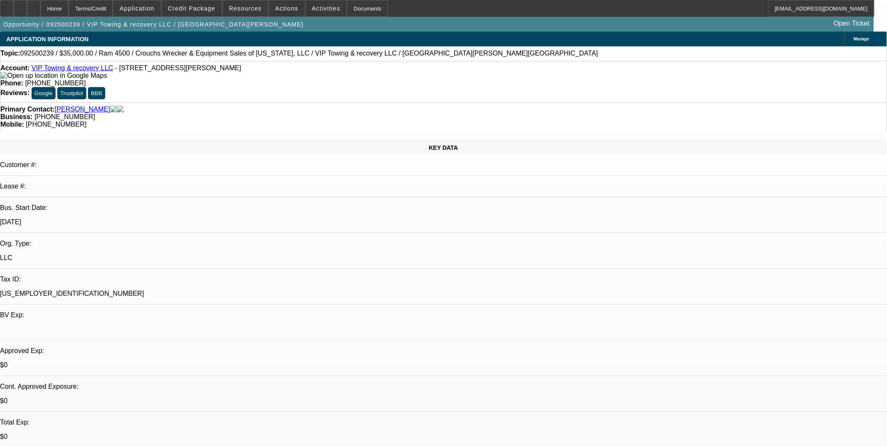
select select "0"
select select "2"
select select "0.1"
select select "4"
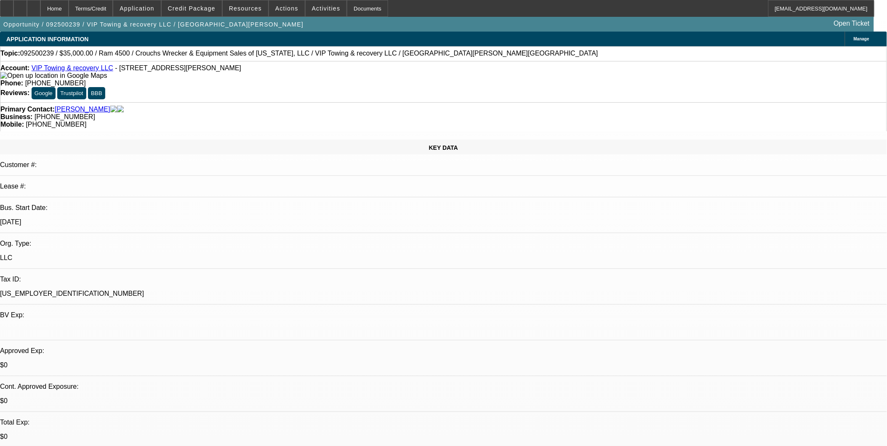
select select "0.2"
select select "0"
select select "0.1"
select select "4"
select select "0.2"
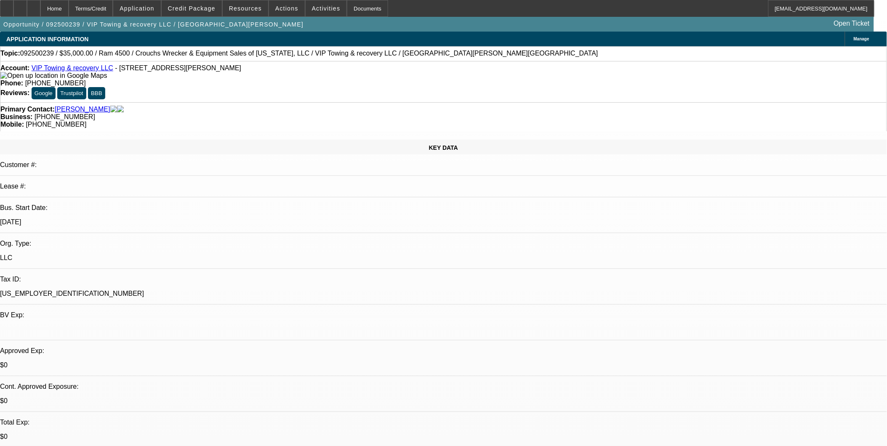
select select "0"
select select "0.1"
select select "4"
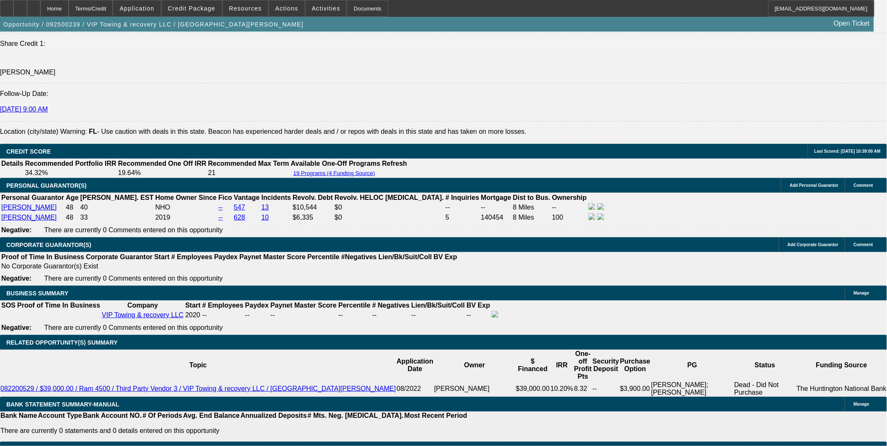
scroll to position [1170, 0]
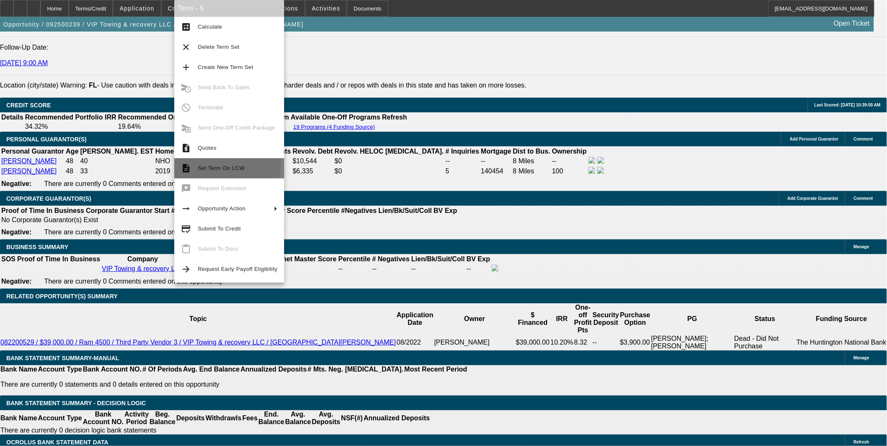
click at [213, 161] on button "description Set Term On LCW" at bounding box center [229, 168] width 110 height 20
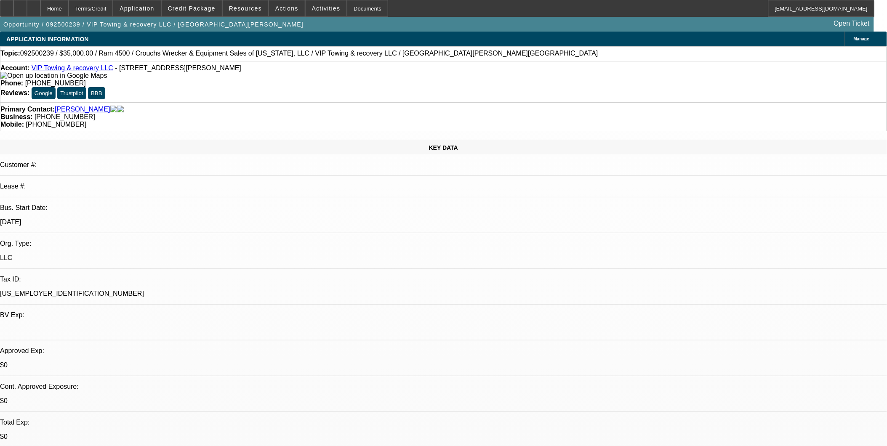
select select "0"
select select "2"
select select "0.1"
select select "0"
select select "2"
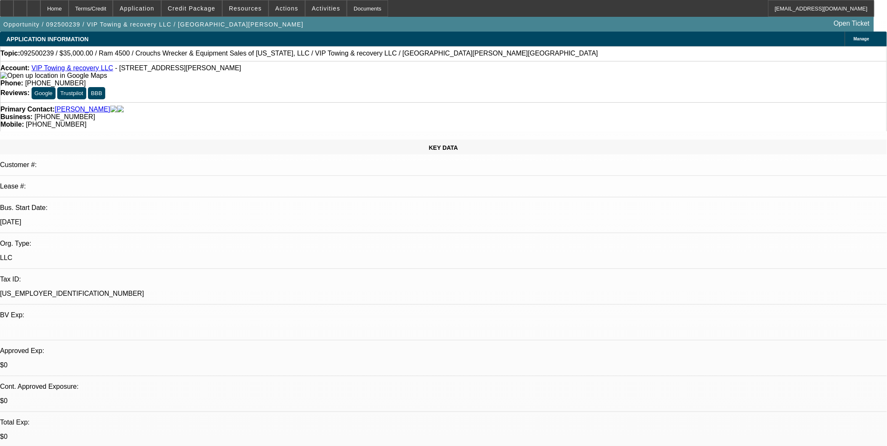
select select "0.1"
select select "0.2"
select select "0"
select select "0.1"
select select "0.2"
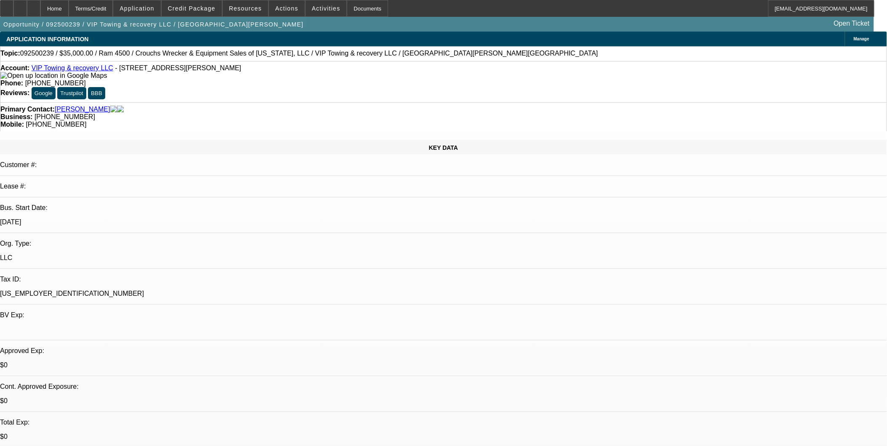
select select "0"
select select "0.1"
select select "1"
select select "2"
select select "4"
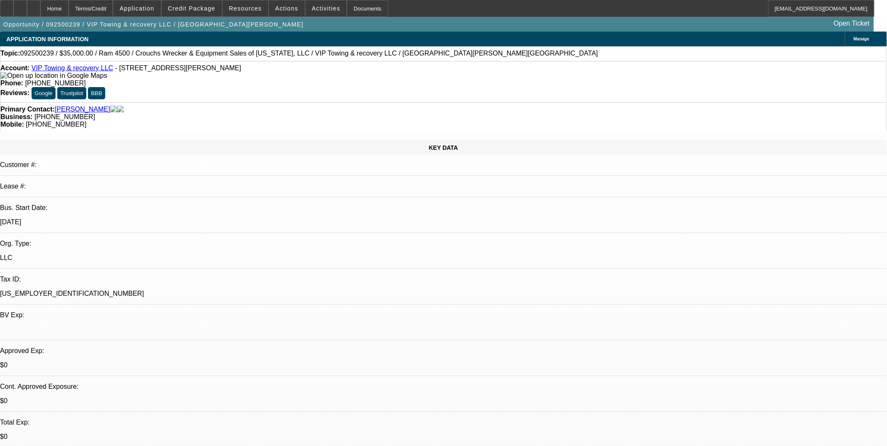
select select "1"
select select "2"
select select "4"
select select "1"
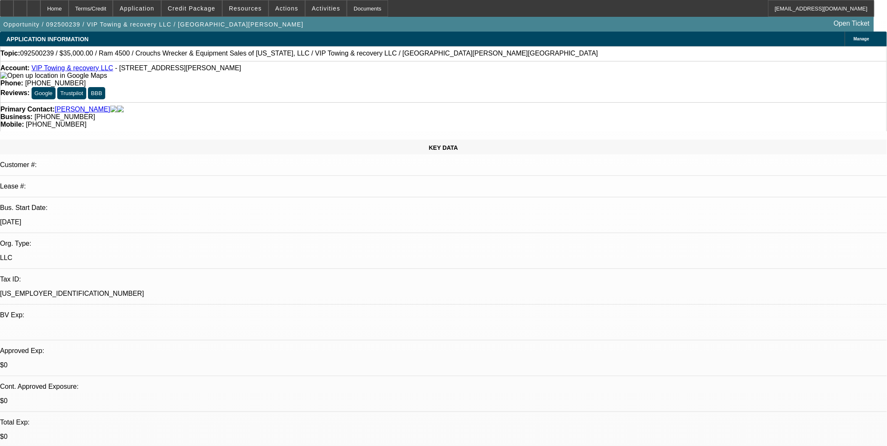
select select "4"
select select "1"
select select "4"
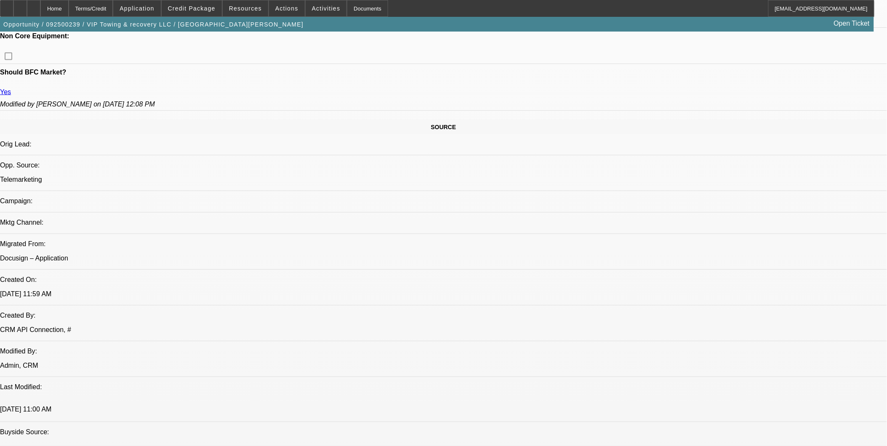
scroll to position [93, 0]
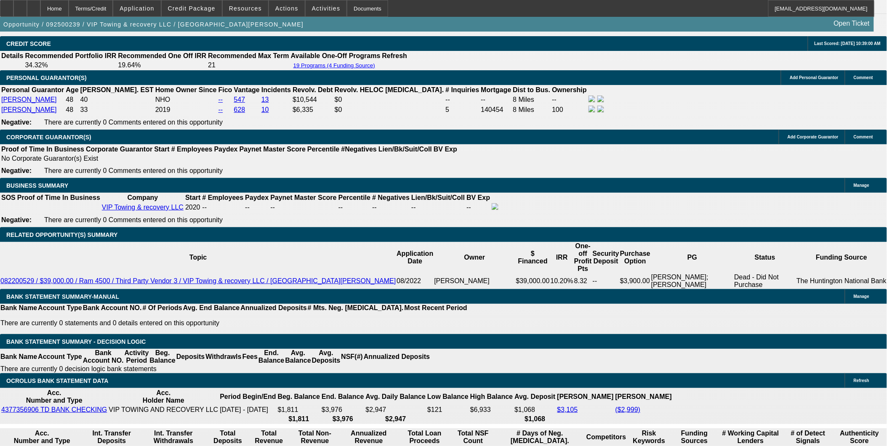
scroll to position [1170, 0]
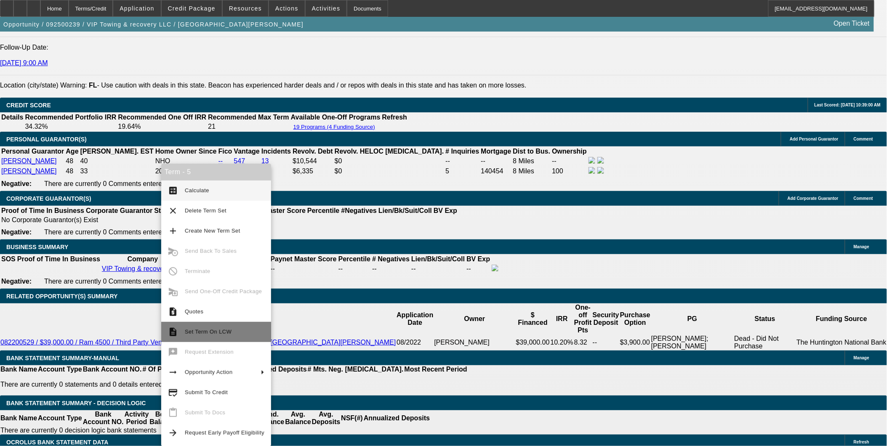
click at [190, 334] on span "Set Term On LCW" at bounding box center [208, 332] width 47 height 6
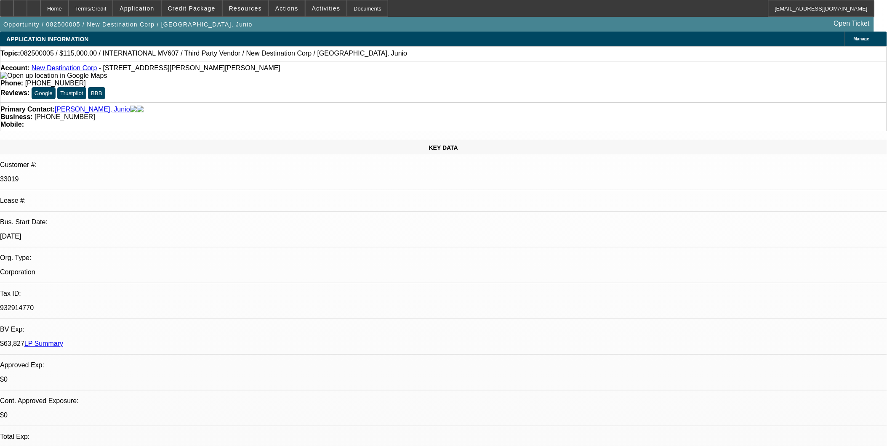
select select "0"
select select "2"
select select "0.1"
select select "0"
select select "2"
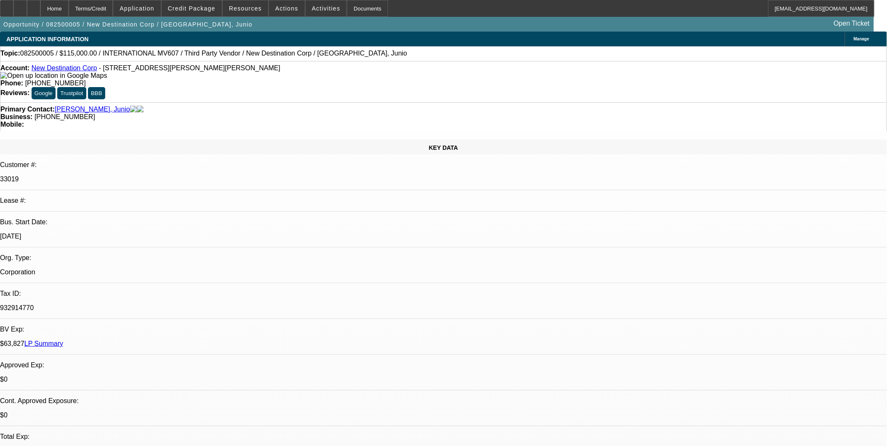
select select "0.1"
select select "2"
select select "0.1"
select select "1"
select select "2"
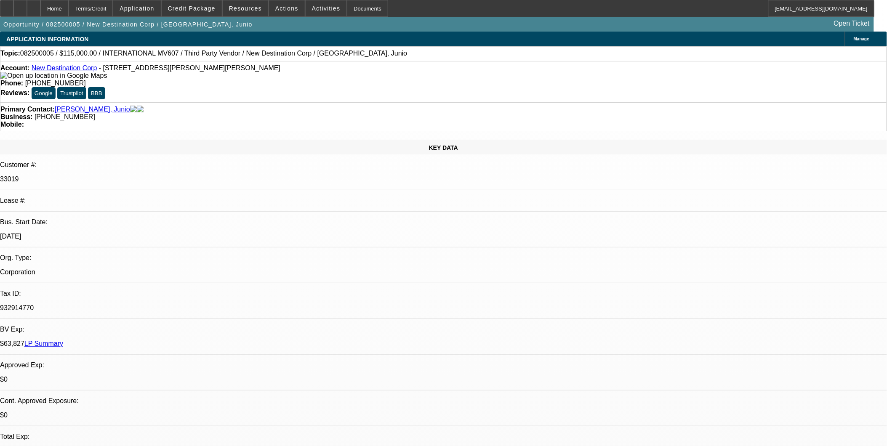
select select "4"
select select "1"
select select "2"
select select "4"
select select "1"
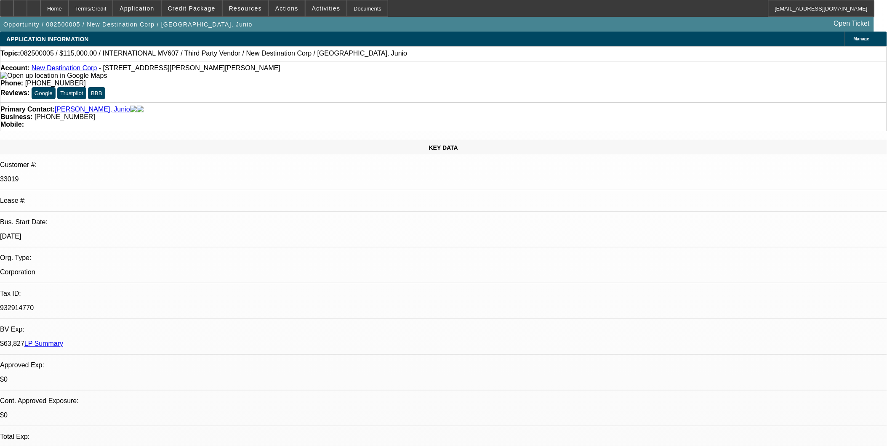
select select "2"
select select "4"
click at [12, 13] on div at bounding box center [6, 8] width 13 height 17
click at [190, 13] on span at bounding box center [192, 8] width 60 height 20
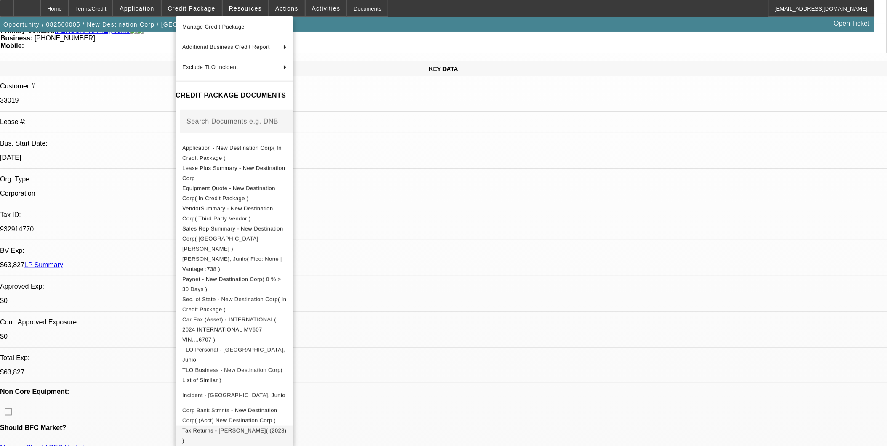
scroll to position [93, 0]
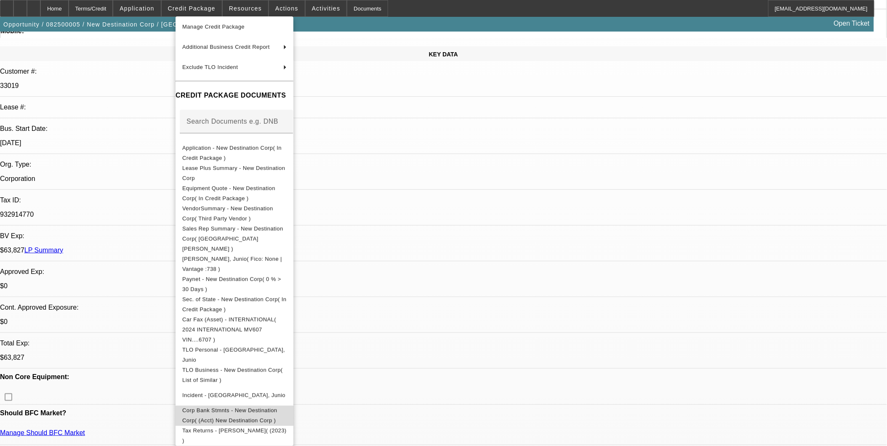
click at [287, 406] on span "Corp Bank Stmnts - New Destination Corp( (Acct) New Destination Corp )" at bounding box center [234, 416] width 104 height 20
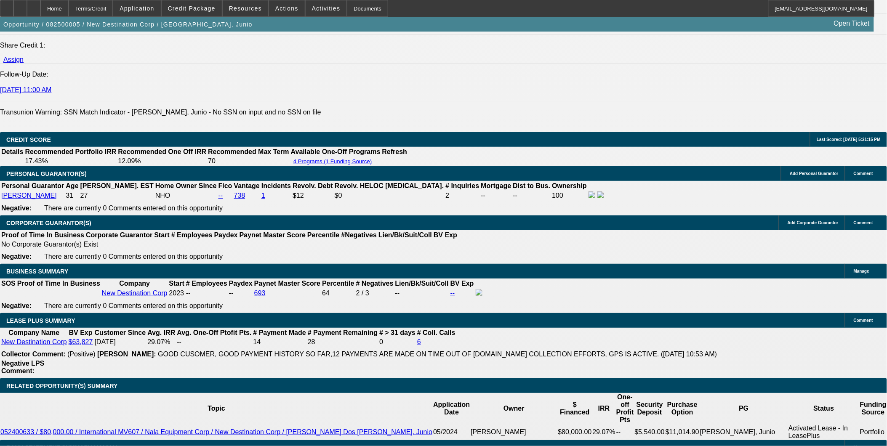
scroll to position [1263, 0]
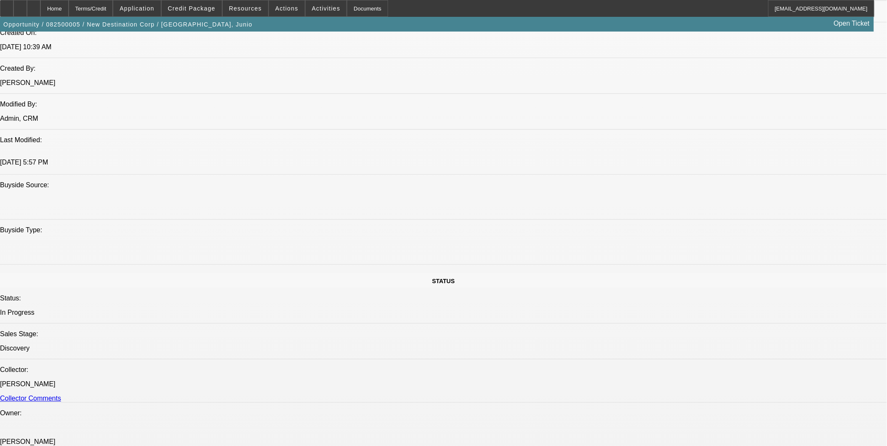
scroll to position [608, 0]
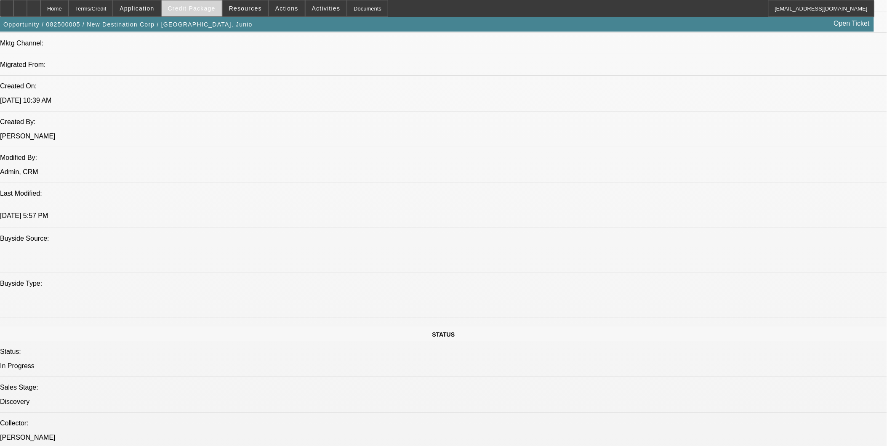
click at [204, 13] on span at bounding box center [192, 8] width 60 height 20
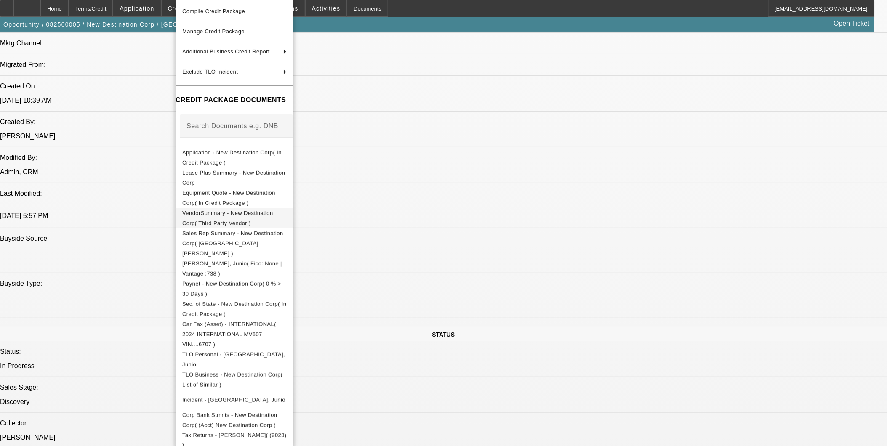
scroll to position [47, 0]
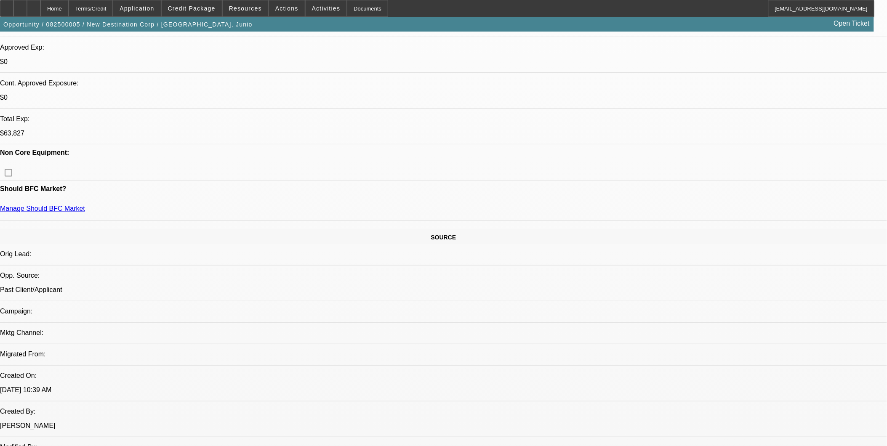
scroll to position [187, 0]
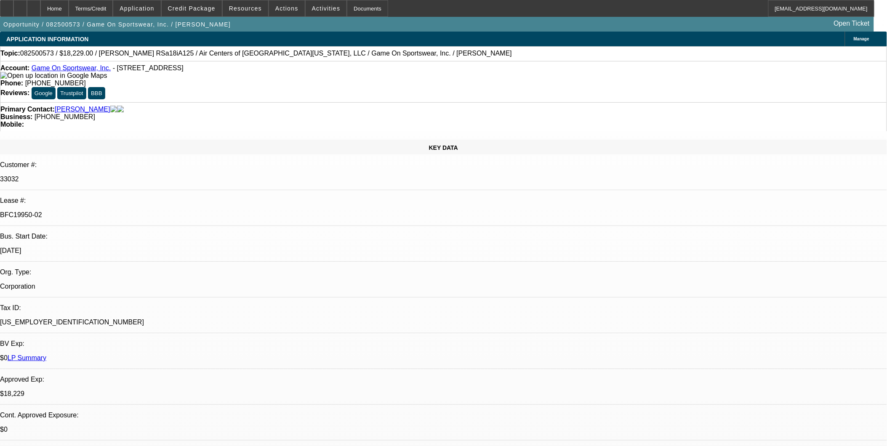
select select "0"
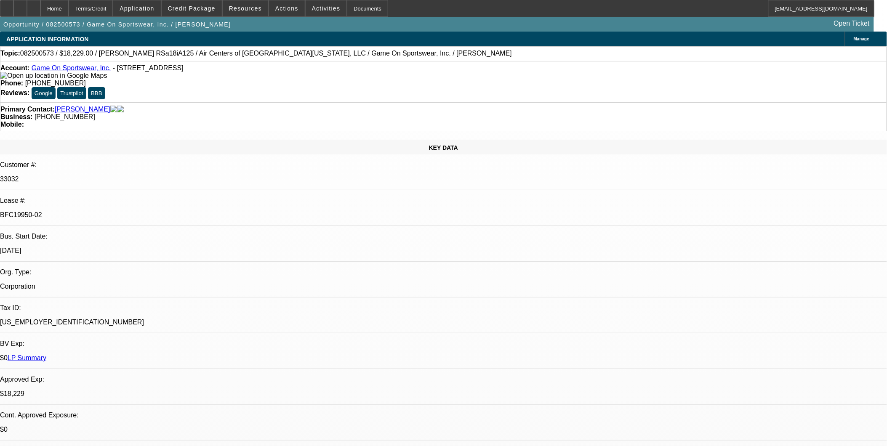
select select "0"
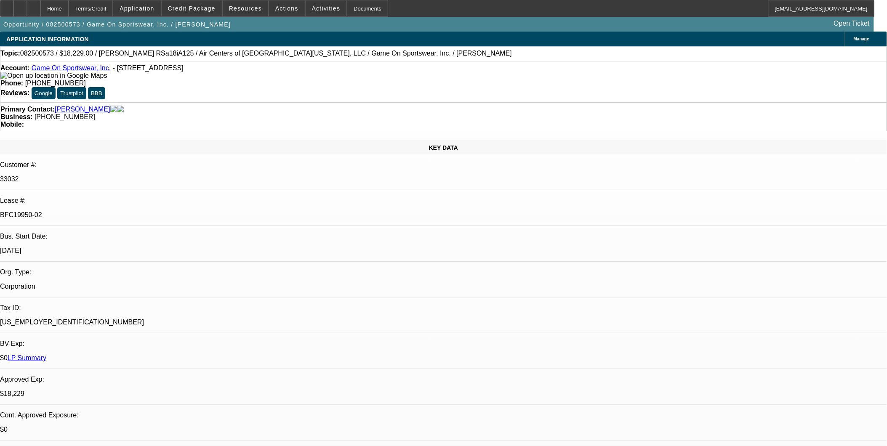
select select "0"
select select "1"
select select "6"
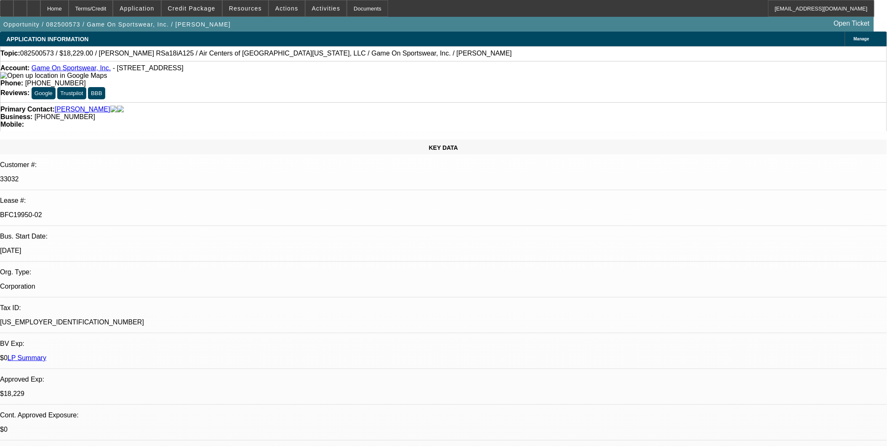
select select "1"
select select "6"
select select "1"
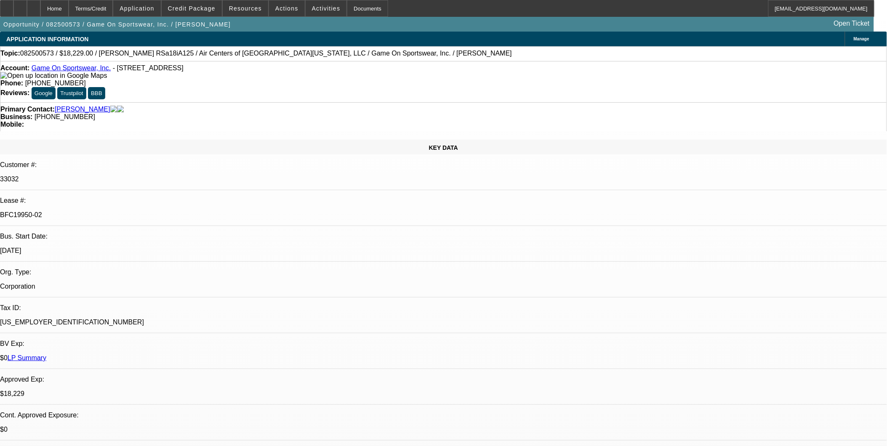
select select "6"
select select "1"
select select "6"
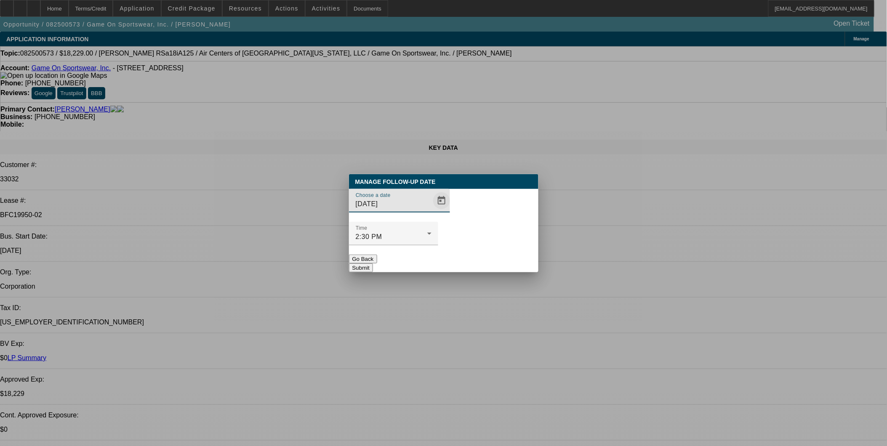
click at [432, 211] on span "Open calendar" at bounding box center [442, 201] width 20 height 20
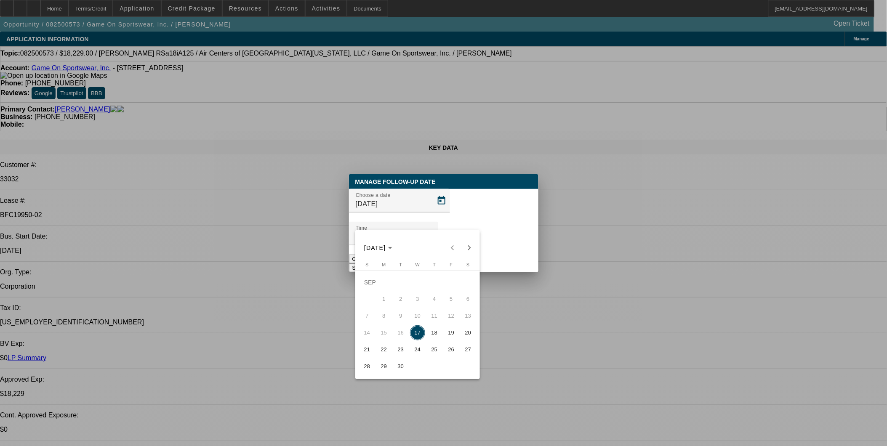
click at [398, 368] on span "30" at bounding box center [400, 366] width 15 height 15
type input "9/30/2025"
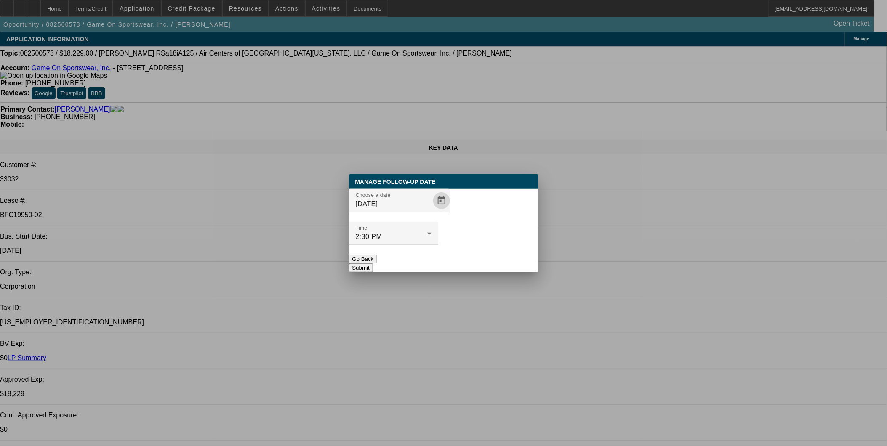
click at [373, 264] on button "Submit" at bounding box center [361, 268] width 24 height 9
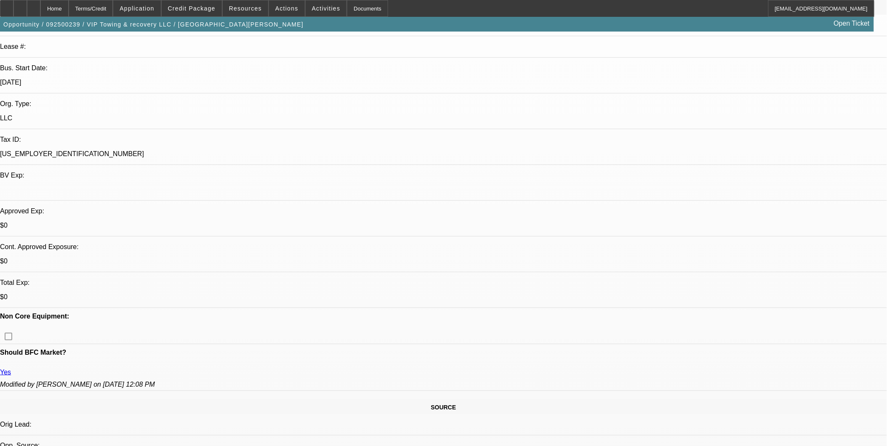
select select "0"
select select "2"
select select "0.1"
select select "0"
select select "2"
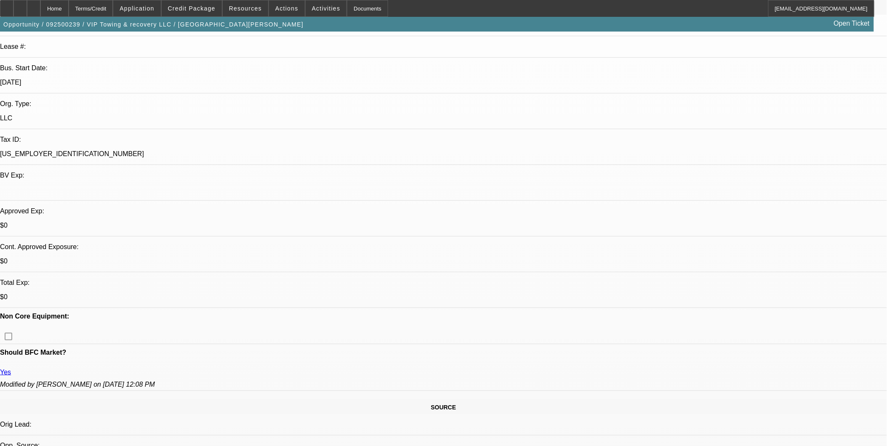
select select "0.1"
select select "0.2"
select select "0"
select select "0.1"
select select "0.2"
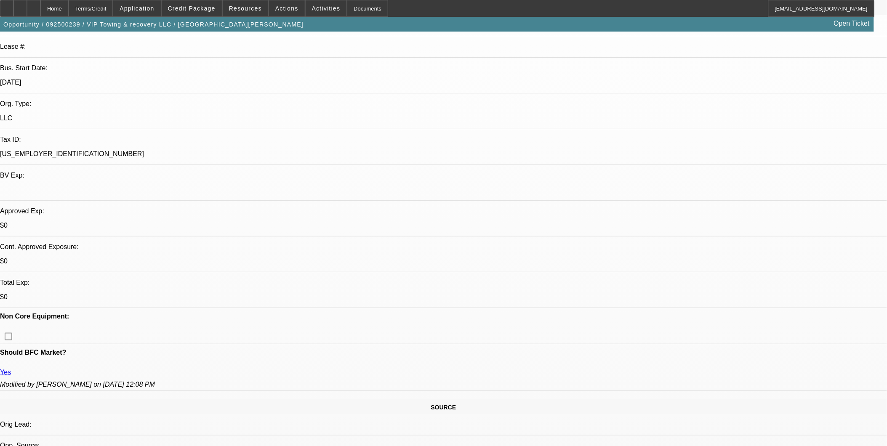
select select "0"
select select "0.1"
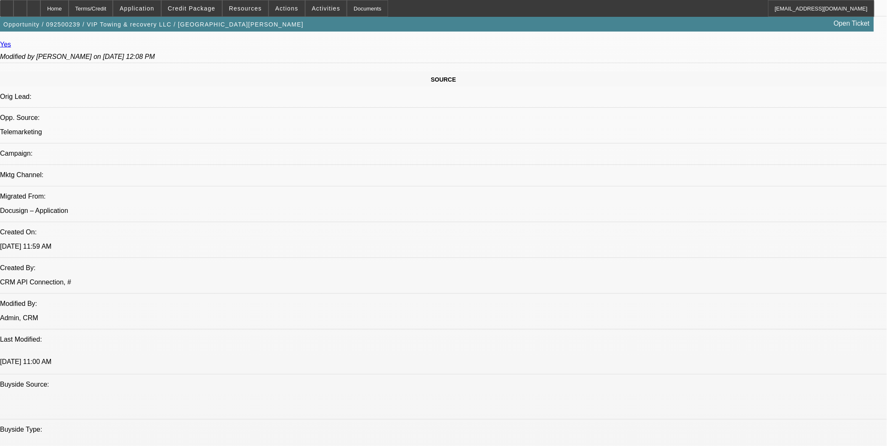
select select "1"
select select "2"
select select "4"
select select "1"
select select "2"
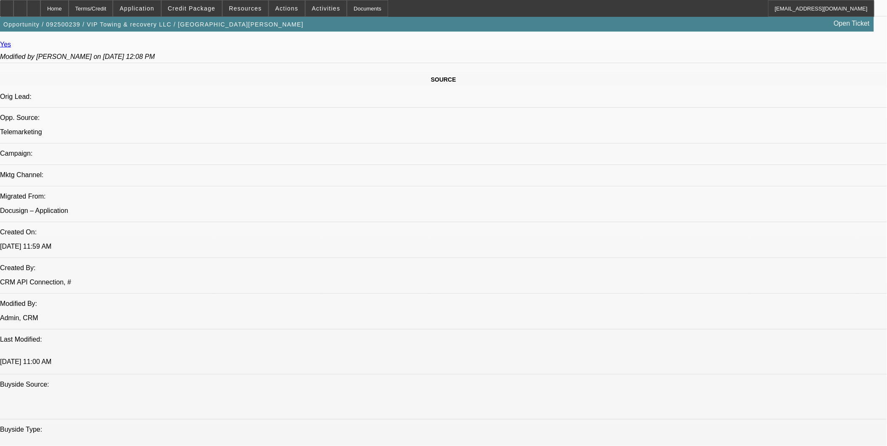
select select "4"
select select "1"
select select "4"
select select "1"
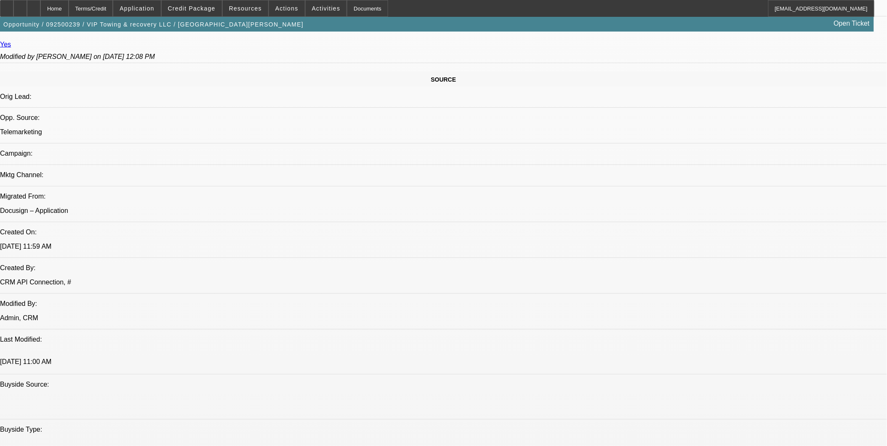
select select "1"
select select "4"
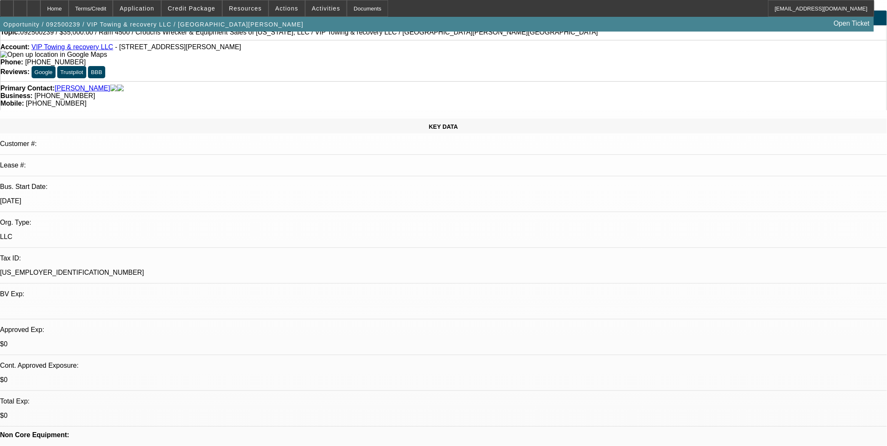
scroll to position [0, 0]
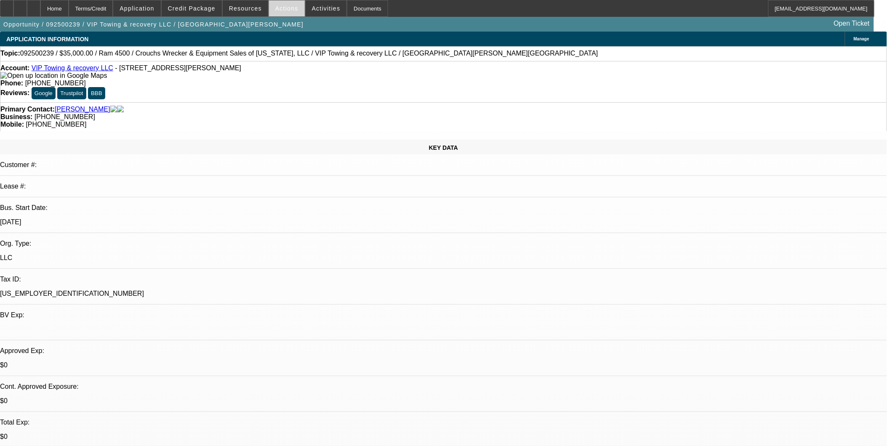
click at [286, 8] on span "Actions" at bounding box center [286, 8] width 23 height 7
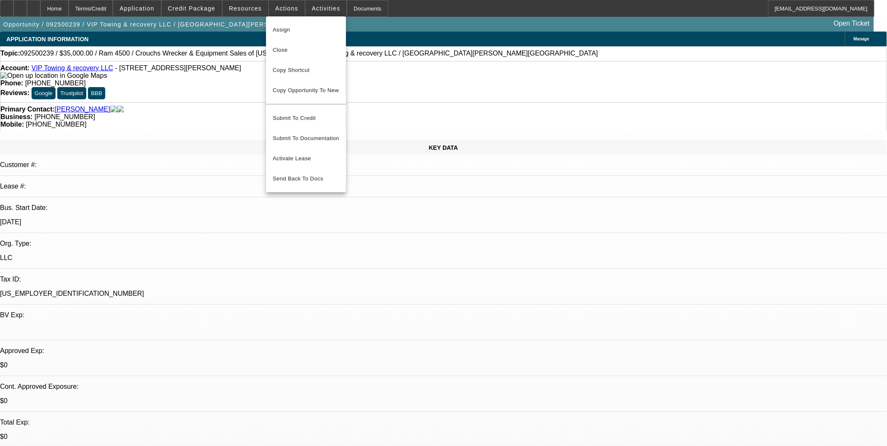
click at [200, 95] on div at bounding box center [443, 223] width 887 height 446
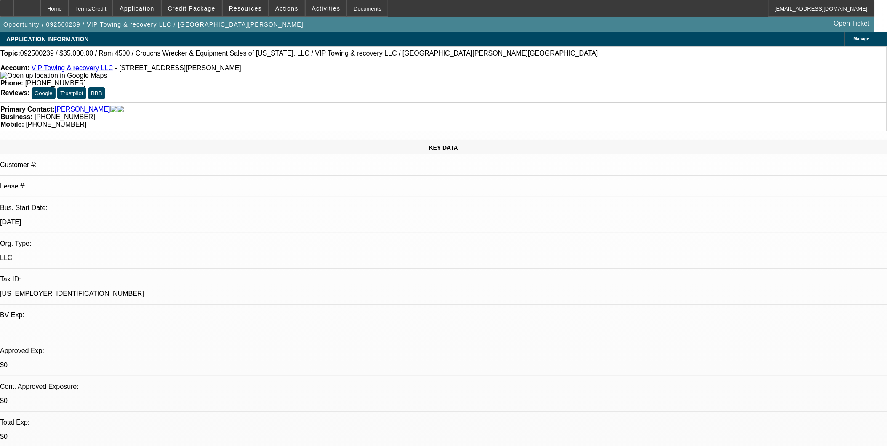
click at [87, 68] on link "VIP Towing & recovery LLC" at bounding box center [73, 67] width 82 height 7
click at [154, 5] on span "Application" at bounding box center [137, 8] width 35 height 7
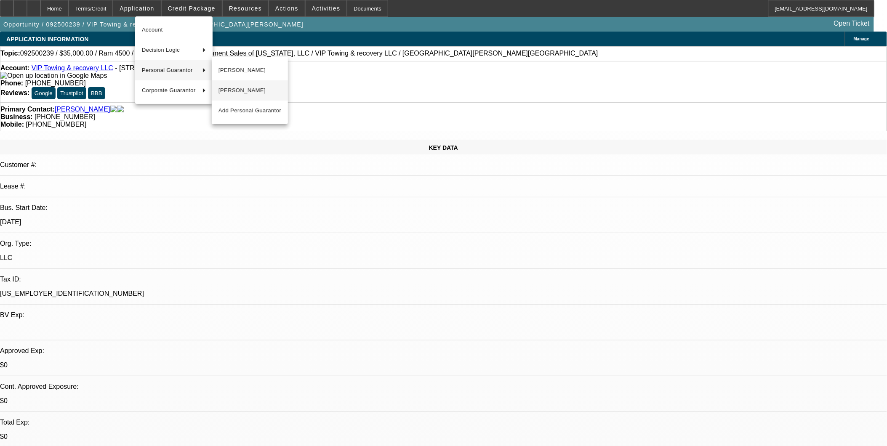
click at [243, 90] on span "[PERSON_NAME]" at bounding box center [250, 90] width 63 height 10
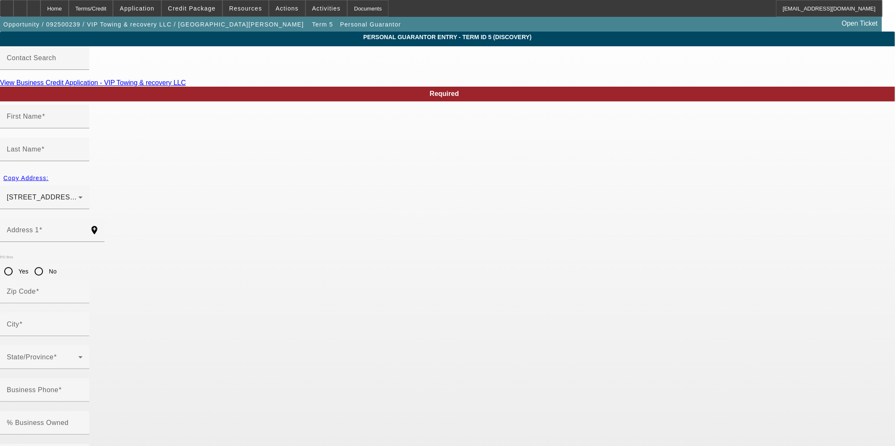
type input "Magdalena"
type input "Lloret"
type input "1110 E Hancock dr"
radio input "true"
type input "32725"
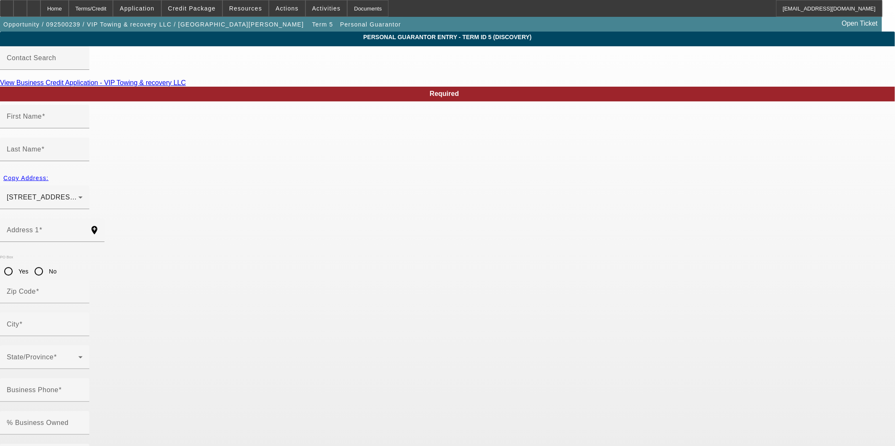
type input "Deltona"
type input "[PHONE_NUMBER]"
type input "100"
type input "109-82-6756"
type input "viptowingfl@gmail.com"
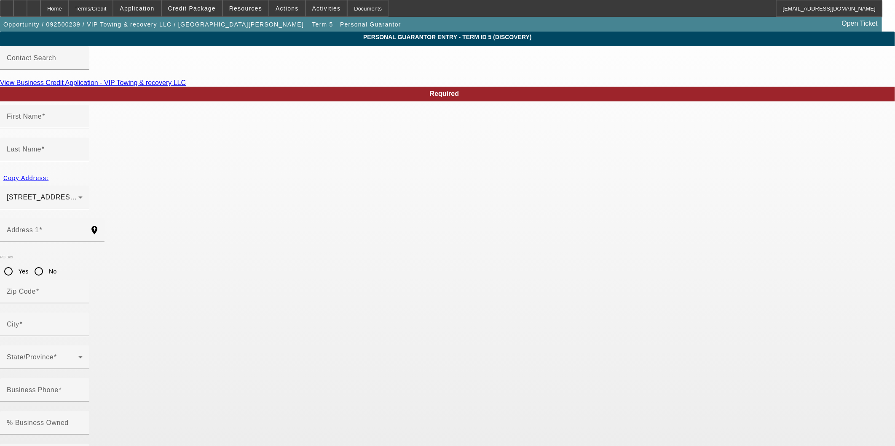
type input "[PHONE_NUMBER]"
type input "viptowingfl@gmail.co"
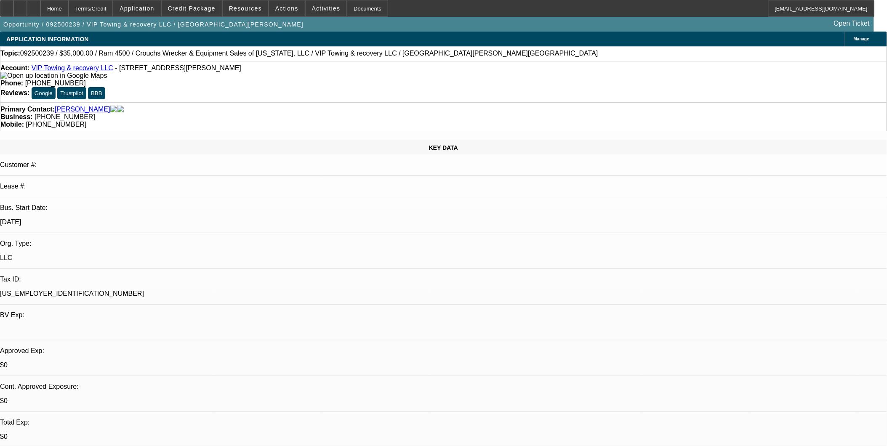
select select "0"
select select "2"
select select "0.1"
select select "4"
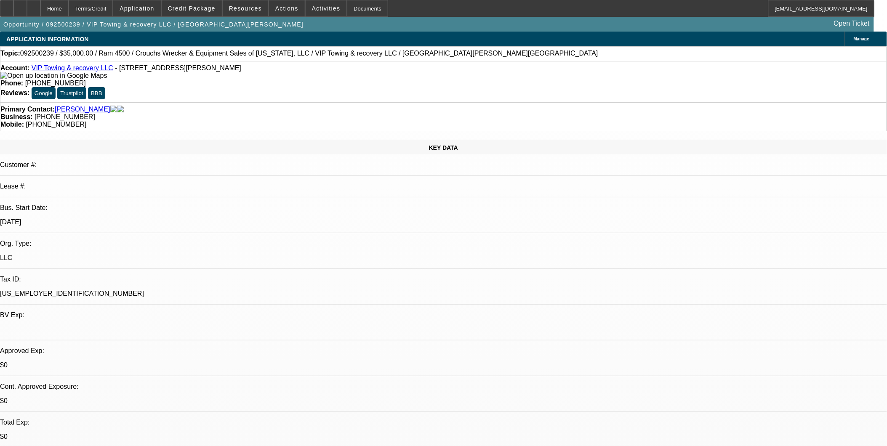
select select "0"
select select "2"
select select "0.1"
select select "4"
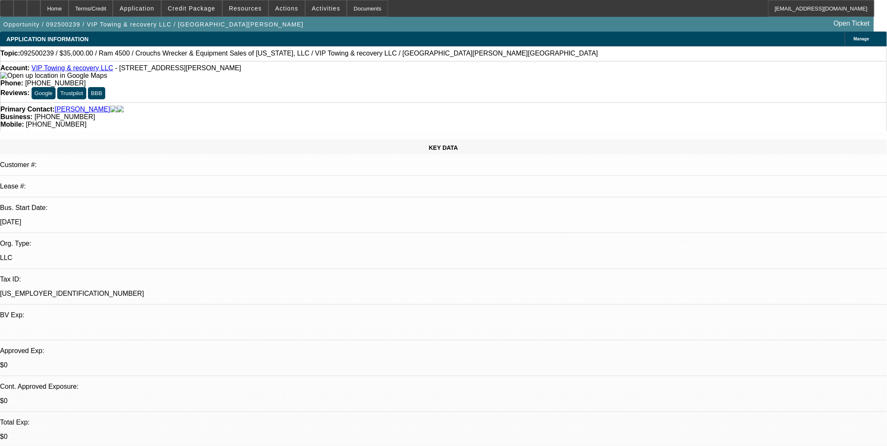
select select "0.2"
select select "0"
select select "0.1"
select select "4"
select select "0.2"
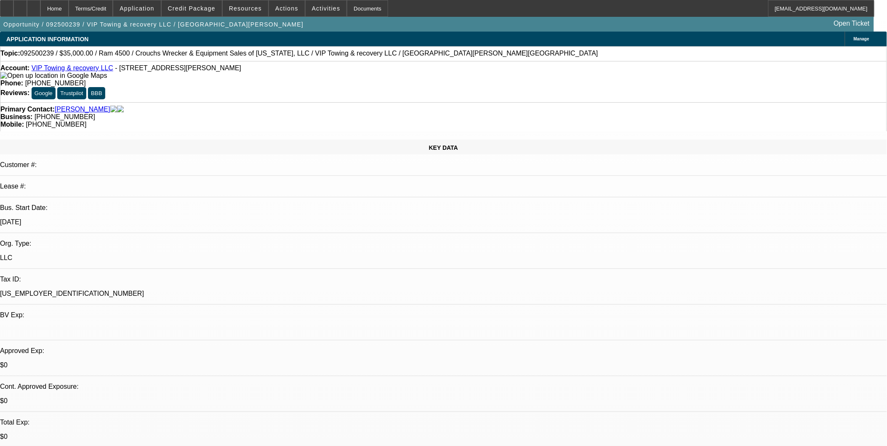
select select "0"
select select "0.1"
select select "4"
click at [154, 9] on span "Application" at bounding box center [137, 8] width 35 height 7
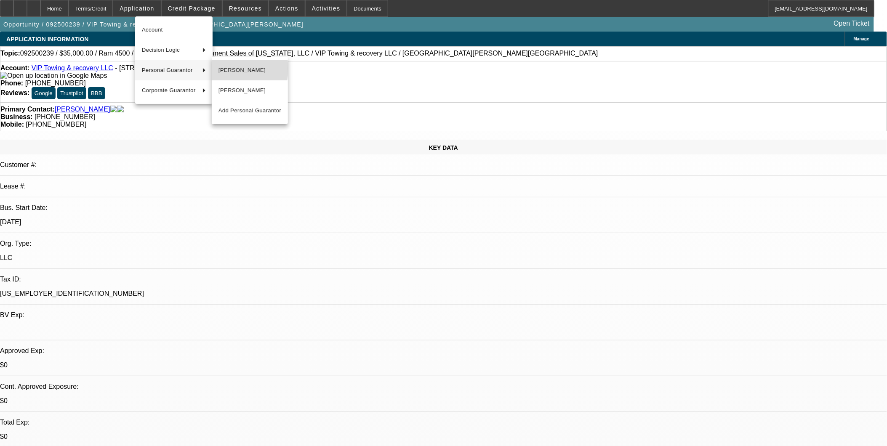
click at [230, 69] on span "[PERSON_NAME]" at bounding box center [250, 70] width 63 height 10
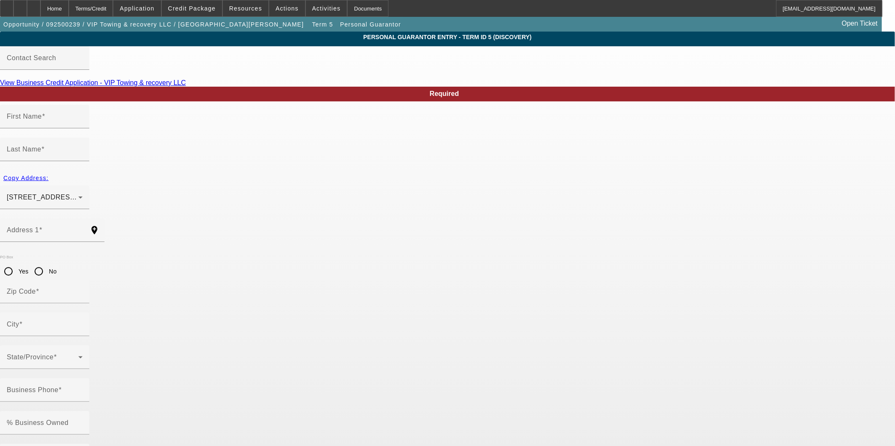
type input "Carlos"
type input "Lloret"
type input "1110 East Hancock Drive"
radio input "true"
type input "32725"
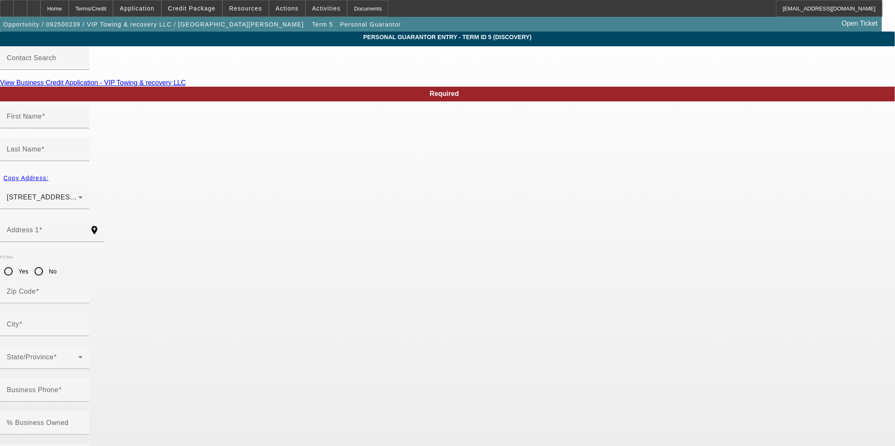
type input "Deltona"
type input "(321) 363-3769"
type input "0"
type input "134-60-6050"
type input "viptowingfl@gmail.com"
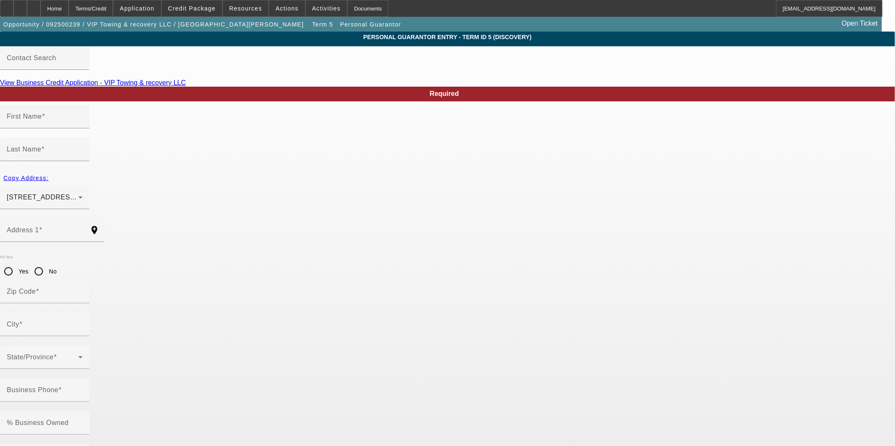
type input "(856) 278-4045"
type input "viptowingfl@gmail.co"
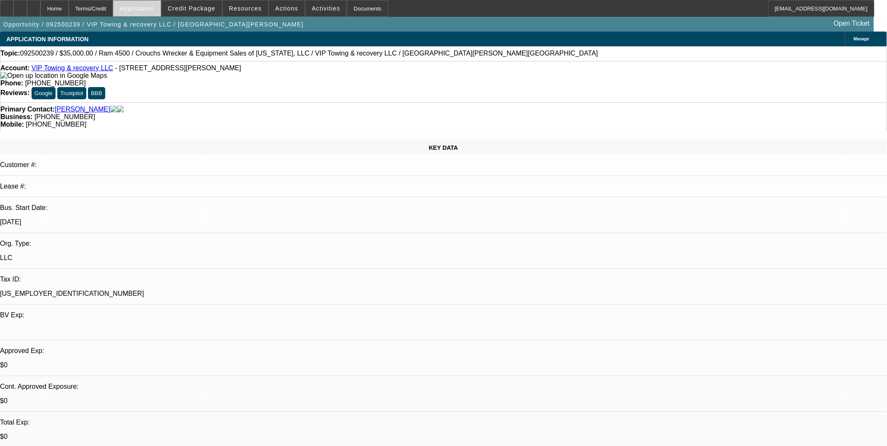
click at [153, 6] on span "Application" at bounding box center [137, 8] width 35 height 7
select select "0"
select select "2"
select select "0.1"
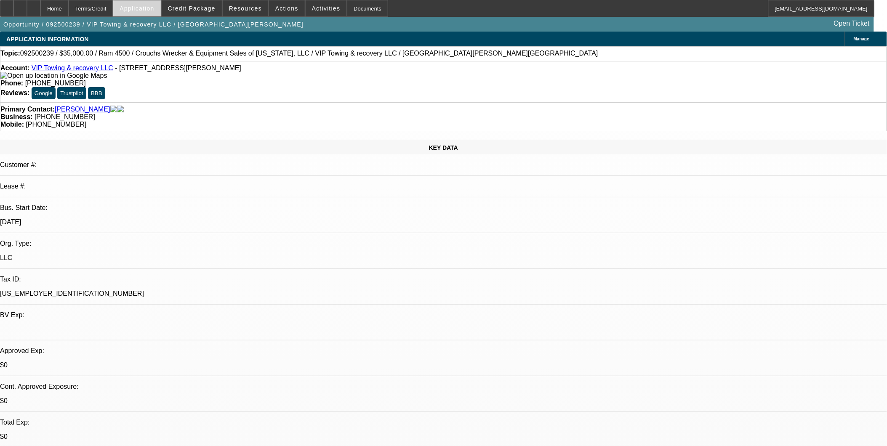
select select "4"
select select "0"
select select "2"
select select "0.1"
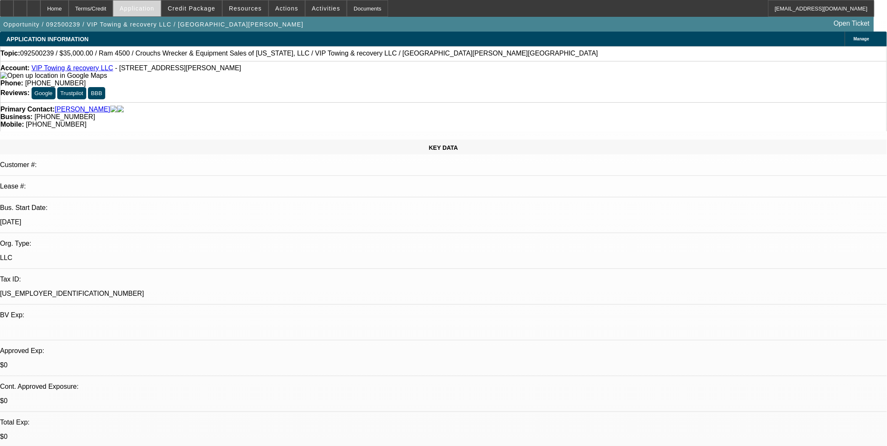
select select "4"
select select "0.2"
select select "0"
select select "0.1"
select select "4"
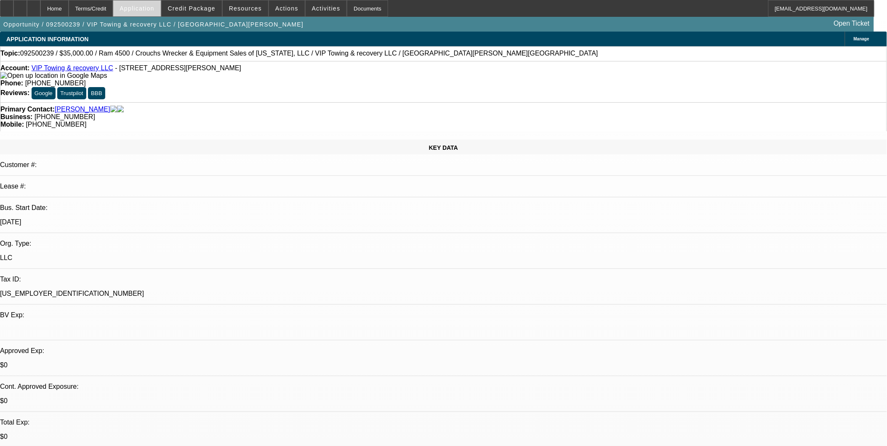
select select "0.2"
select select "0"
select select "0.1"
select select "4"
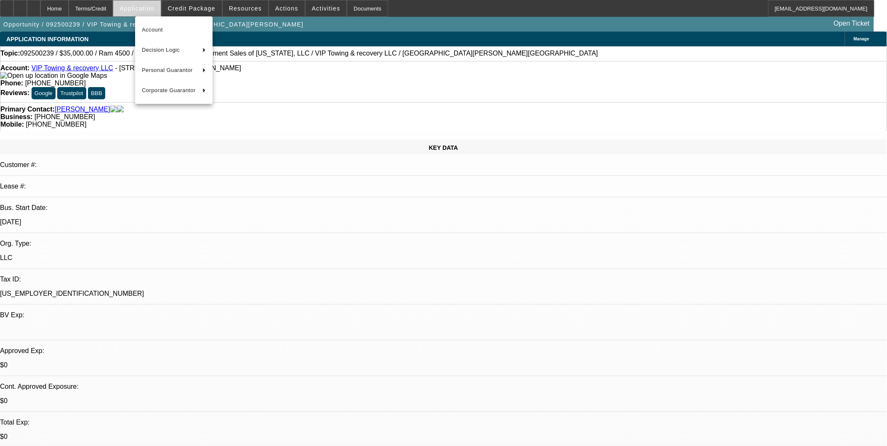
click at [153, 6] on div at bounding box center [443, 223] width 887 height 446
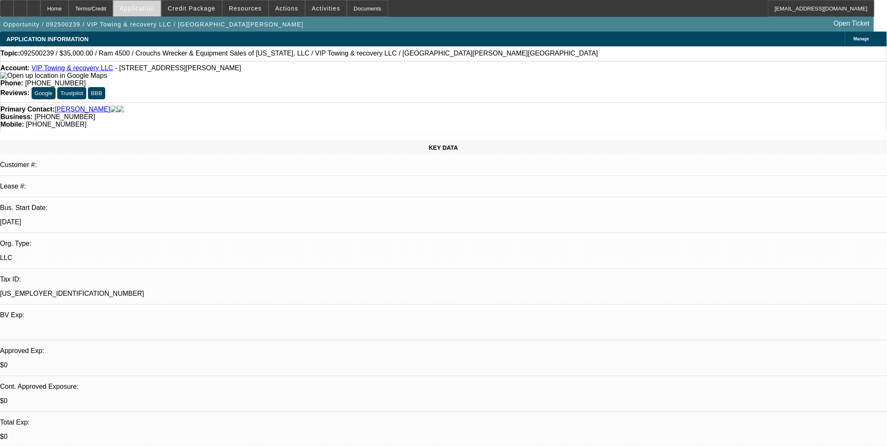
click at [153, 6] on span "Application" at bounding box center [137, 8] width 35 height 7
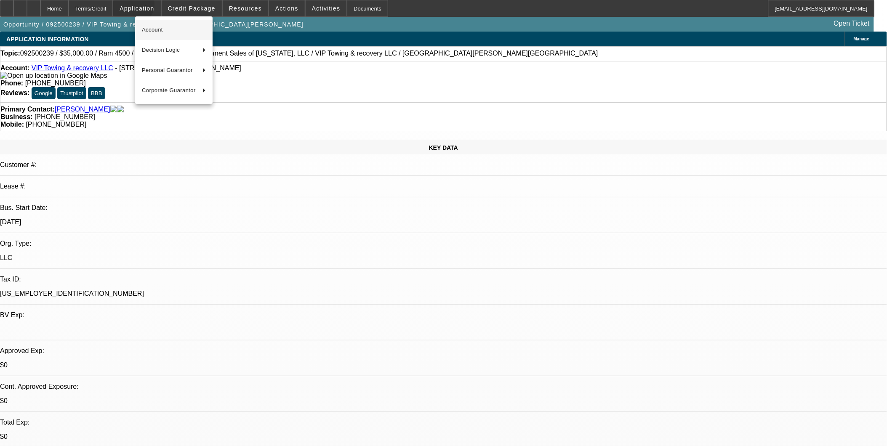
click at [164, 25] on span "Account" at bounding box center [174, 30] width 64 height 10
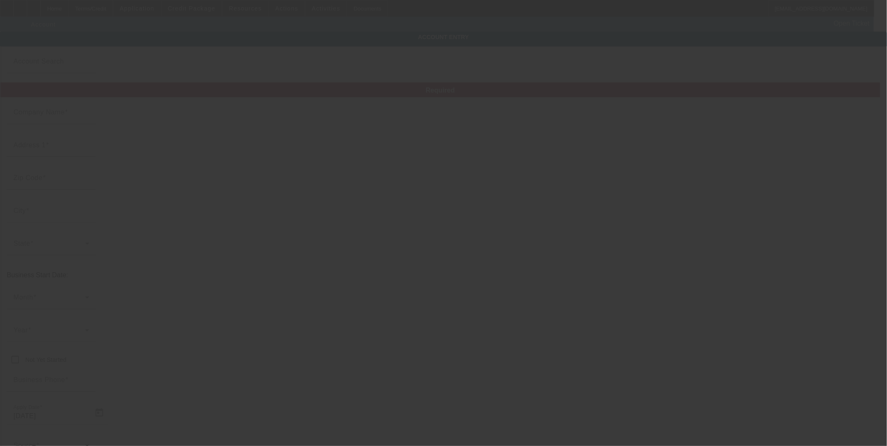
type input "VIP Towing & recovery LLC"
type input "1683 N Beardall Ave"
type input "32771"
type input "Sanford"
type input "[PHONE_NUMBER]"
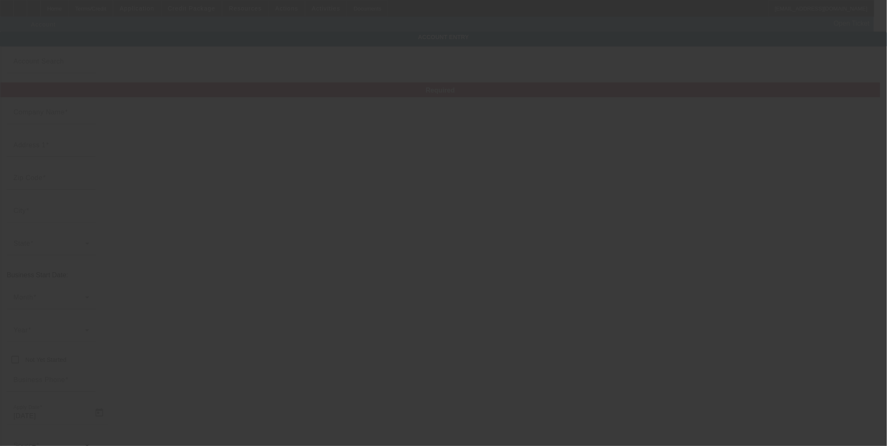
type input "Ste 113"
type input "viptowingfl@gmail.com"
type input "[US_EMPLOYER_IDENTIFICATION_NUMBER]"
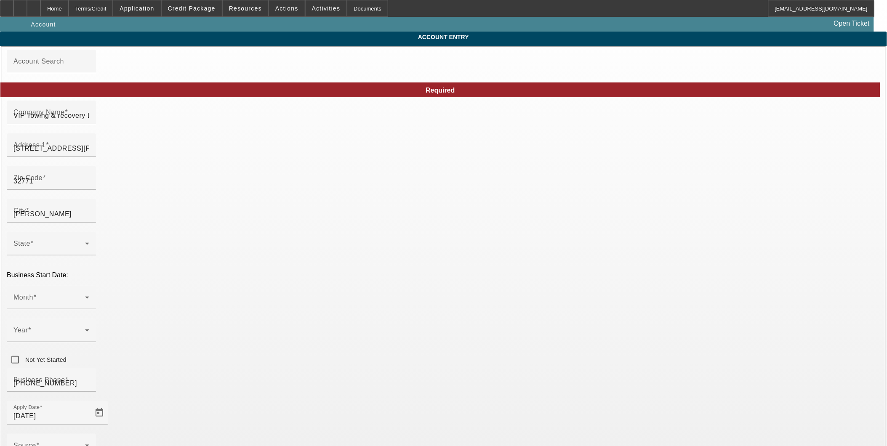
type input "9/11/2025"
type input "viptowingfl@gmail.co"
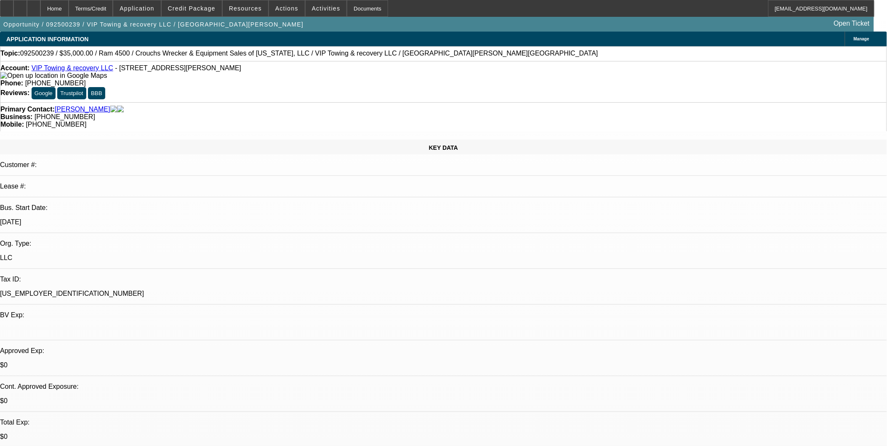
select select "0"
select select "2"
select select "0.1"
select select "4"
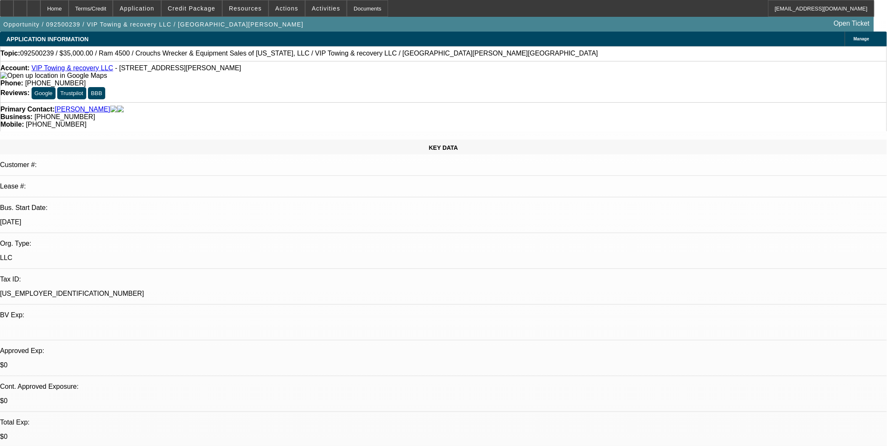
select select "0"
select select "2"
select select "0.1"
select select "4"
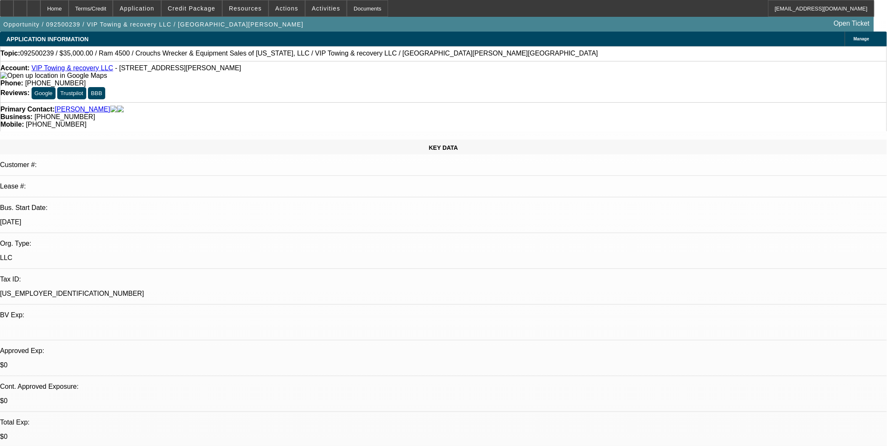
select select "0.2"
select select "0"
select select "0.1"
select select "4"
select select "0.2"
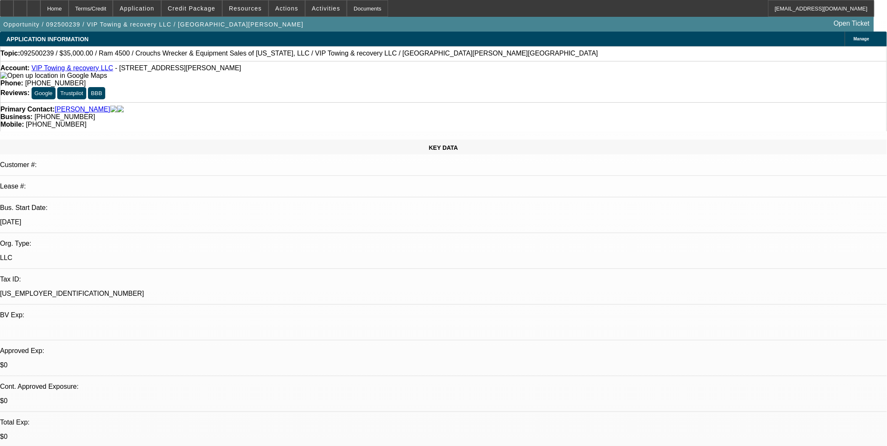
select select "0"
select select "0.1"
select select "4"
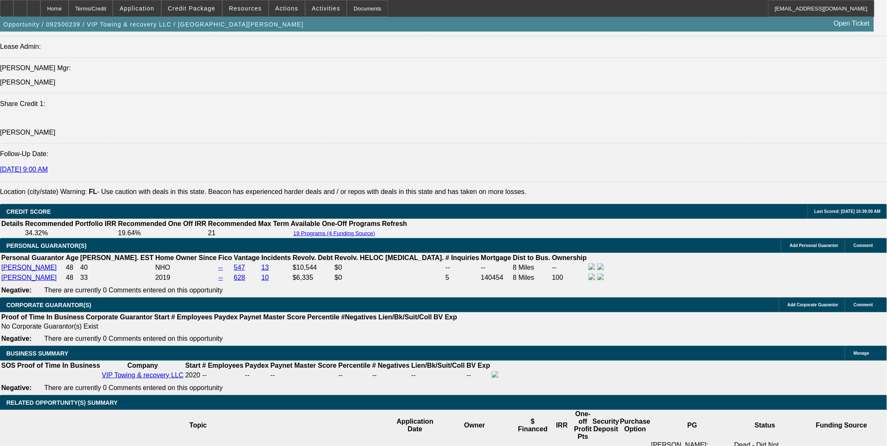
scroll to position [983, 0]
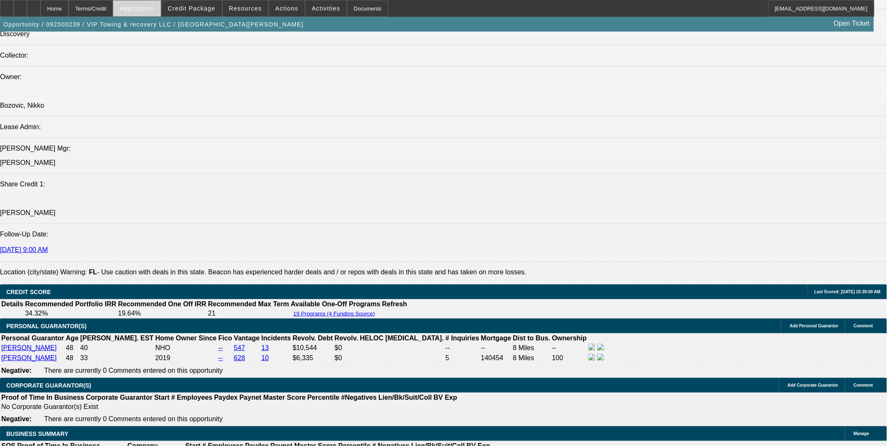
click at [160, 11] on span at bounding box center [136, 8] width 47 height 20
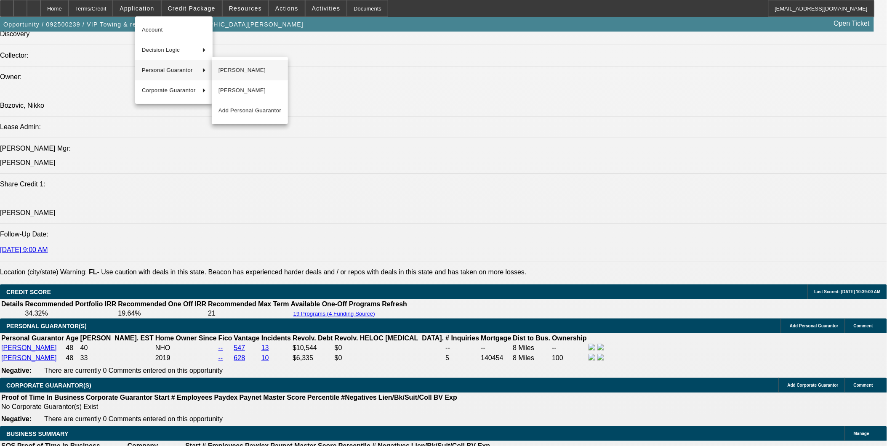
click at [238, 67] on span "[PERSON_NAME]" at bounding box center [250, 70] width 63 height 10
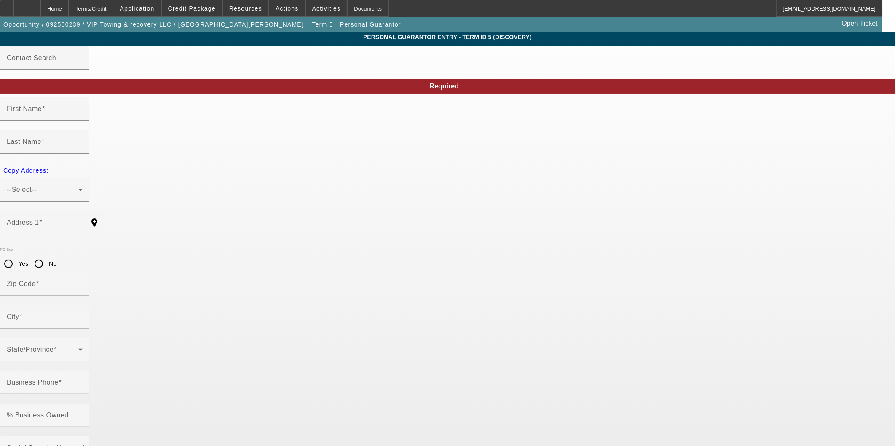
type input "Carlos"
type input "Lloret"
type input "1110 East Hancock Drive"
radio input "true"
type input "32725"
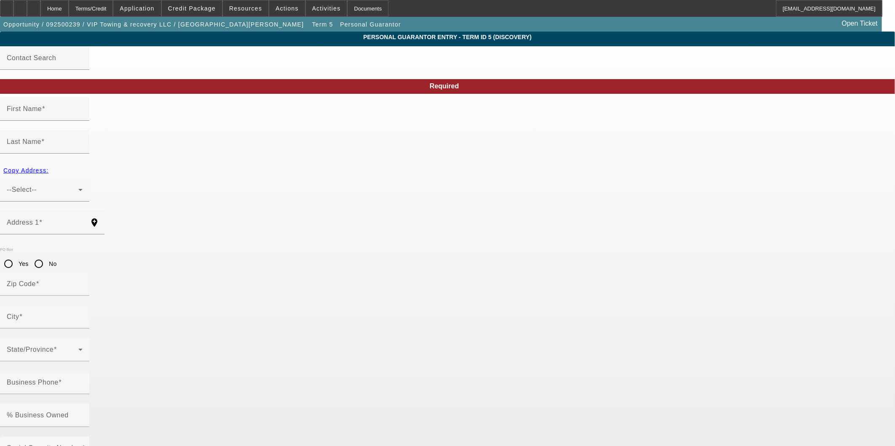
type input "Deltona"
type input "(321) 363-3769"
type input "0"
type input "134-60-6050"
type input "viptowingfl@gmail.co"
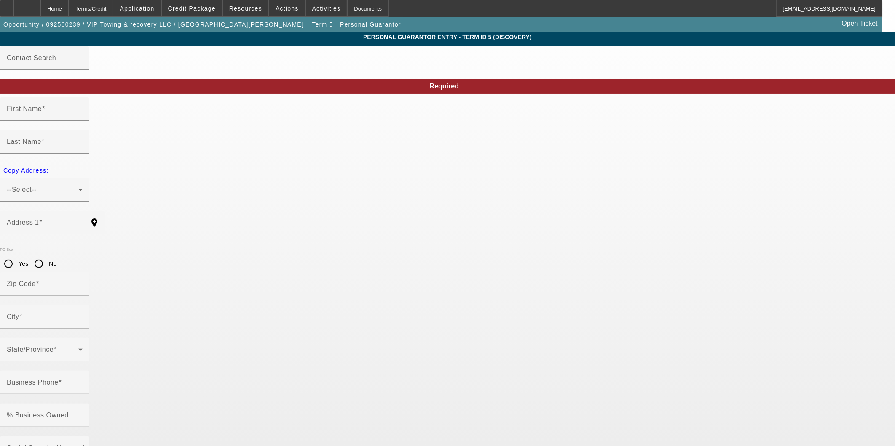
type input "(856) 278-4045"
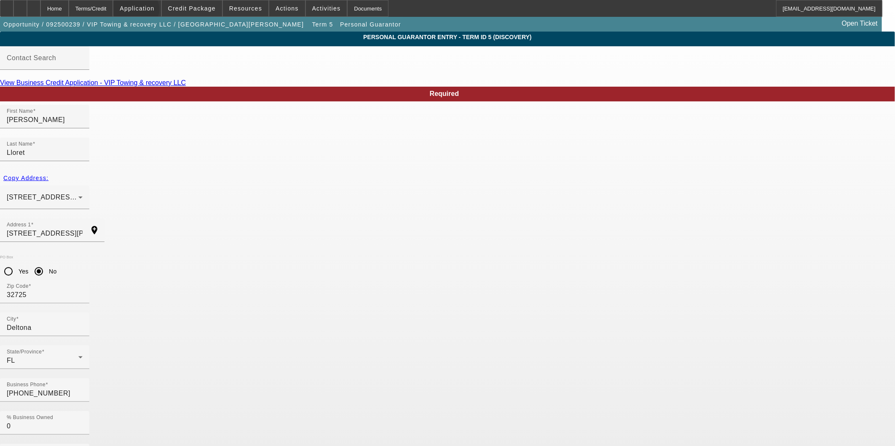
click at [157, 11] on span at bounding box center [136, 8] width 47 height 20
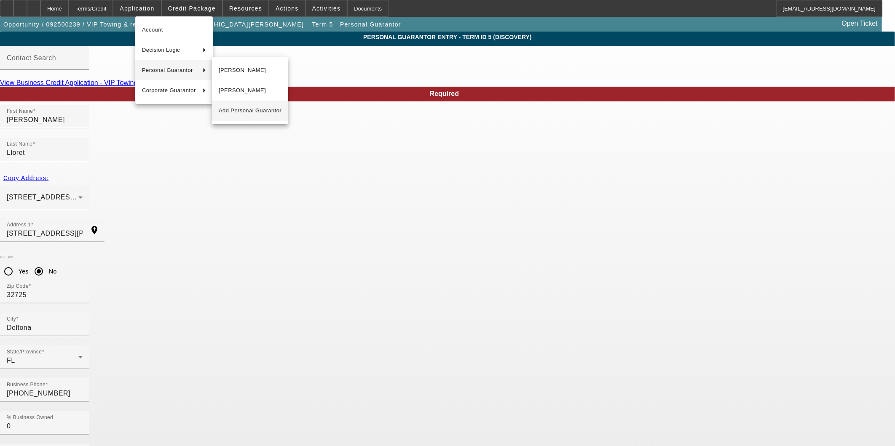
click at [229, 101] on button "Add Personal Guarantor" at bounding box center [250, 111] width 76 height 20
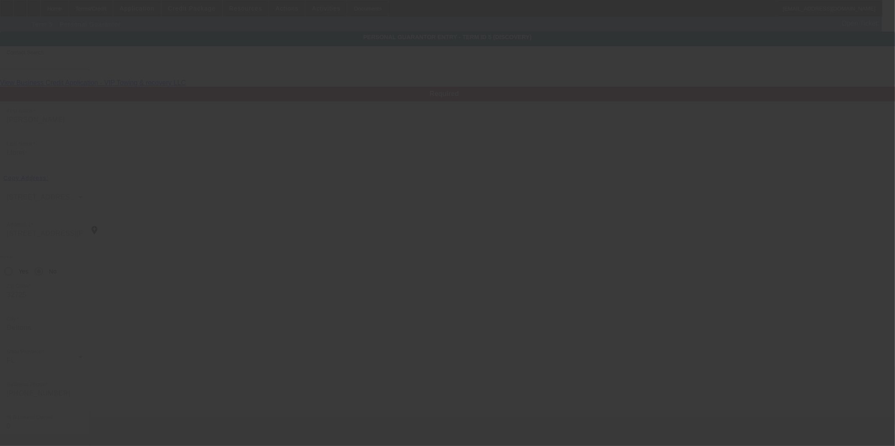
click at [144, 8] on div at bounding box center [447, 223] width 895 height 446
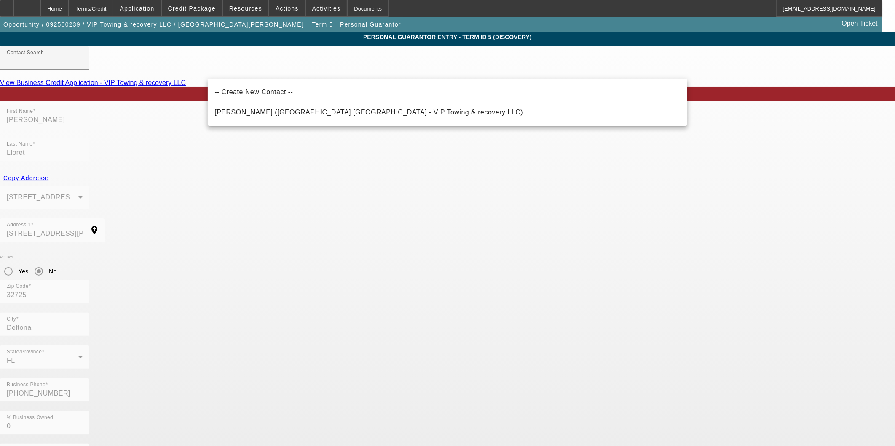
click at [144, 8] on span "Application" at bounding box center [137, 8] width 35 height 7
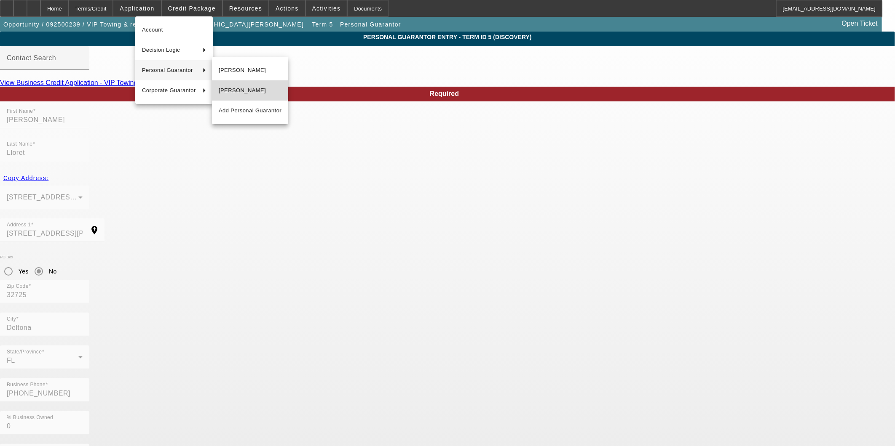
click at [234, 84] on button "[PERSON_NAME]" at bounding box center [250, 90] width 76 height 20
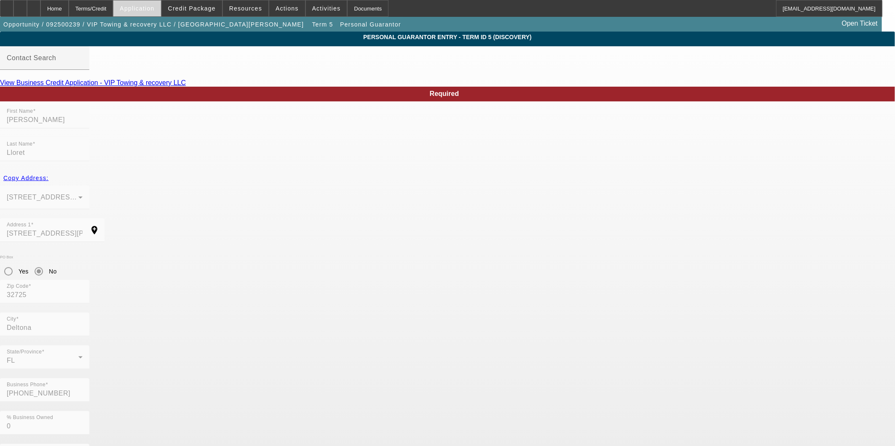
click at [154, 11] on span "Application" at bounding box center [137, 8] width 35 height 7
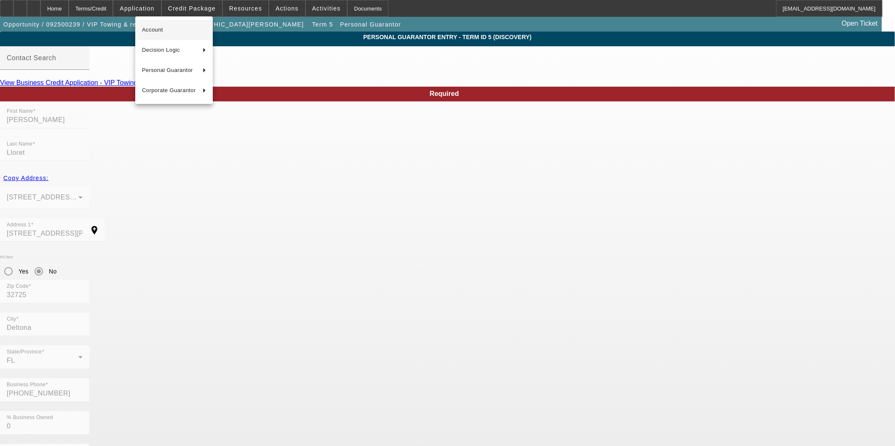
type input "Magdalena"
type input "1110 E Hancock dr"
type input "[PHONE_NUMBER]"
type input "100"
type input "109-82-6756"
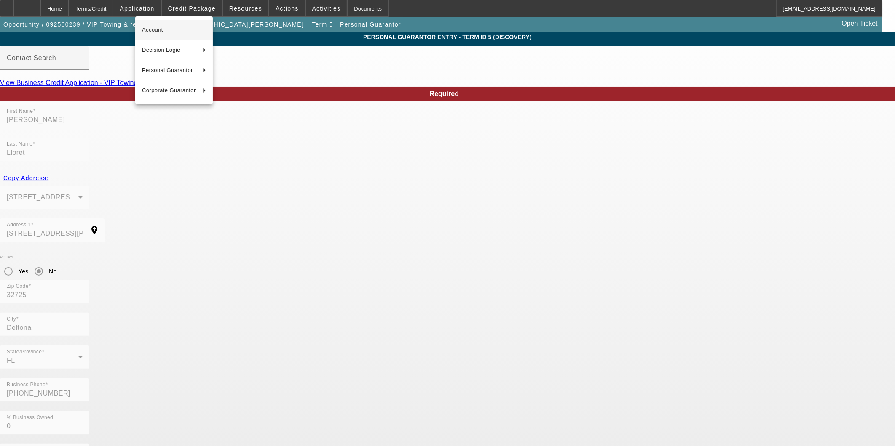
type input "[PHONE_NUMBER]"
click at [165, 34] on span "Account" at bounding box center [174, 30] width 64 height 10
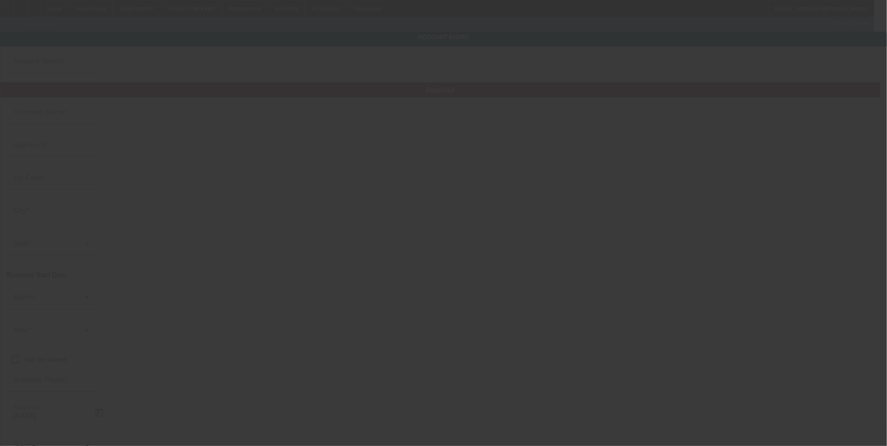
type input "VIP Towing & recovery LLC"
type input "1683 N Beardall Ave"
type input "32771"
type input "Sanford"
type input "[PHONE_NUMBER]"
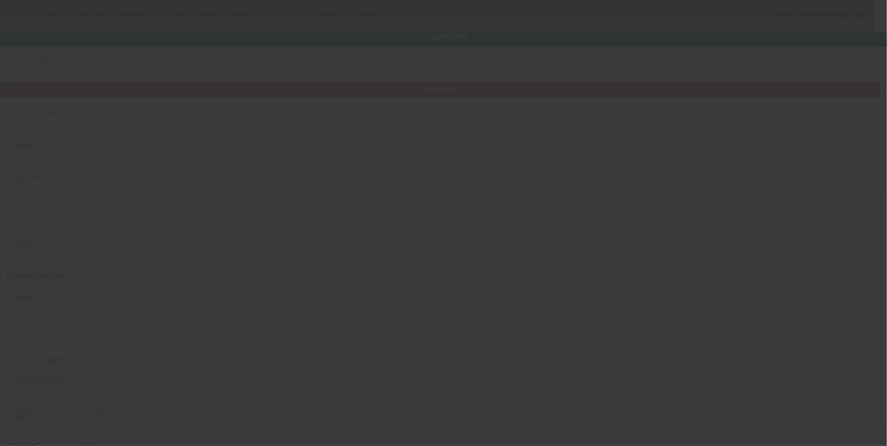
type input "Ste 113"
type input "viptowingfl@gmail.co"
type input "[US_EMPLOYER_IDENTIFICATION_NUMBER]"
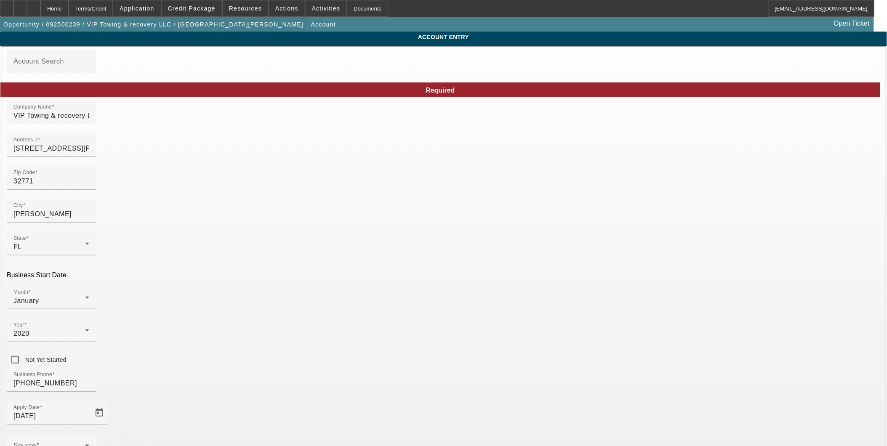
type input "9/11/2025"
click at [288, 5] on span "Actions" at bounding box center [286, 8] width 23 height 7
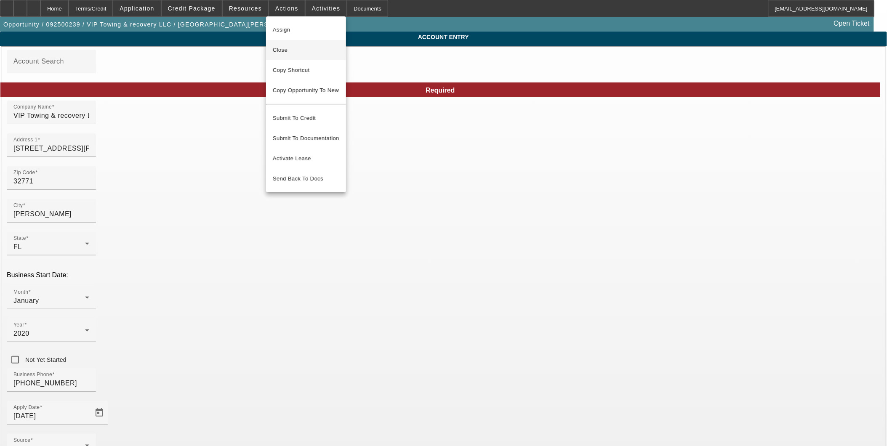
click at [297, 52] on span "Close" at bounding box center [306, 50] width 67 height 10
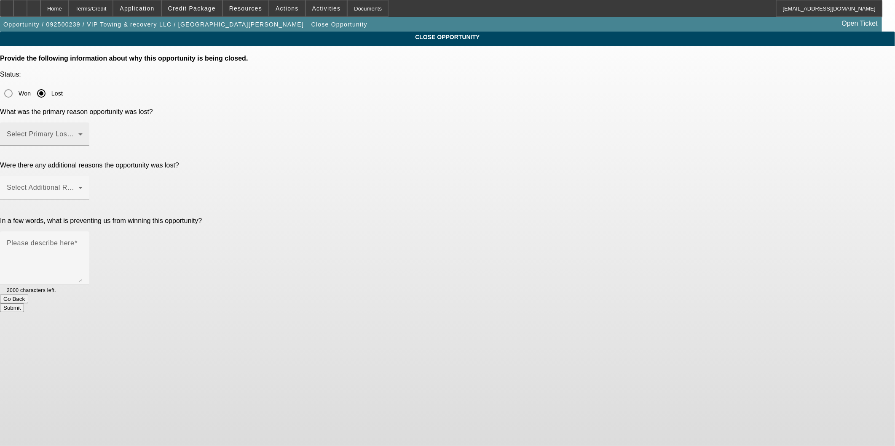
click at [89, 123] on mat-form-field "Select Primary Lost Reason" at bounding box center [44, 139] width 89 height 33
click at [78, 133] on span at bounding box center [43, 138] width 72 height 10
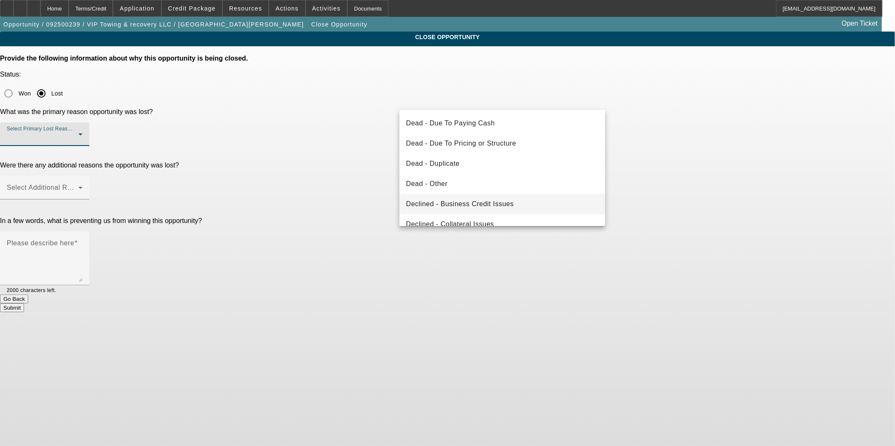
scroll to position [112, 0]
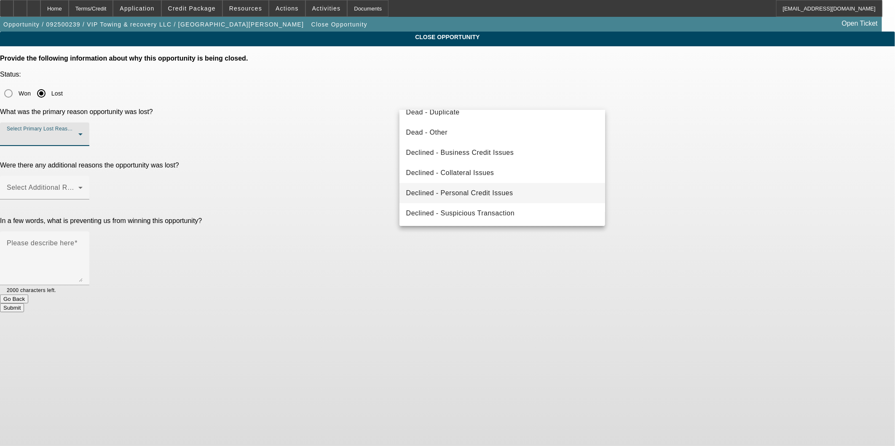
click at [483, 190] on span "Declined - Personal Credit Issues" at bounding box center [459, 193] width 107 height 10
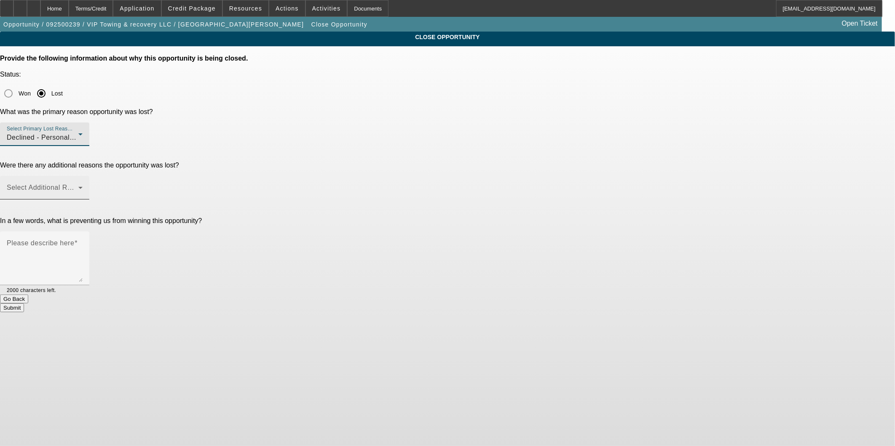
click at [78, 186] on span at bounding box center [43, 191] width 72 height 10
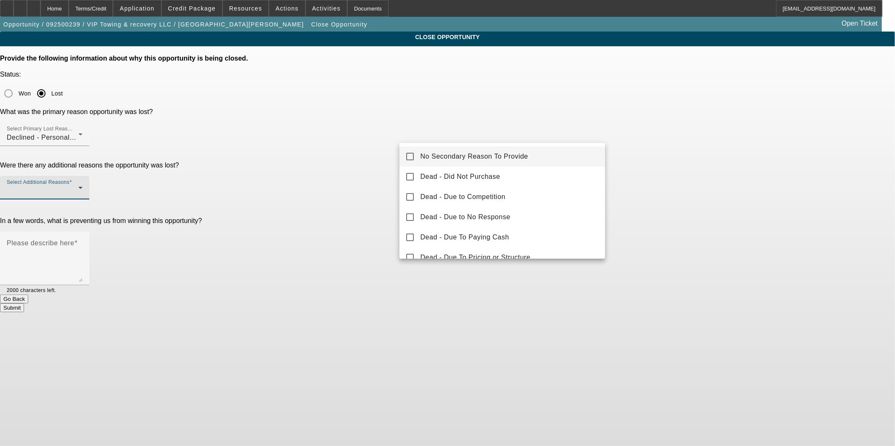
click at [496, 162] on mat-option "No Secondary Reason To Provide" at bounding box center [502, 157] width 206 height 20
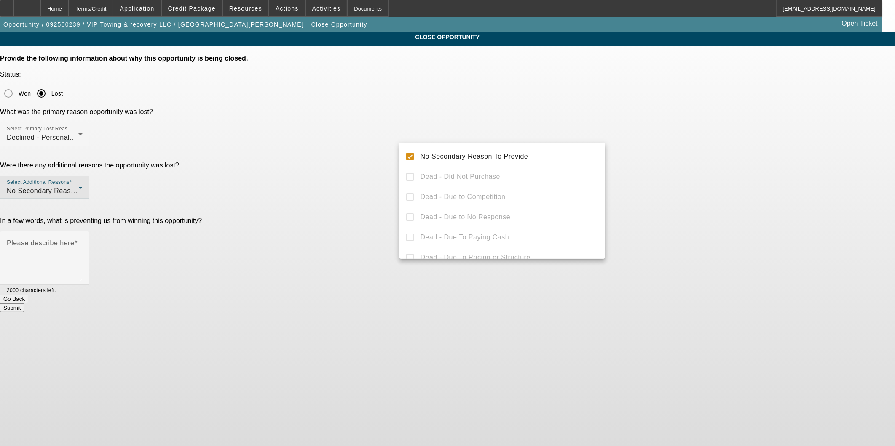
click at [702, 159] on div at bounding box center [447, 223] width 895 height 446
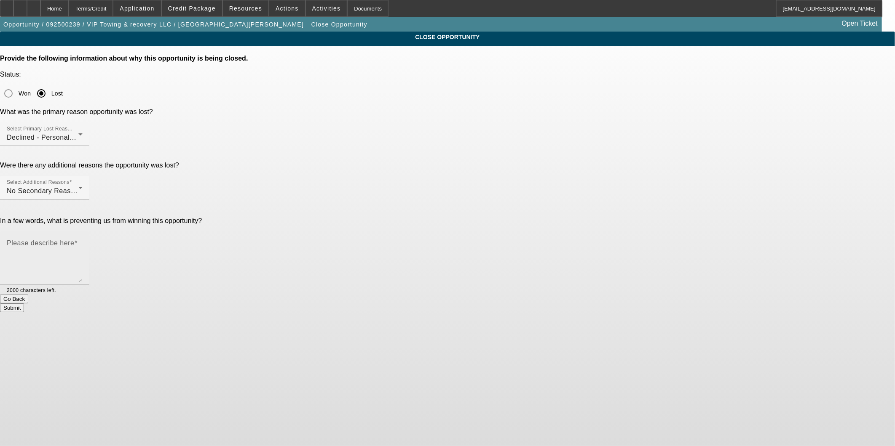
click at [83, 242] on textarea "Please describe here" at bounding box center [45, 262] width 76 height 40
type textarea "Poor credit"
click at [24, 304] on button "Submit" at bounding box center [12, 308] width 24 height 9
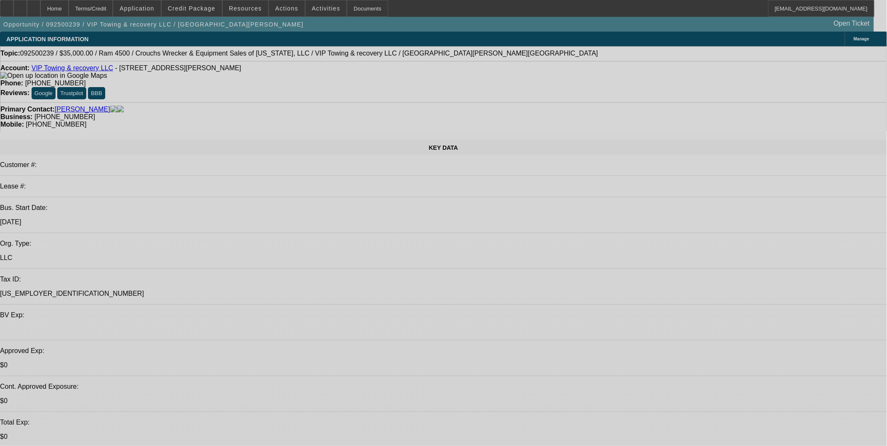
select select "0"
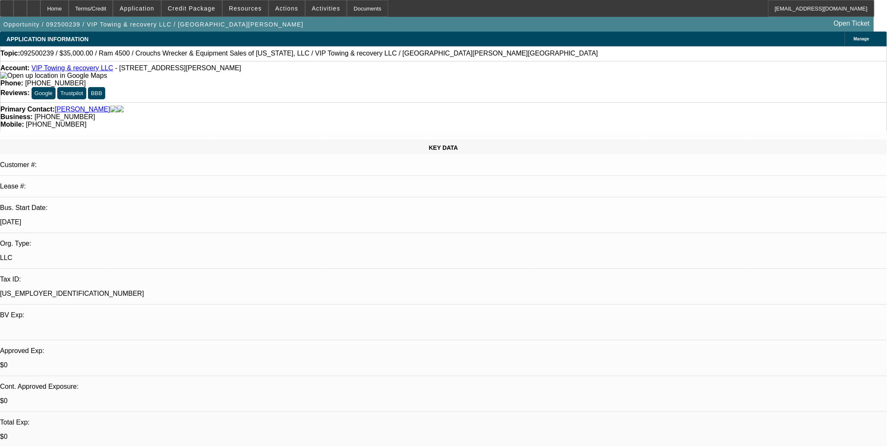
select select "2"
select select "0.1"
select select "0"
select select "2"
select select "0.1"
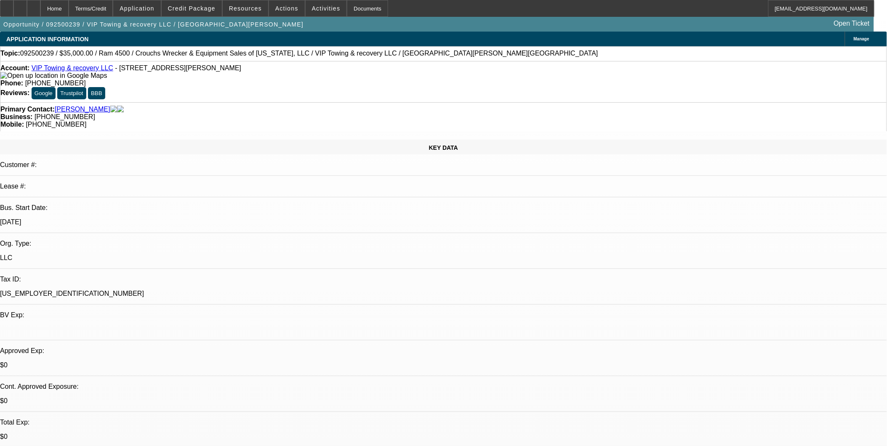
select select "0.2"
select select "0"
select select "0.1"
select select "0.2"
select select "0"
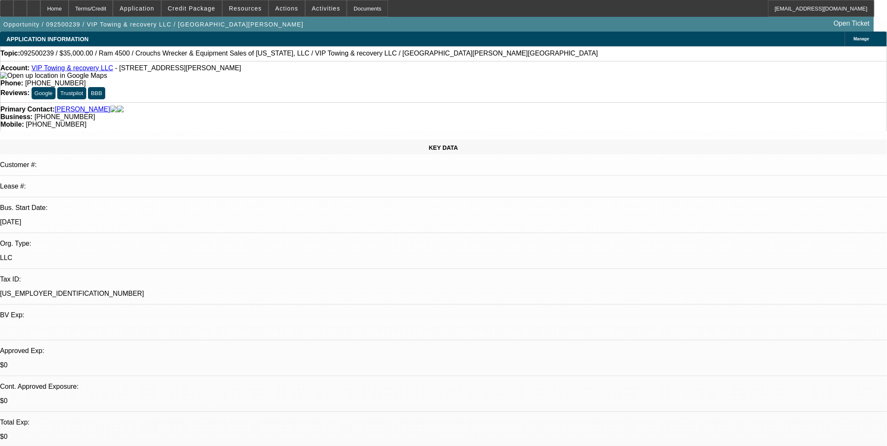
select select "0.1"
select select "1"
select select "2"
select select "4"
select select "1"
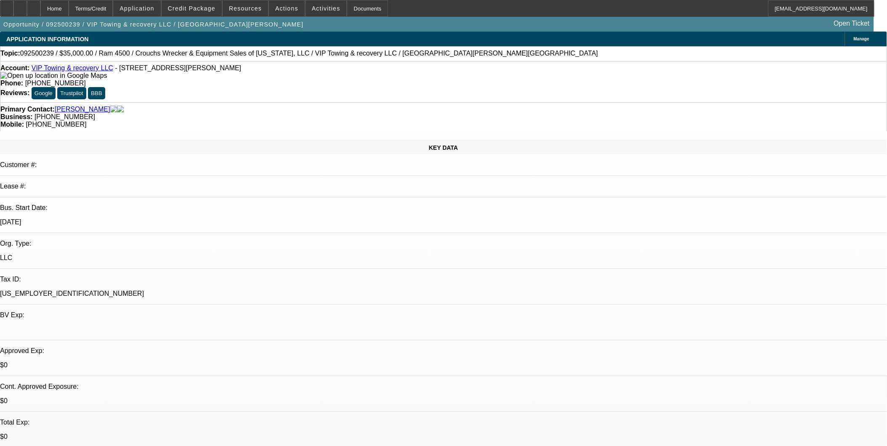
select select "2"
select select "4"
select select "1"
select select "4"
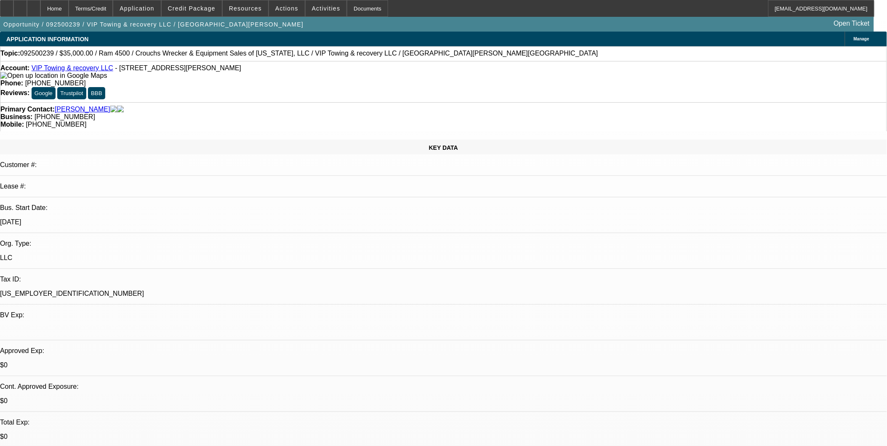
select select "1"
select select "4"
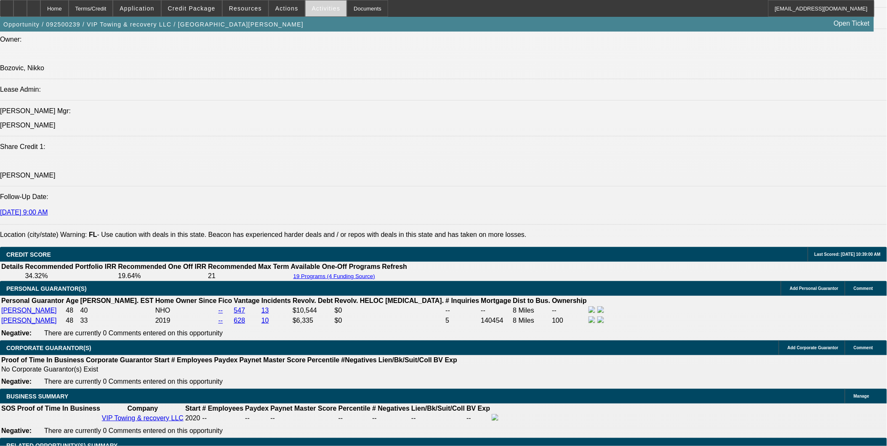
scroll to position [889, 0]
